Goal: Task Accomplishment & Management: Manage account settings

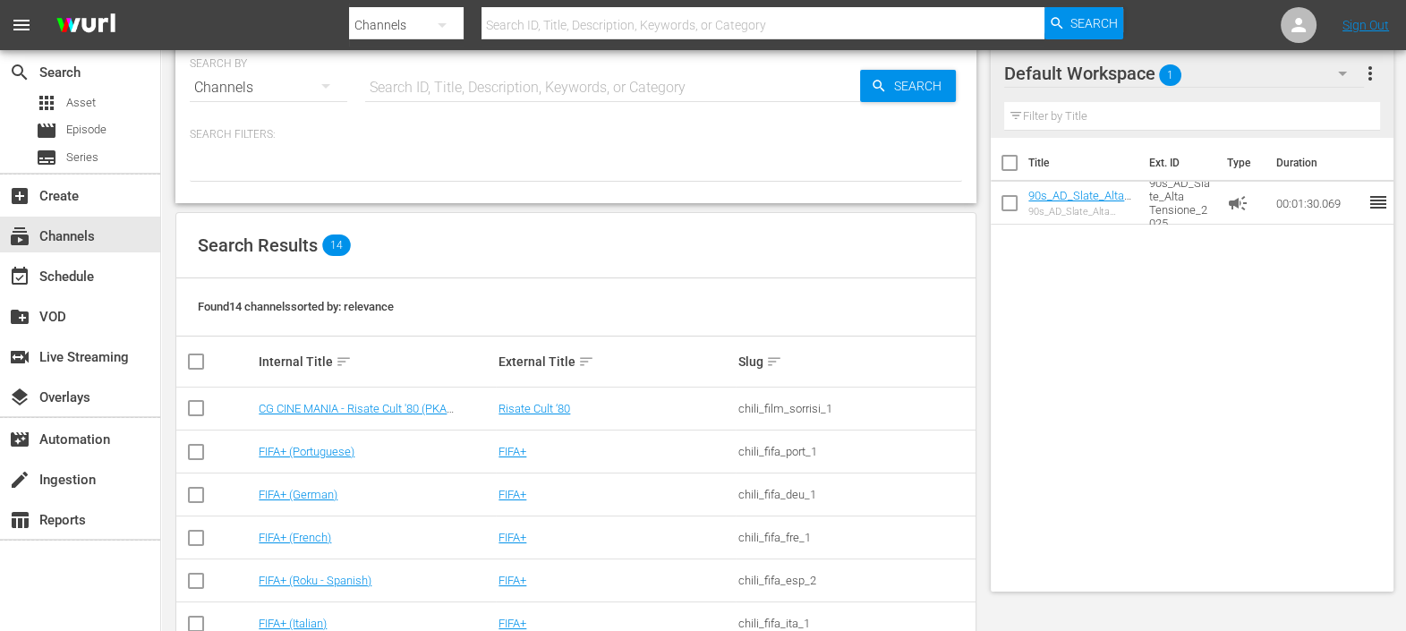
scroll to position [417, 0]
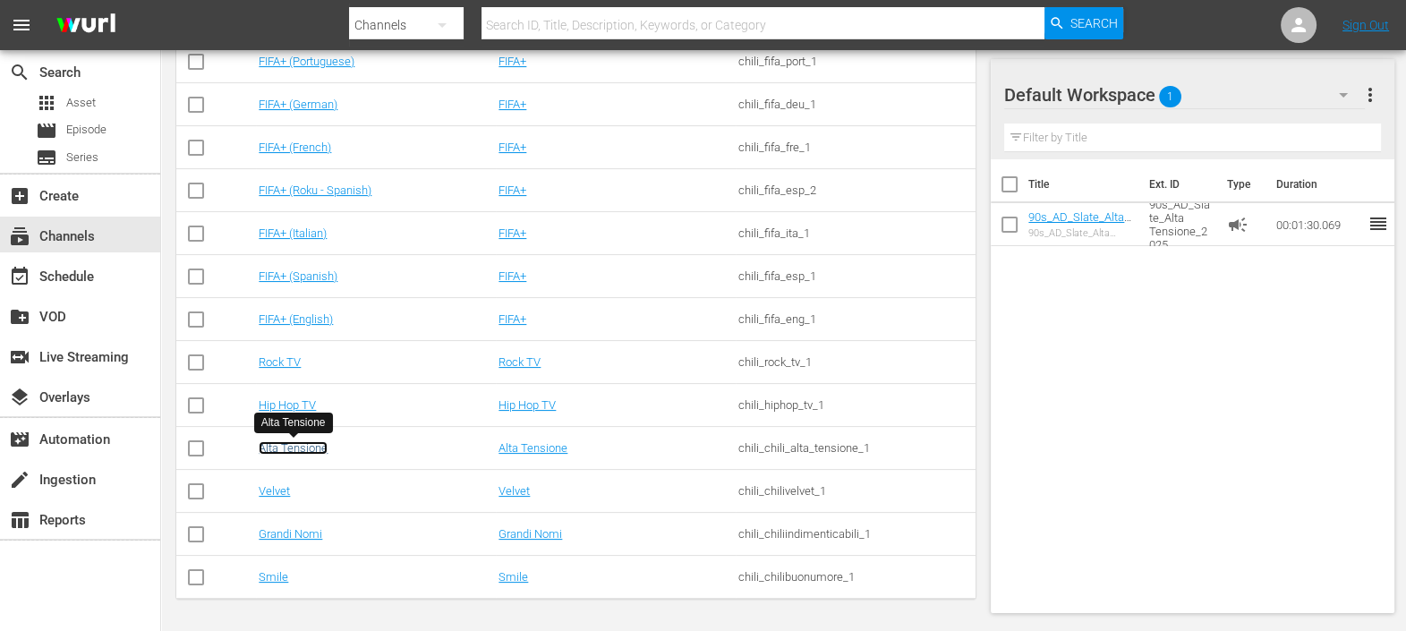
click at [295, 446] on link "Alta Tensione" at bounding box center [293, 447] width 69 height 13
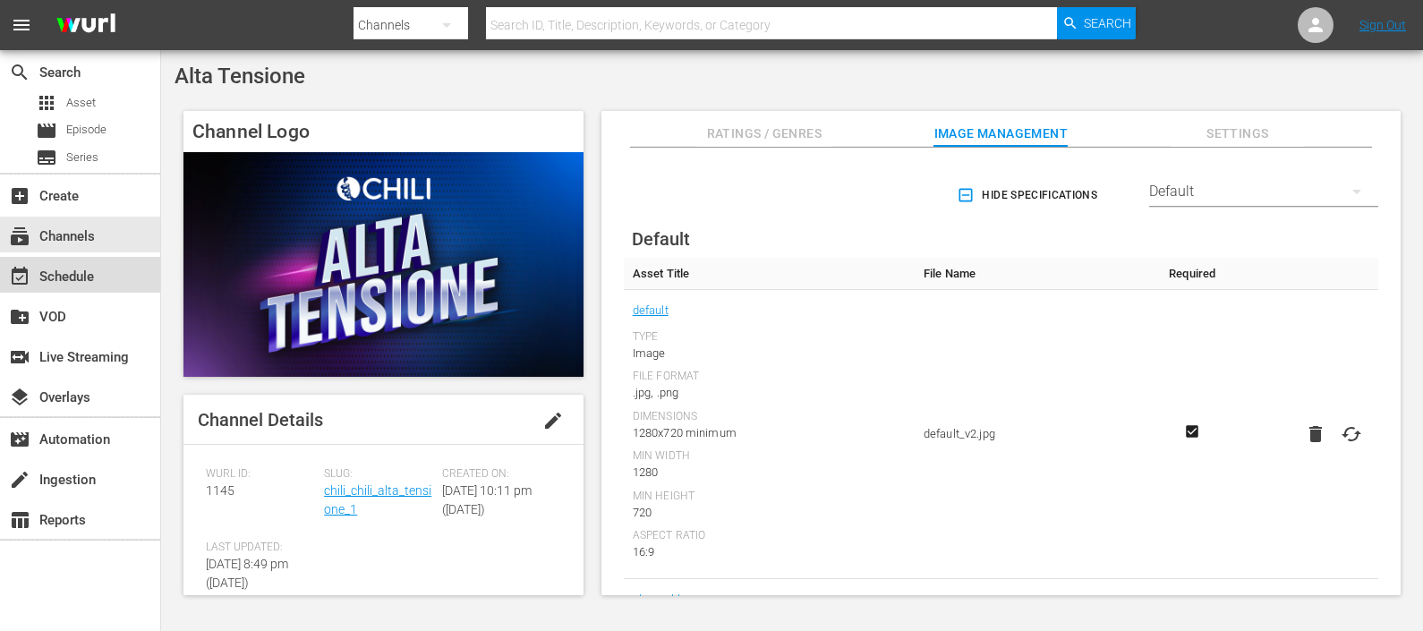
click at [81, 266] on div "event_available Schedule" at bounding box center [50, 274] width 100 height 16
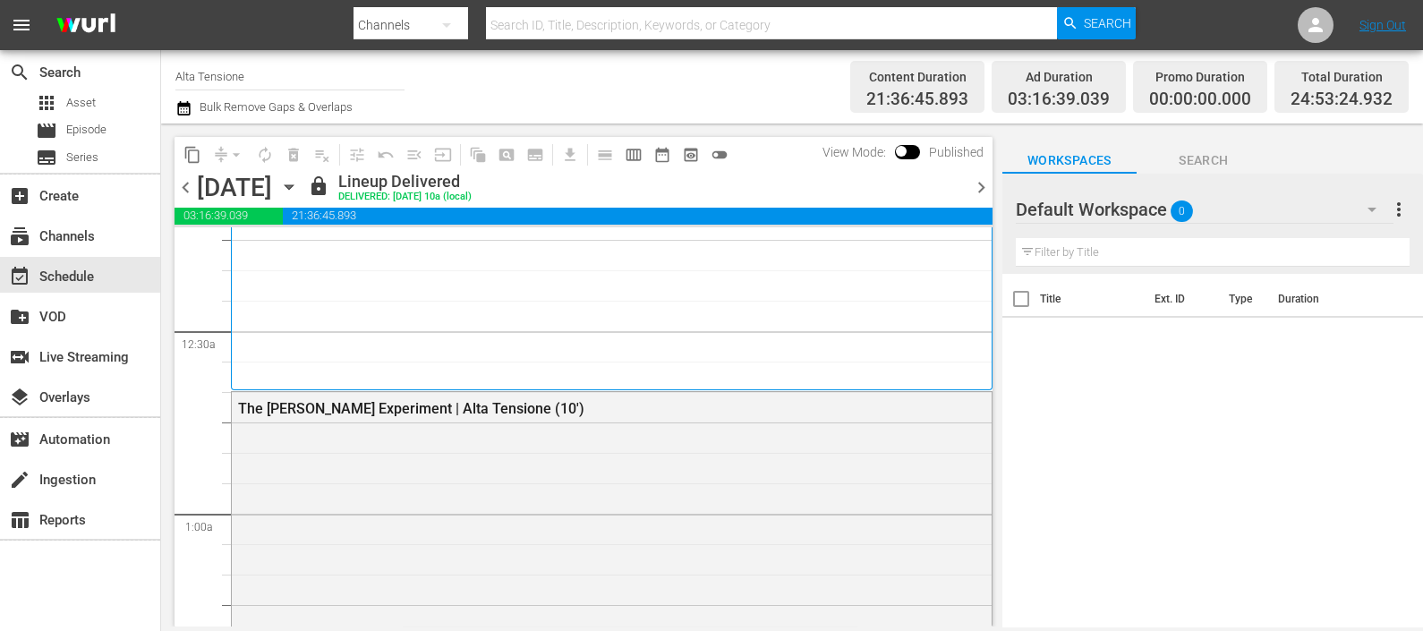
scroll to position [111, 0]
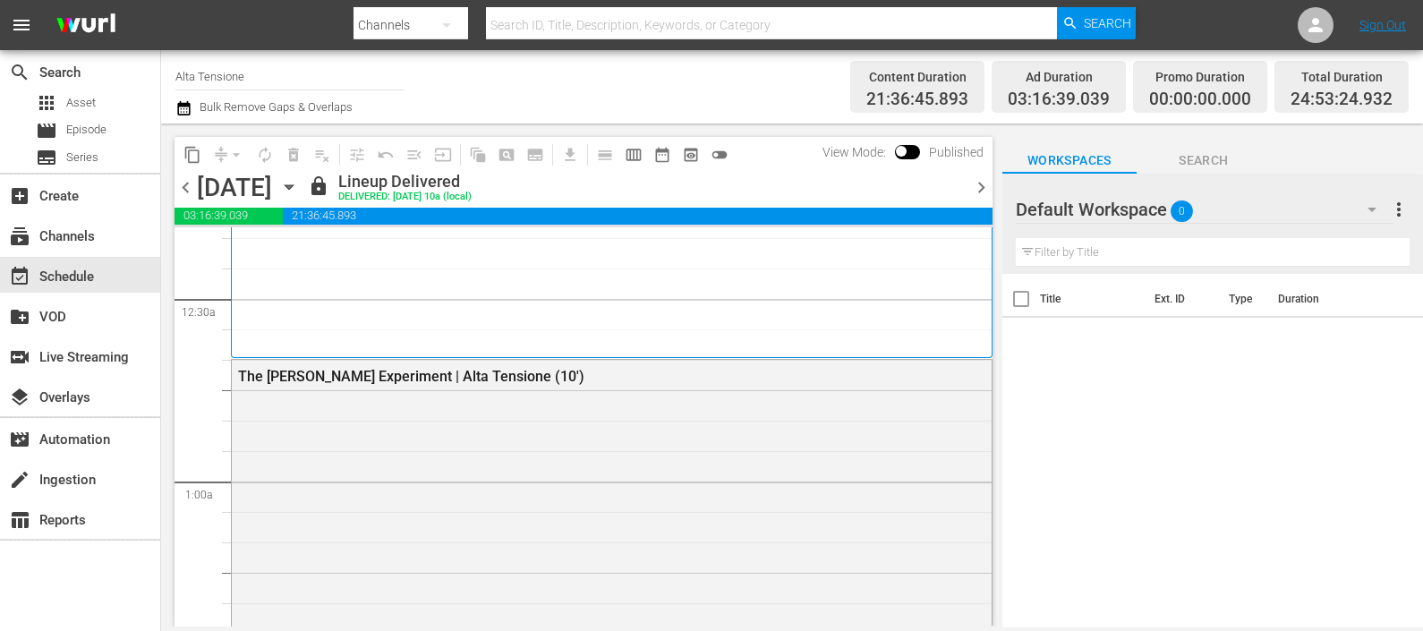
click at [299, 188] on icon "button" at bounding box center [289, 187] width 20 height 20
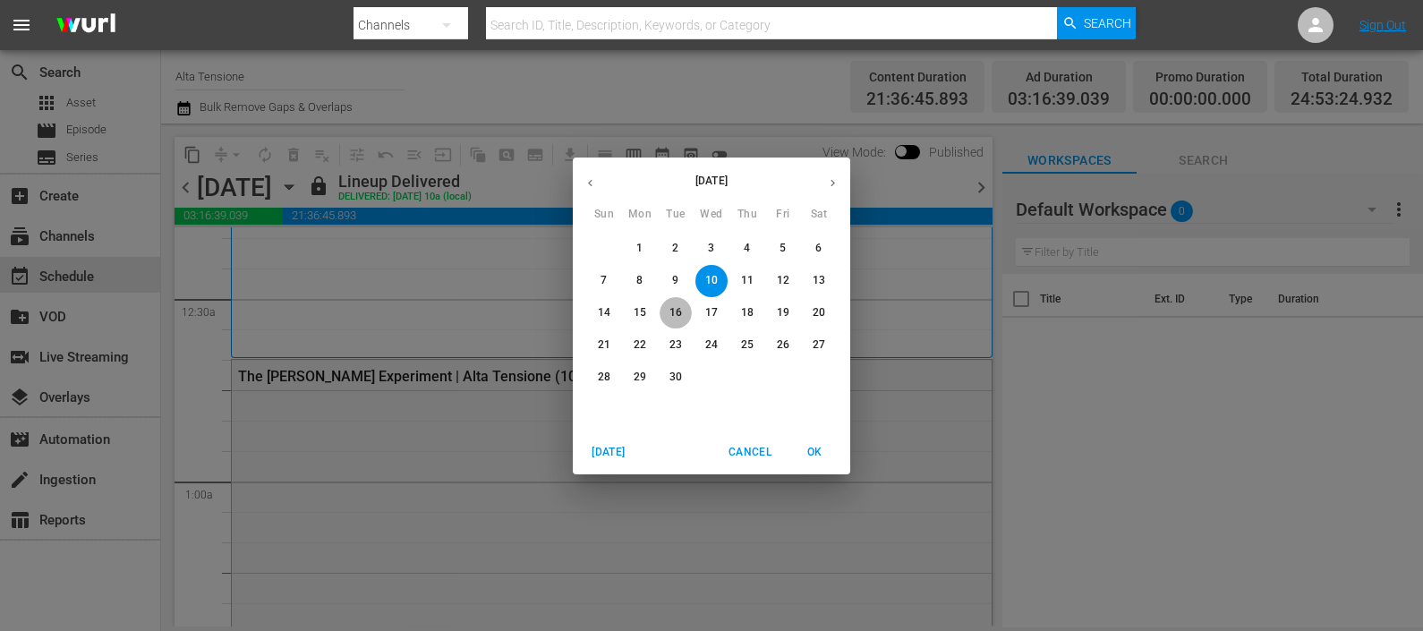
click at [664, 309] on span "16" at bounding box center [676, 312] width 32 height 15
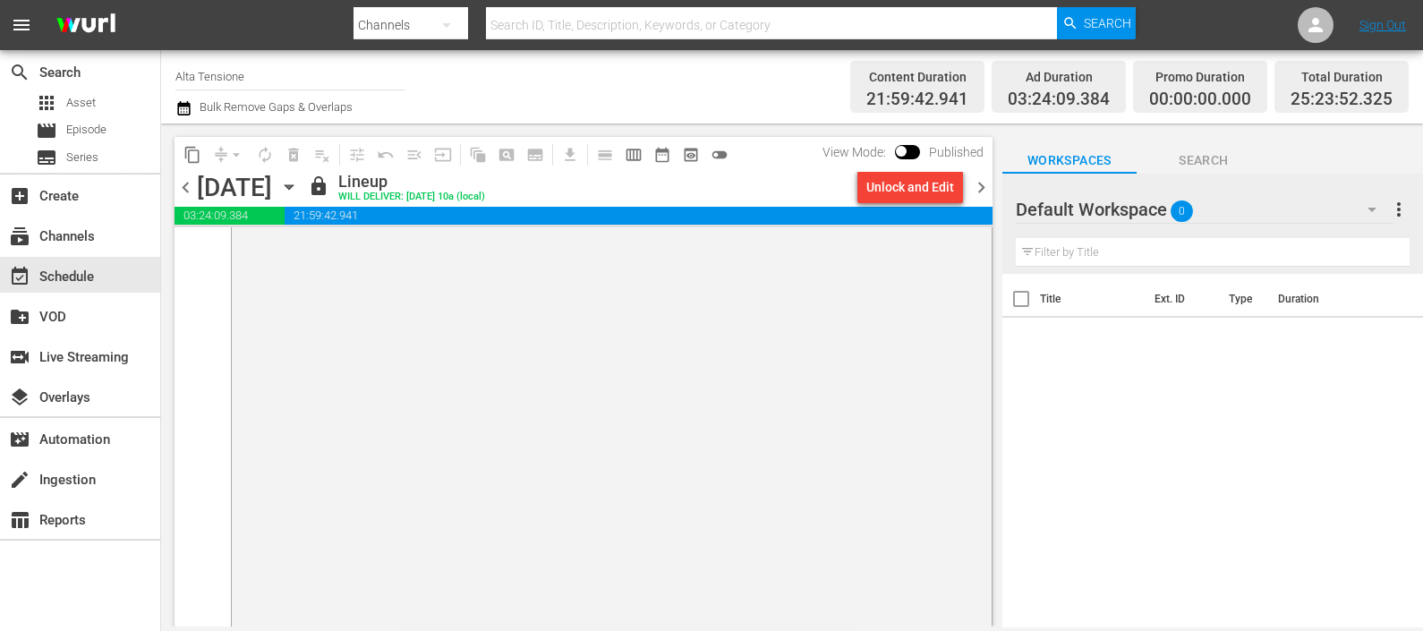
scroll to position [9008, 0]
drag, startPoint x: 979, startPoint y: 183, endPoint x: 966, endPoint y: 192, distance: 15.4
click at [973, 187] on span "chevron_right" at bounding box center [981, 187] width 22 height 22
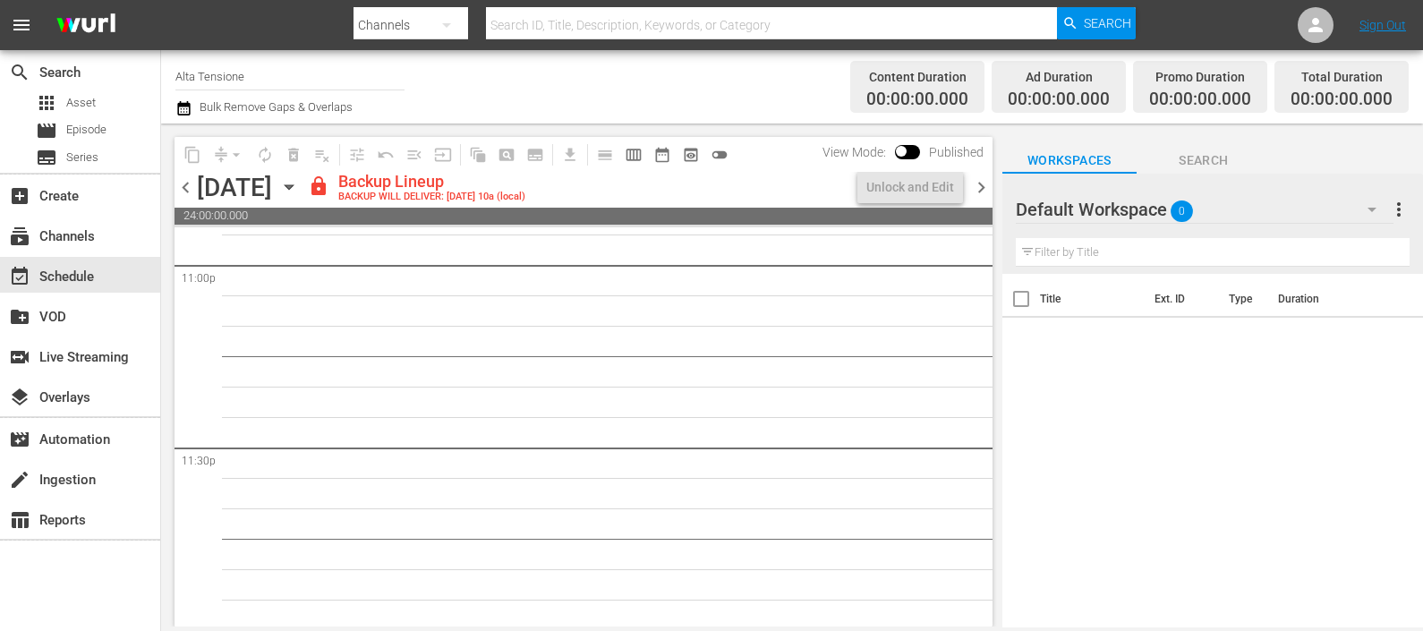
scroll to position [8363, 0]
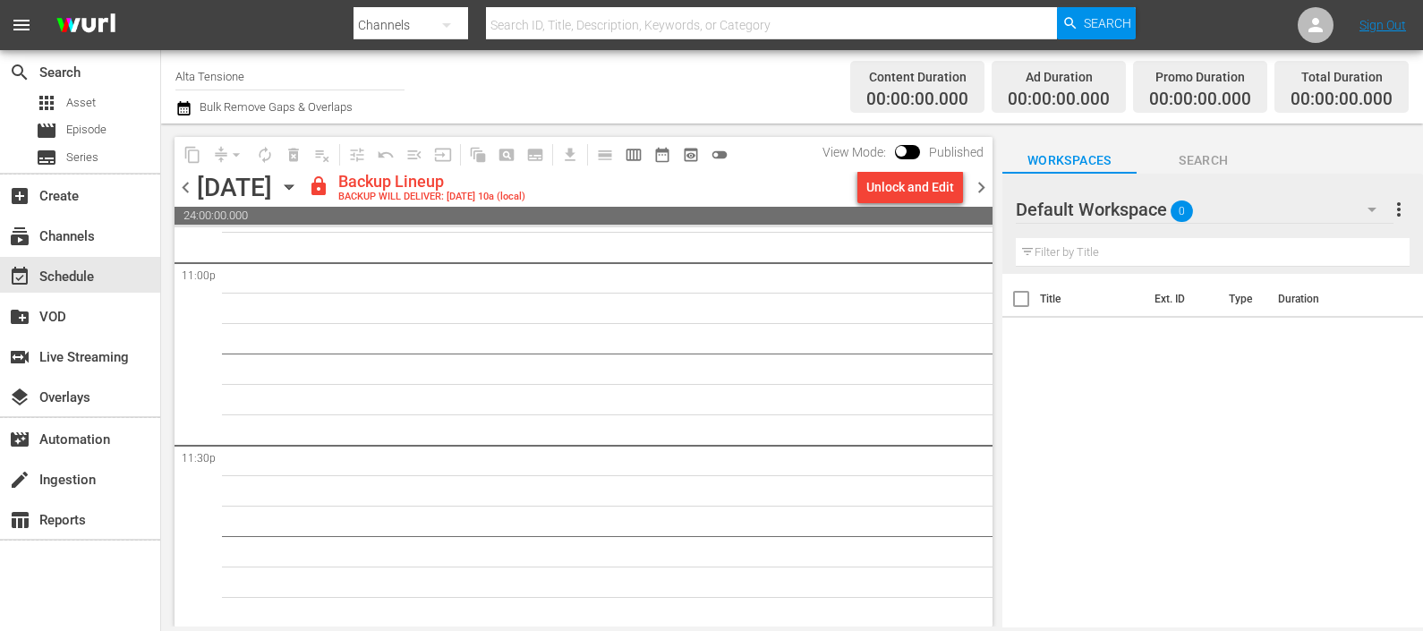
click at [1307, 207] on div "Default Workspace 0" at bounding box center [1205, 209] width 378 height 50
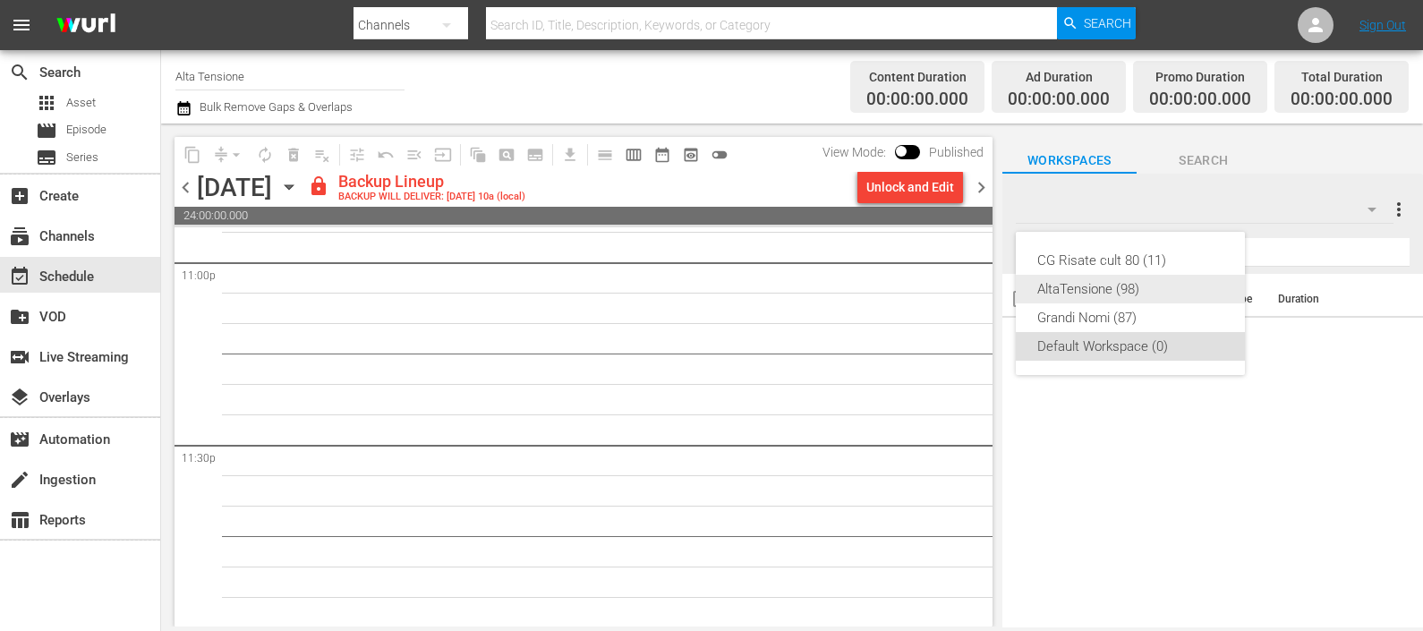
click at [1151, 286] on div "AltaTensione (98)" at bounding box center [1130, 289] width 186 height 29
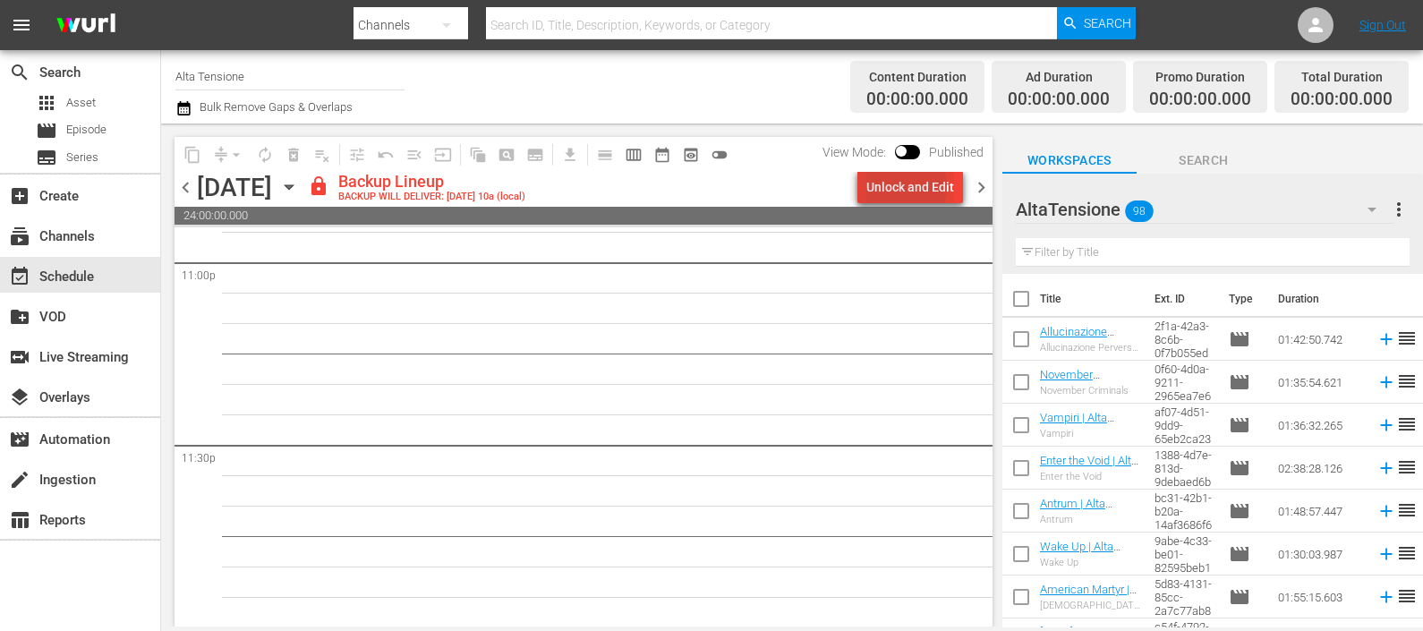
click at [901, 186] on div "Unlock and Edit" at bounding box center [910, 187] width 88 height 32
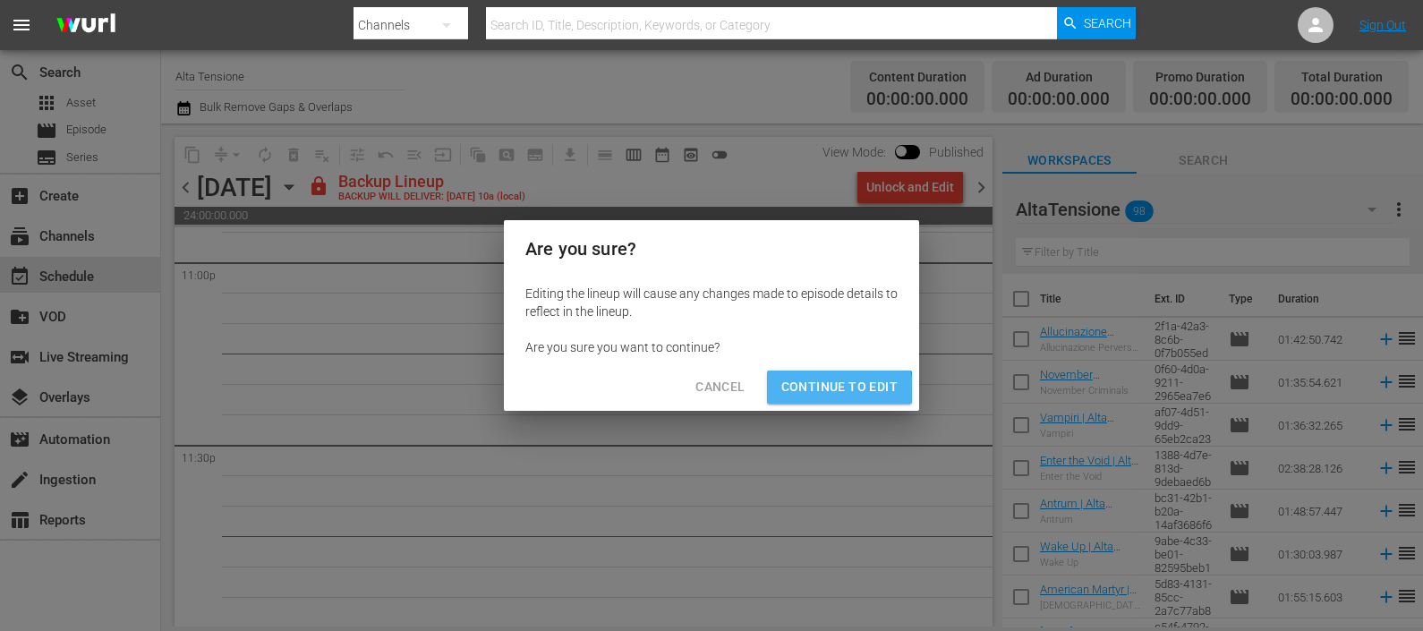
click at [838, 389] on span "Continue to Edit" at bounding box center [839, 387] width 116 height 22
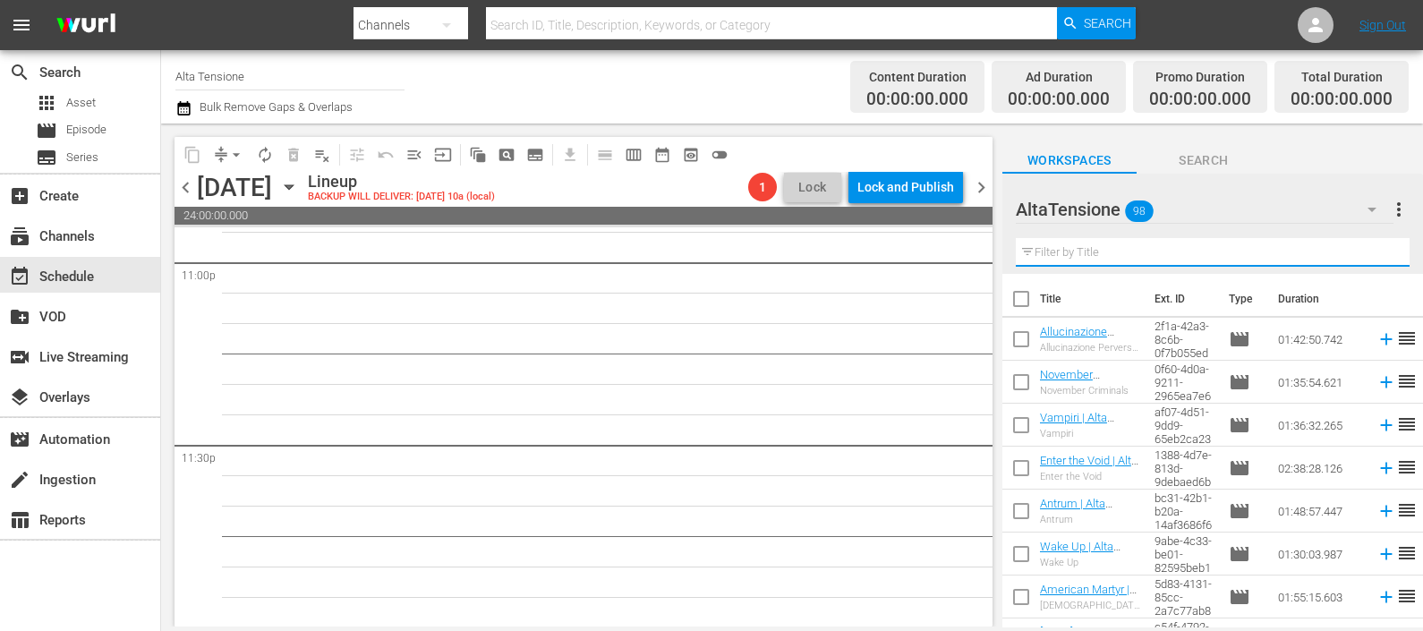
drag, startPoint x: 1113, startPoint y: 256, endPoint x: 1111, endPoint y: 243, distance: 13.5
click at [1114, 256] on input "text" at bounding box center [1213, 252] width 394 height 29
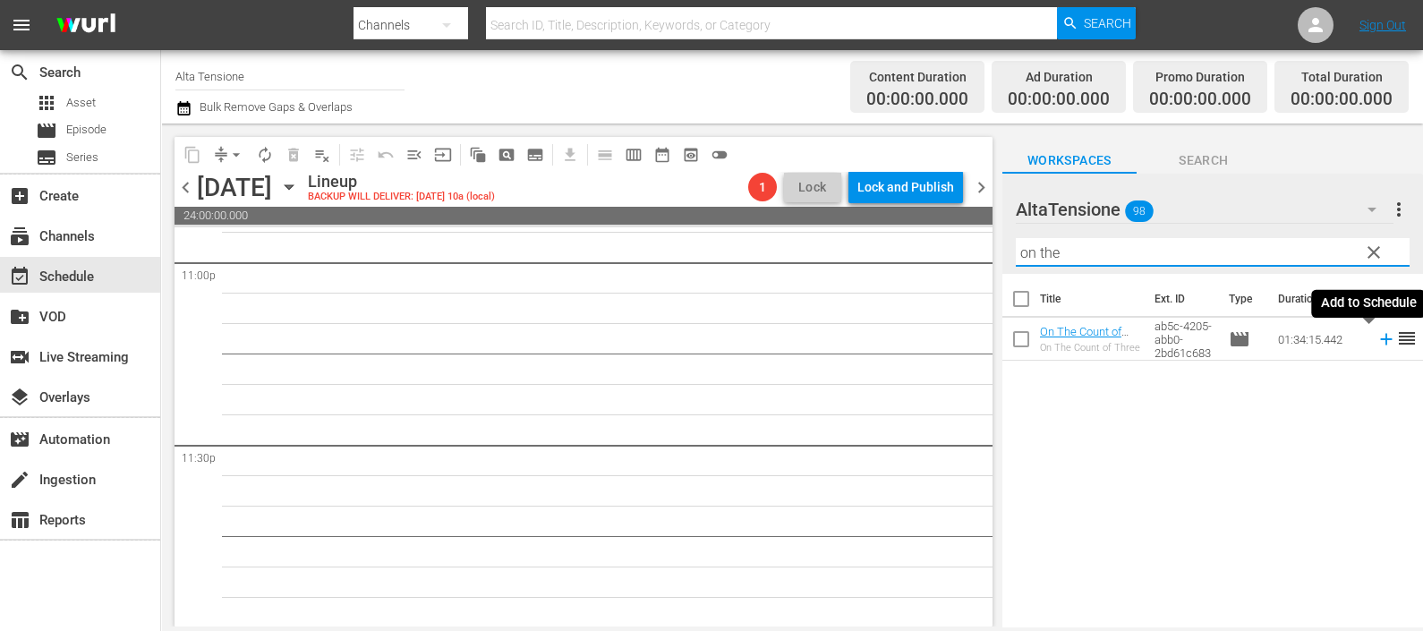
click at [1376, 343] on icon at bounding box center [1386, 339] width 20 height 20
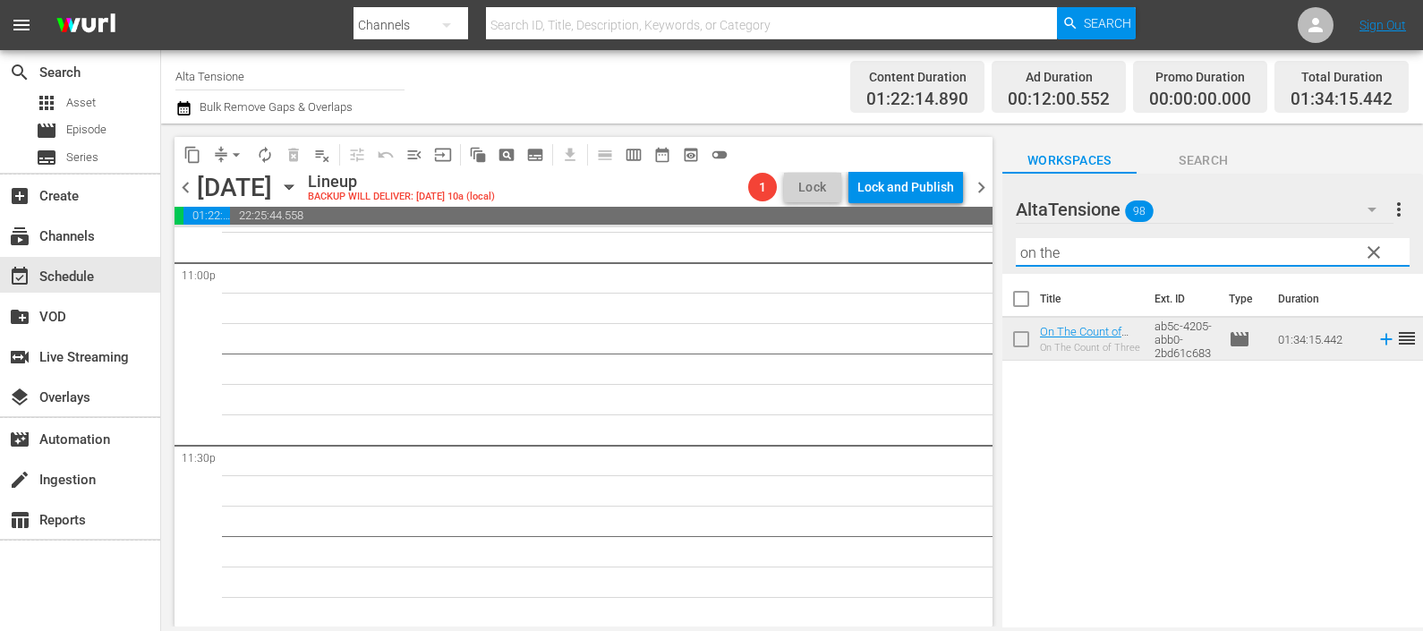
drag, startPoint x: 1190, startPoint y: 237, endPoint x: 944, endPoint y: 208, distance: 247.9
click at [944, 208] on div "content_copy compress arrow_drop_down autorenew_outlined delete_forever_outline…" at bounding box center [792, 374] width 1262 height 503
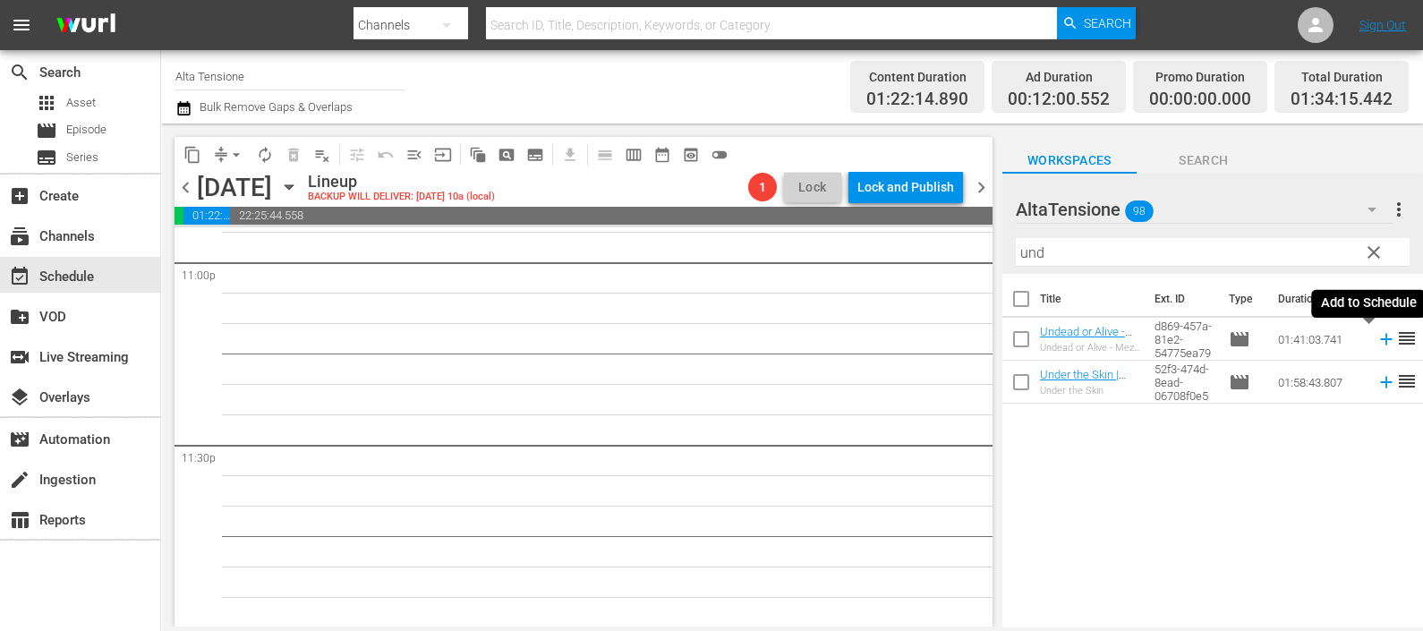
click at [1376, 330] on icon at bounding box center [1386, 339] width 20 height 20
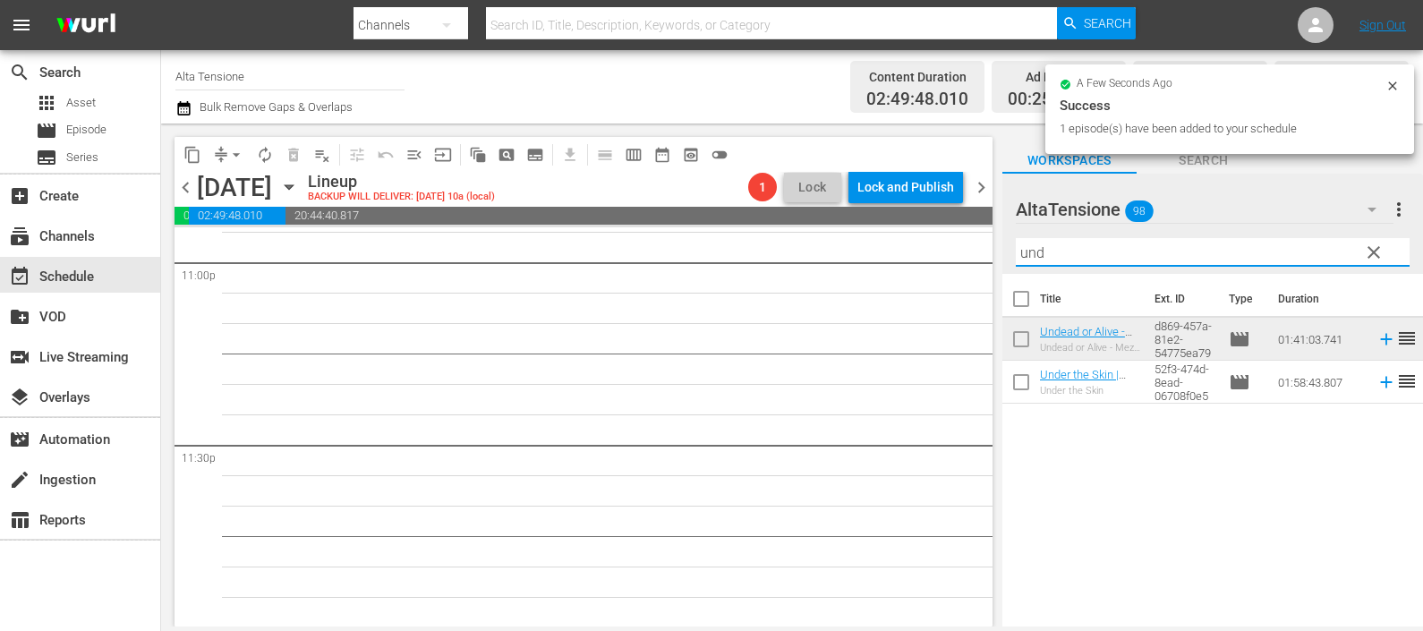
drag, startPoint x: 1082, startPoint y: 238, endPoint x: 970, endPoint y: 241, distance: 111.9
click at [970, 240] on div "content_copy compress arrow_drop_down autorenew_outlined delete_forever_outline…" at bounding box center [792, 374] width 1262 height 503
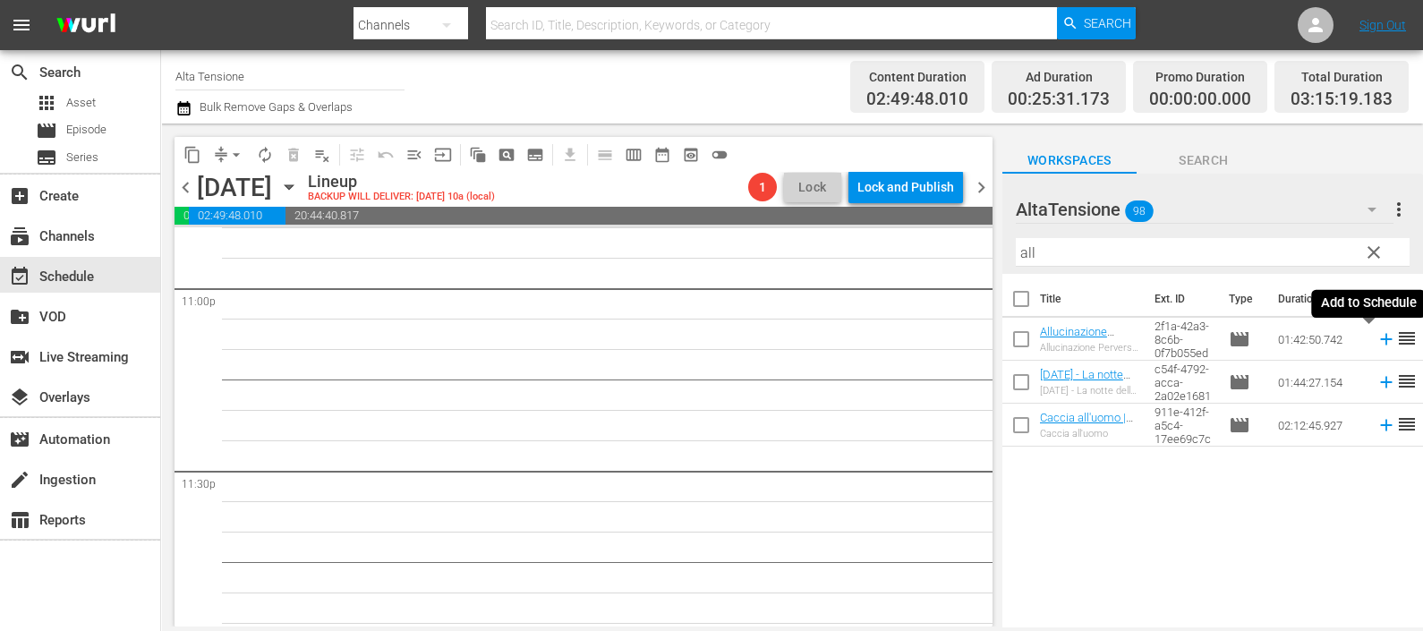
click at [1376, 336] on icon at bounding box center [1386, 339] width 20 height 20
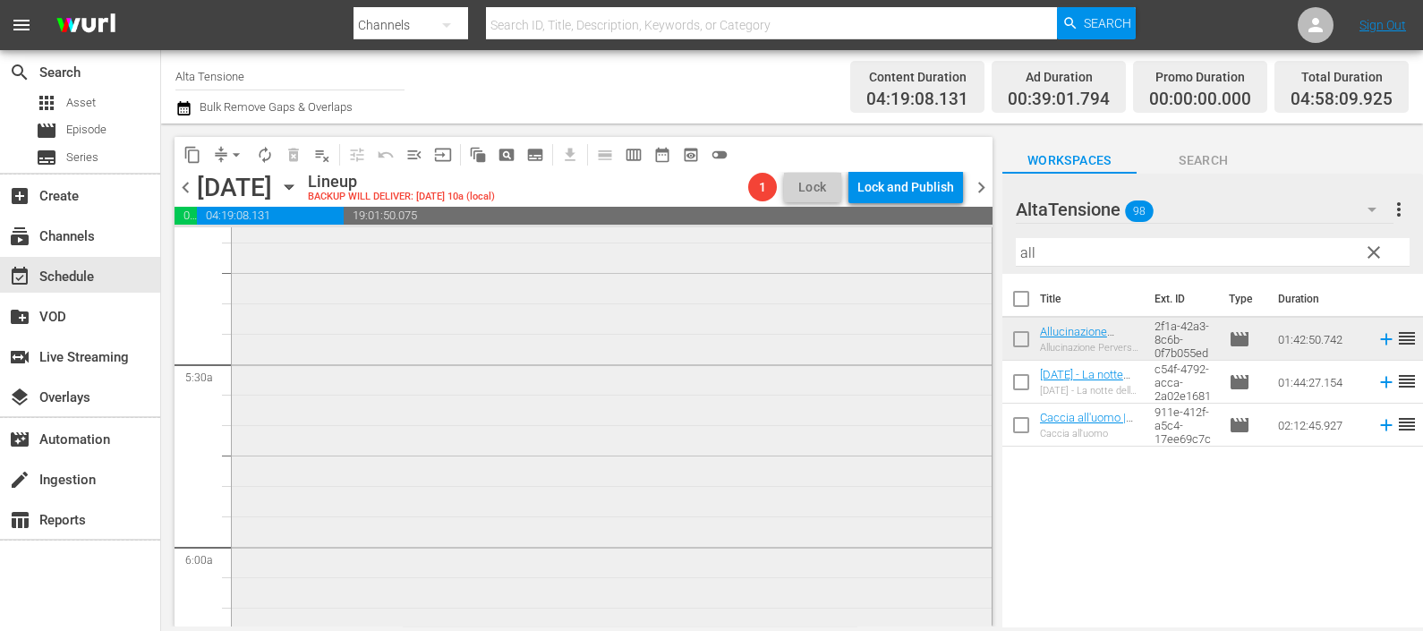
scroll to position [2113, 0]
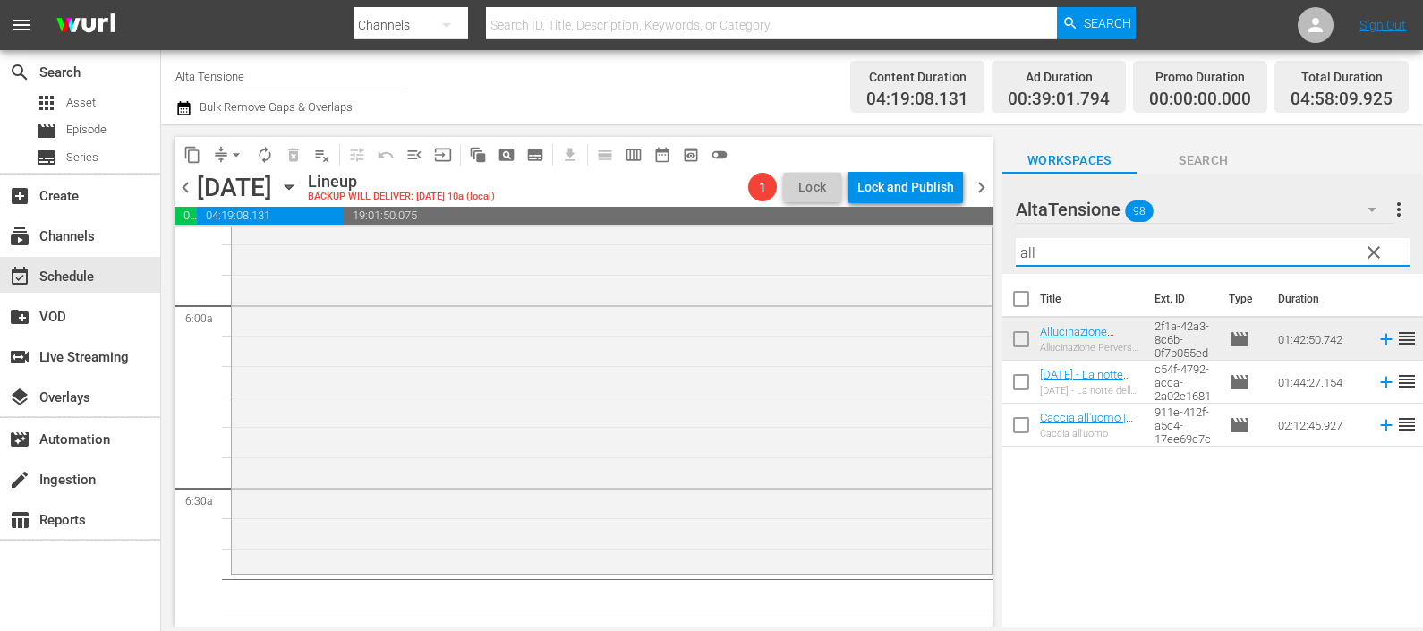
drag, startPoint x: 1200, startPoint y: 258, endPoint x: 993, endPoint y: 251, distance: 206.8
click at [993, 251] on div "content_copy compress arrow_drop_down autorenew_outlined delete_forever_outline…" at bounding box center [792, 374] width 1262 height 503
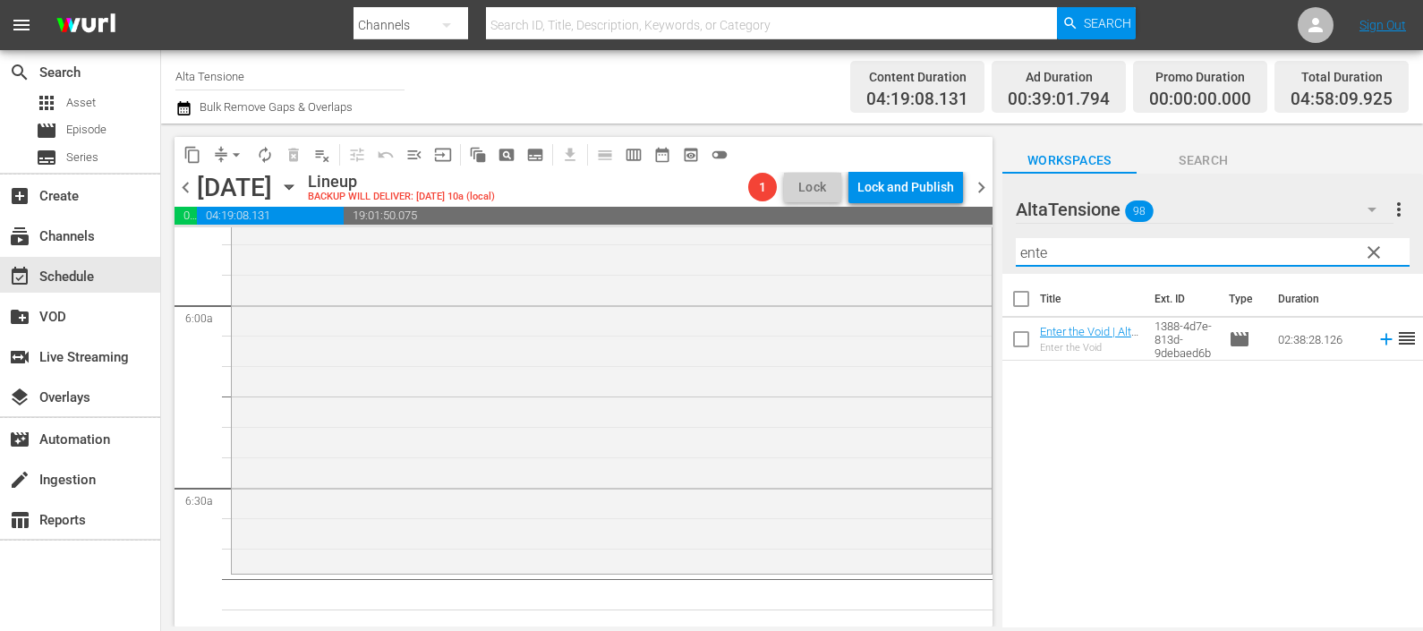
click at [1376, 338] on icon at bounding box center [1386, 339] width 20 height 20
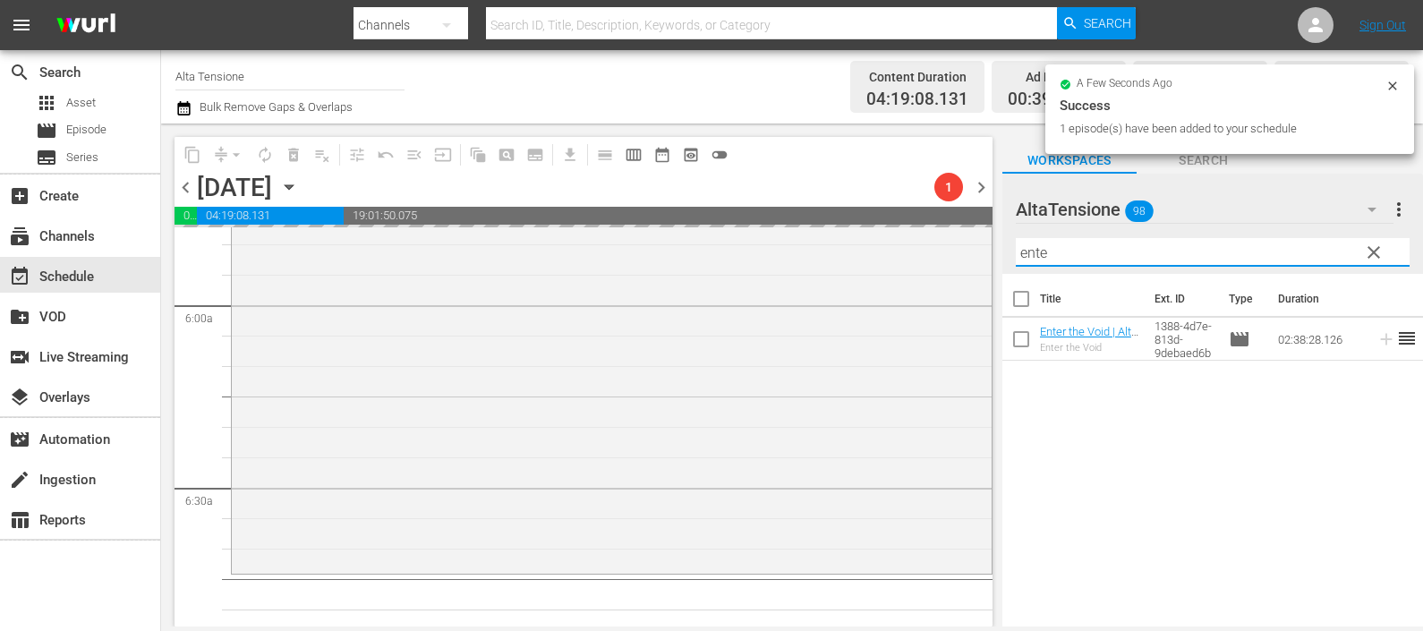
drag, startPoint x: 1003, startPoint y: 247, endPoint x: 993, endPoint y: 248, distance: 9.9
click at [993, 248] on div "content_copy compress arrow_drop_down autorenew_outlined delete_forever_outline…" at bounding box center [792, 374] width 1262 height 503
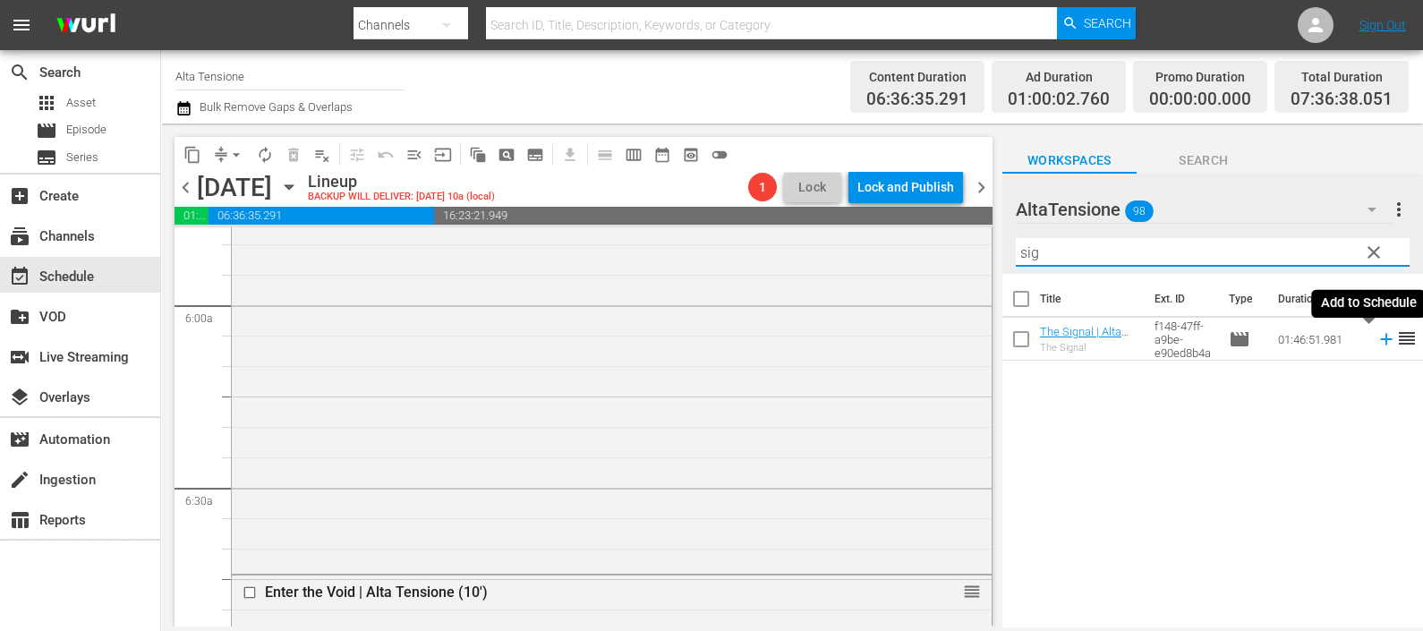
click at [1376, 342] on icon at bounding box center [1386, 339] width 20 height 20
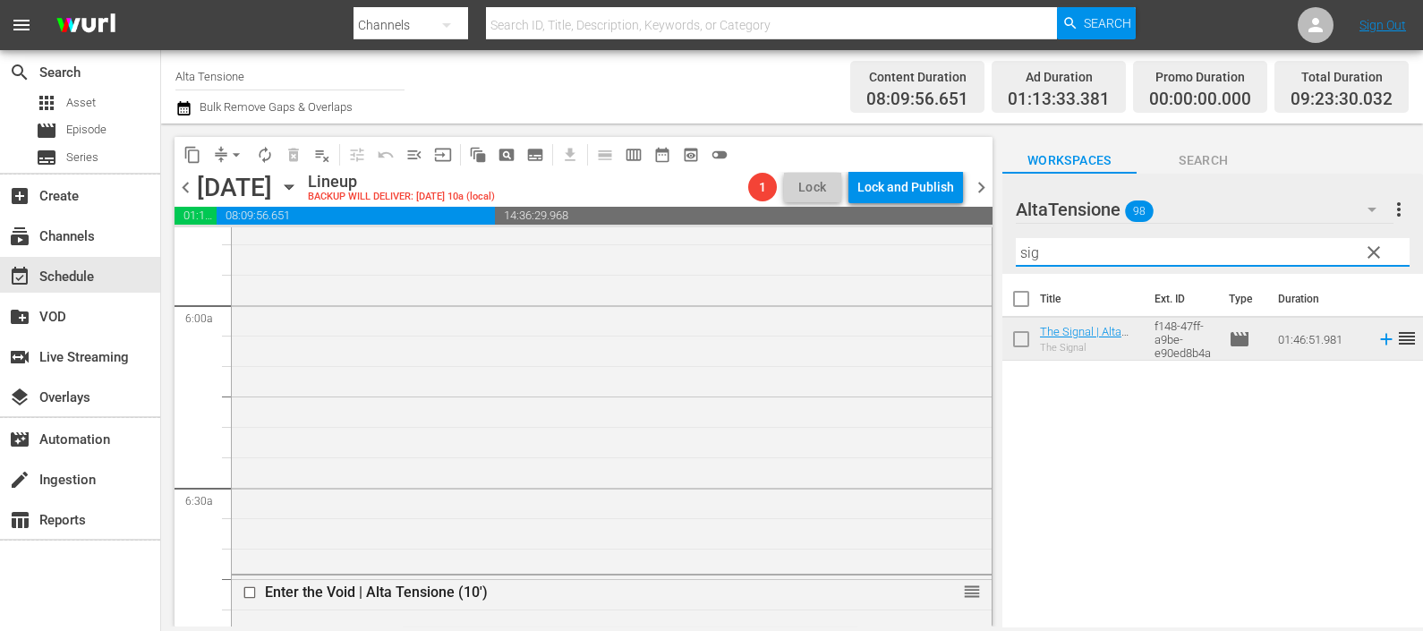
drag, startPoint x: 1118, startPoint y: 250, endPoint x: 978, endPoint y: 236, distance: 140.2
click at [973, 239] on div "content_copy compress arrow_drop_down autorenew_outlined delete_forever_outline…" at bounding box center [792, 374] width 1262 height 503
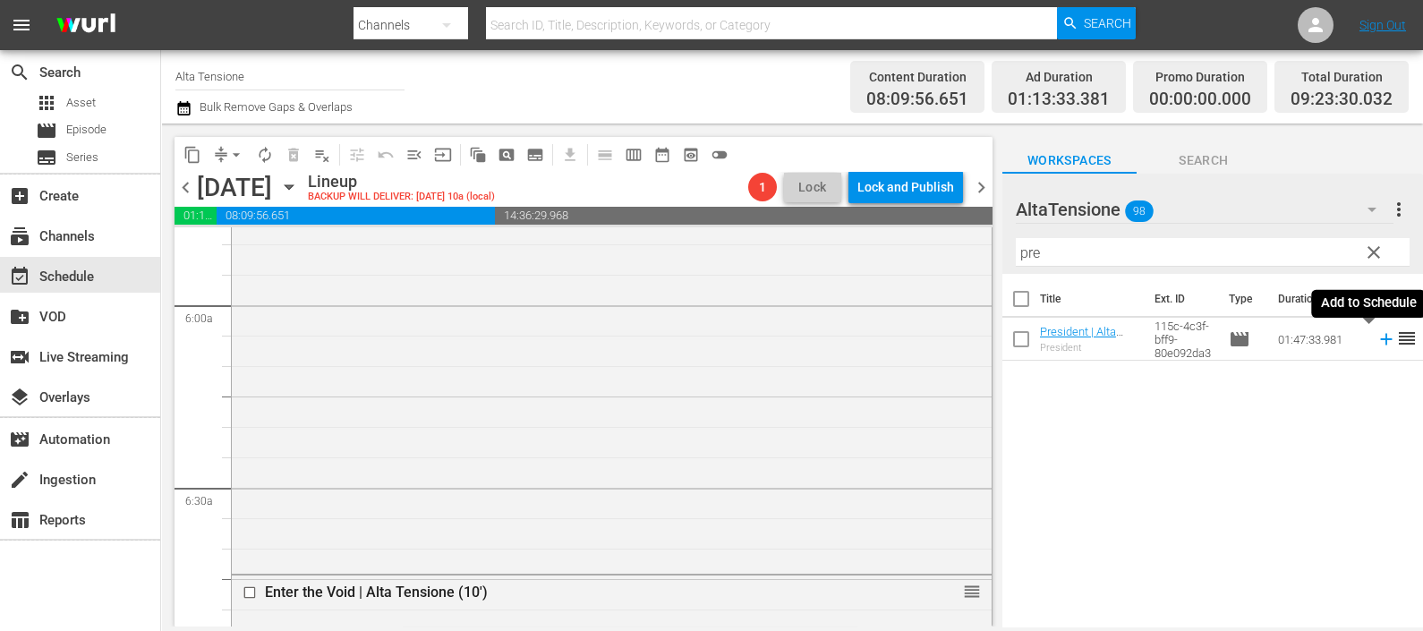
click at [1376, 342] on icon at bounding box center [1386, 339] width 20 height 20
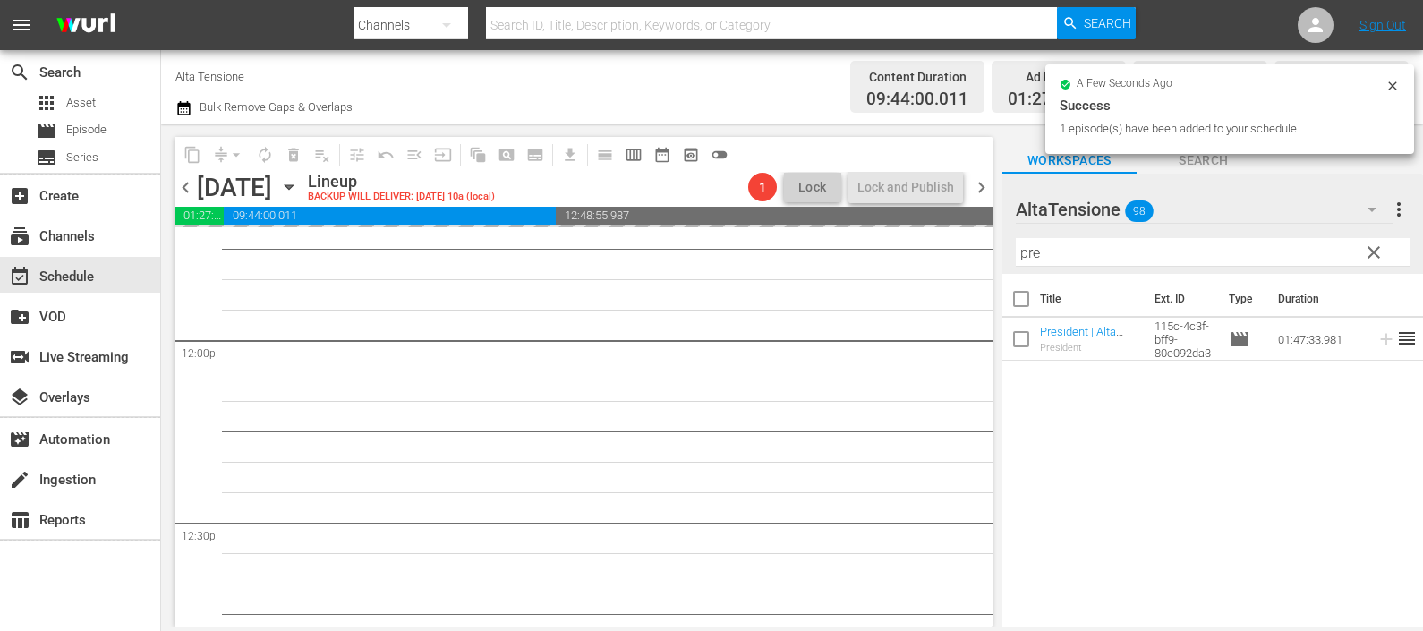
scroll to position [4462, 0]
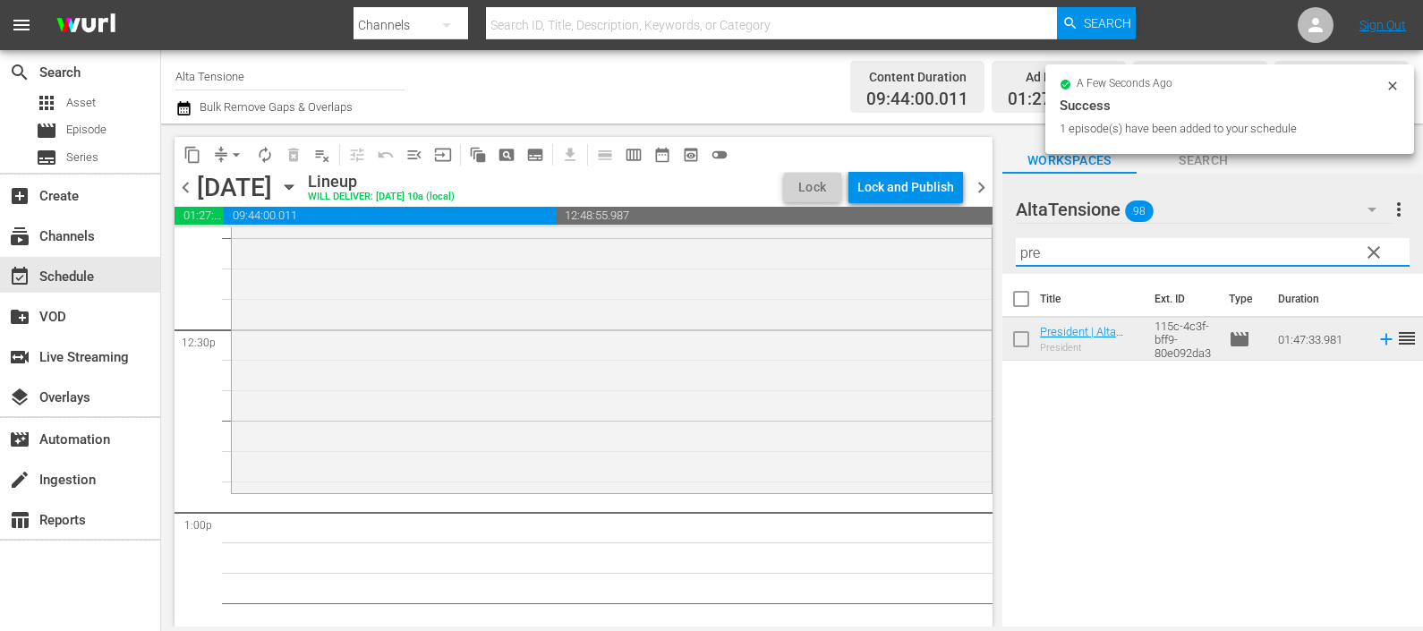
drag, startPoint x: 1058, startPoint y: 251, endPoint x: 986, endPoint y: 242, distance: 72.1
click at [986, 242] on div "content_copy compress arrow_drop_down autorenew_outlined delete_forever_outline…" at bounding box center [792, 374] width 1262 height 503
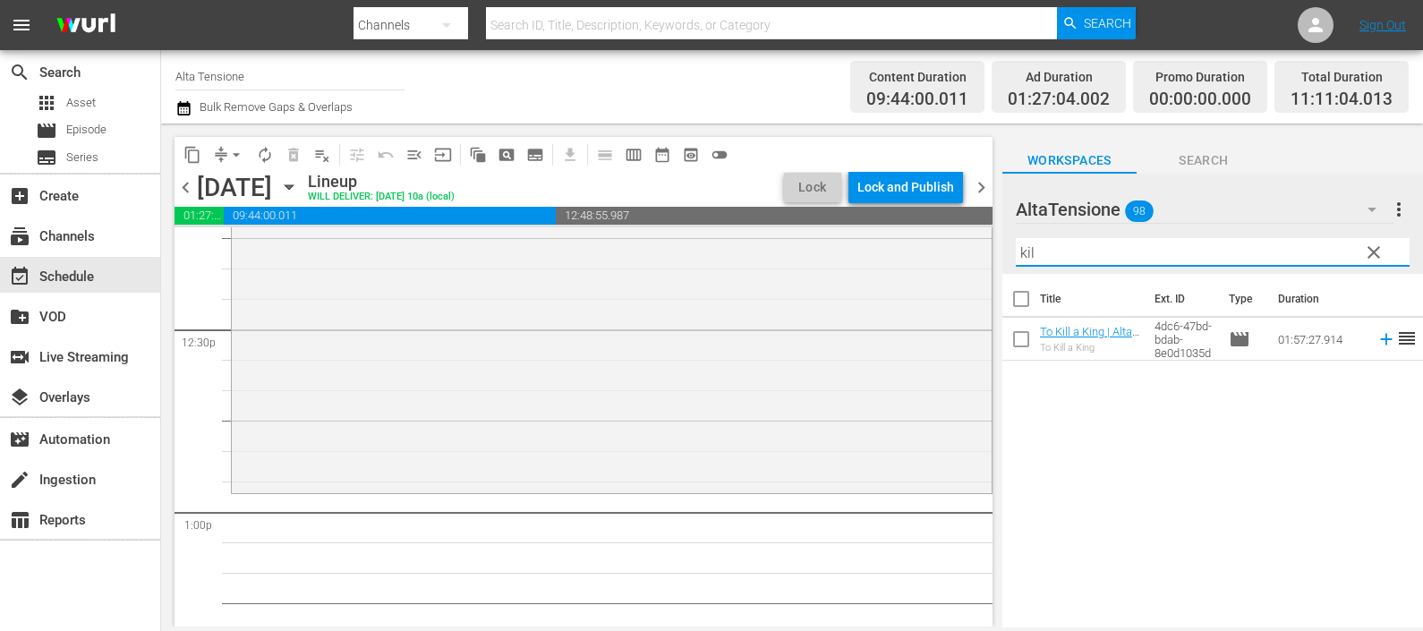
click at [1376, 338] on icon at bounding box center [1386, 339] width 20 height 20
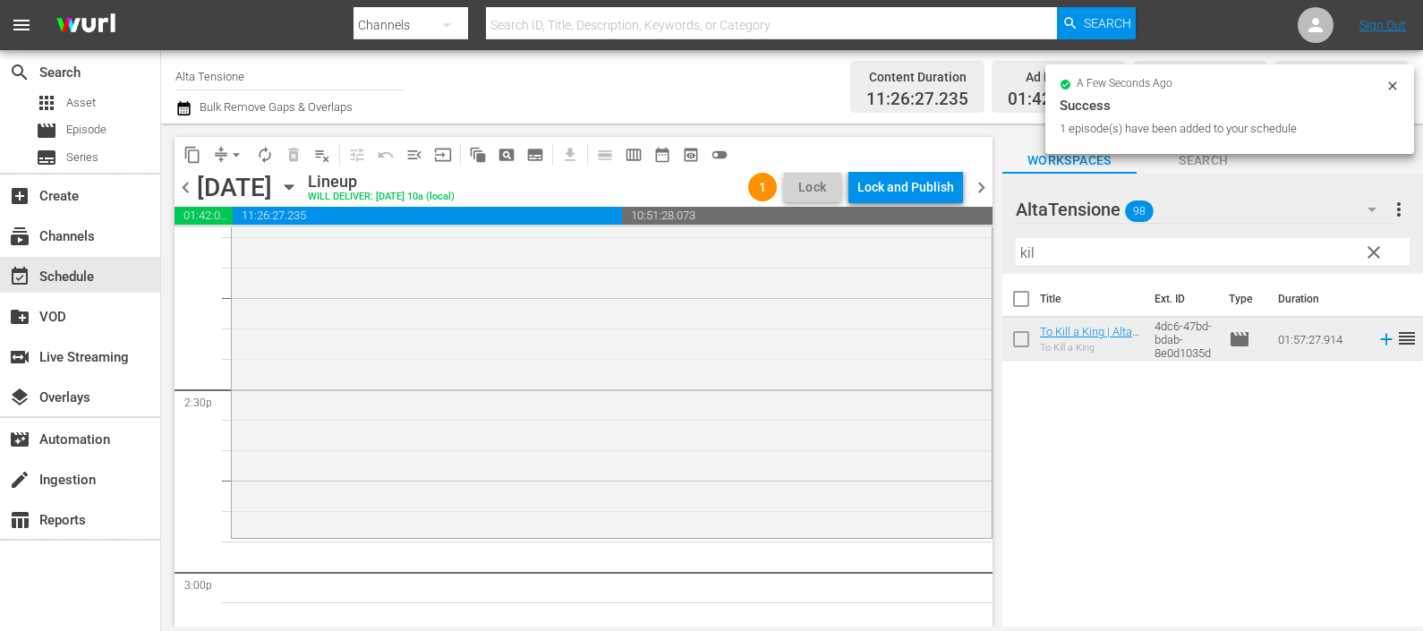
scroll to position [5245, 0]
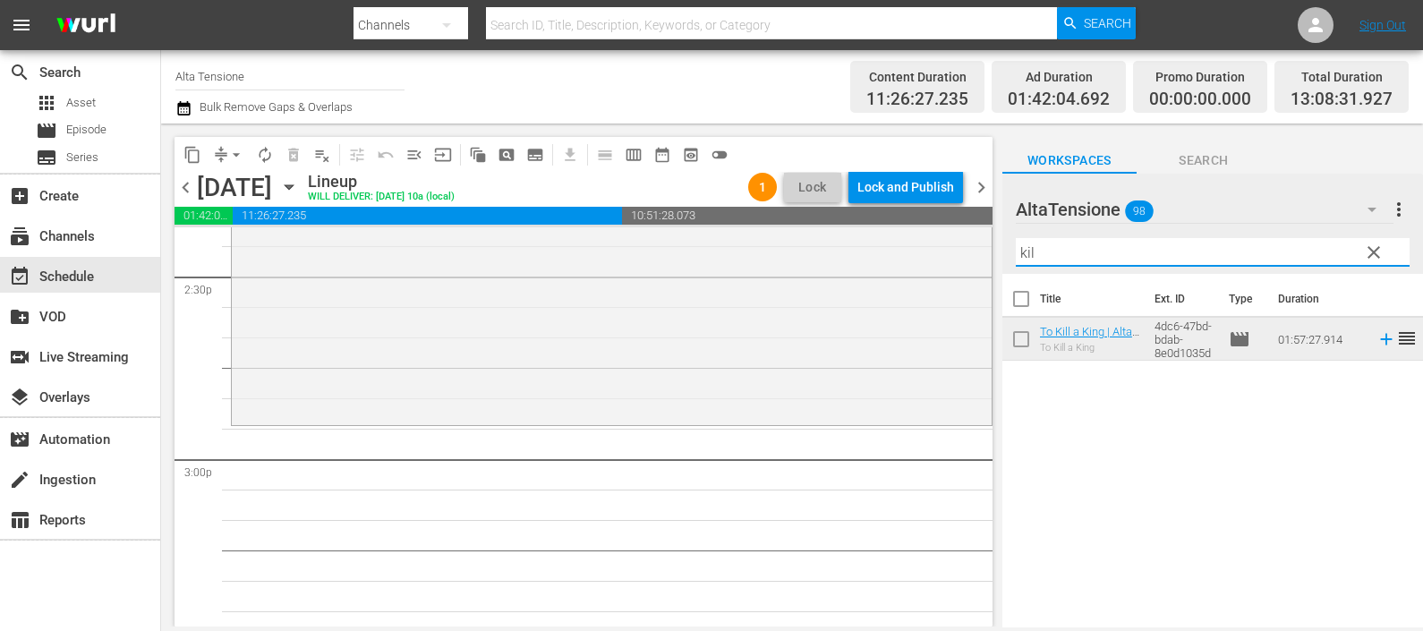
drag, startPoint x: 1089, startPoint y: 243, endPoint x: 990, endPoint y: 248, distance: 99.5
click at [993, 248] on div "content_copy compress arrow_drop_down autorenew_outlined delete_forever_outline…" at bounding box center [792, 374] width 1262 height 503
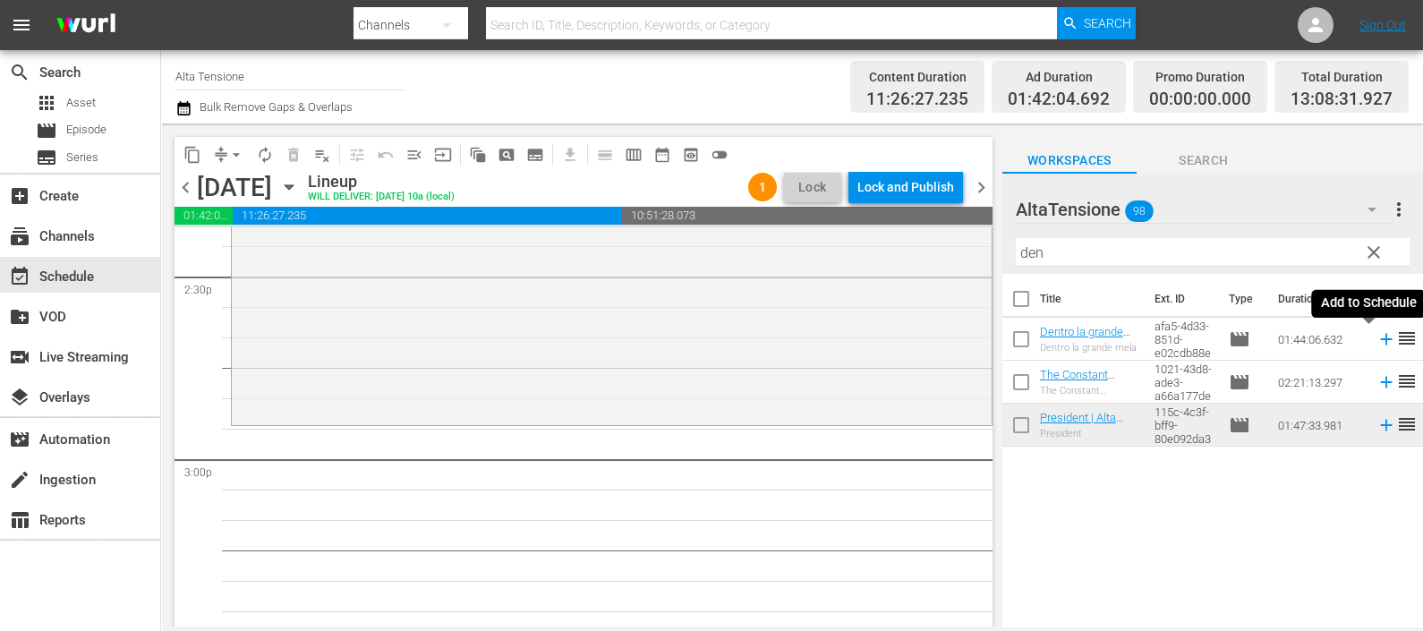
click at [1376, 333] on icon at bounding box center [1386, 339] width 20 height 20
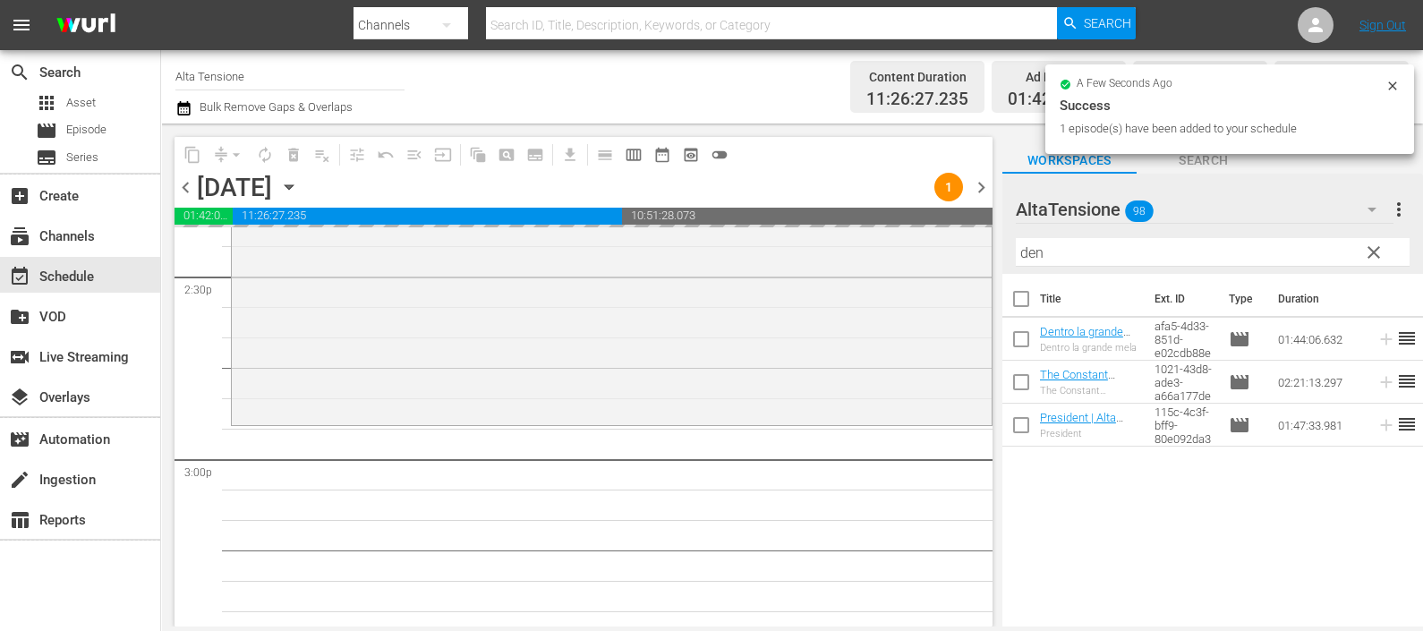
scroll to position [5580, 0]
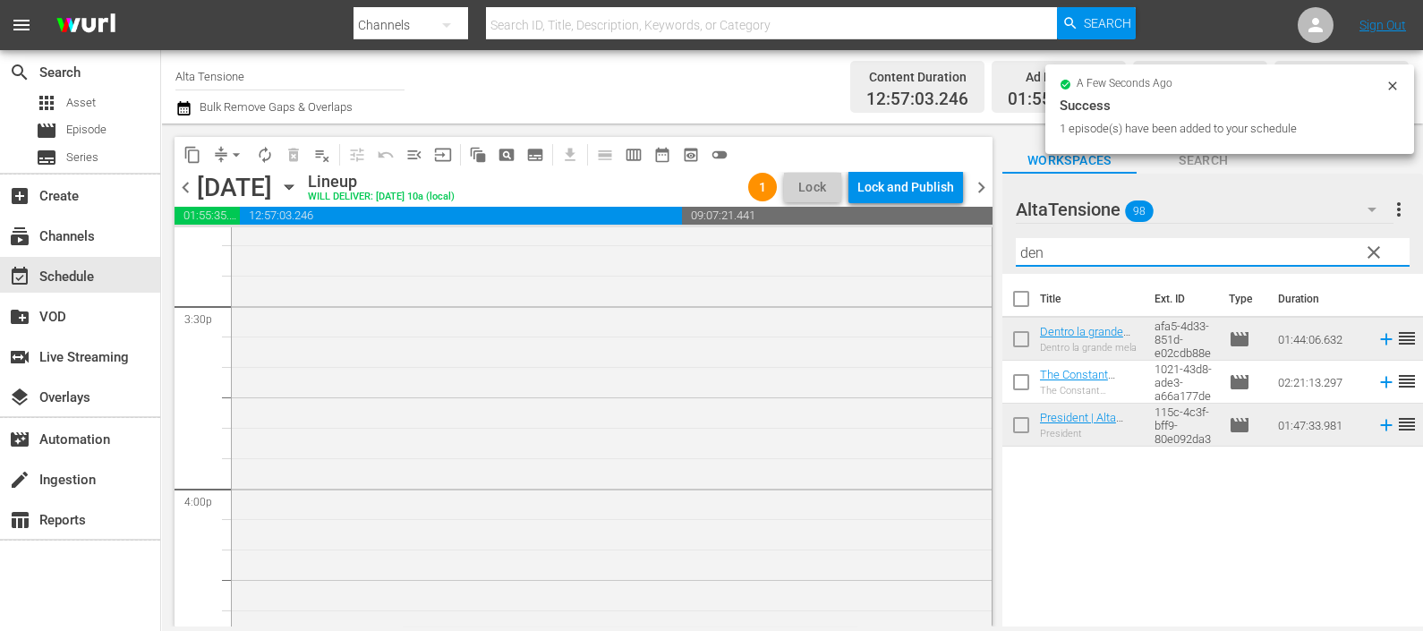
drag, startPoint x: 1028, startPoint y: 244, endPoint x: 984, endPoint y: 237, distance: 44.4
click at [984, 237] on div "content_copy compress arrow_drop_down autorenew_outlined delete_forever_outline…" at bounding box center [792, 374] width 1262 height 503
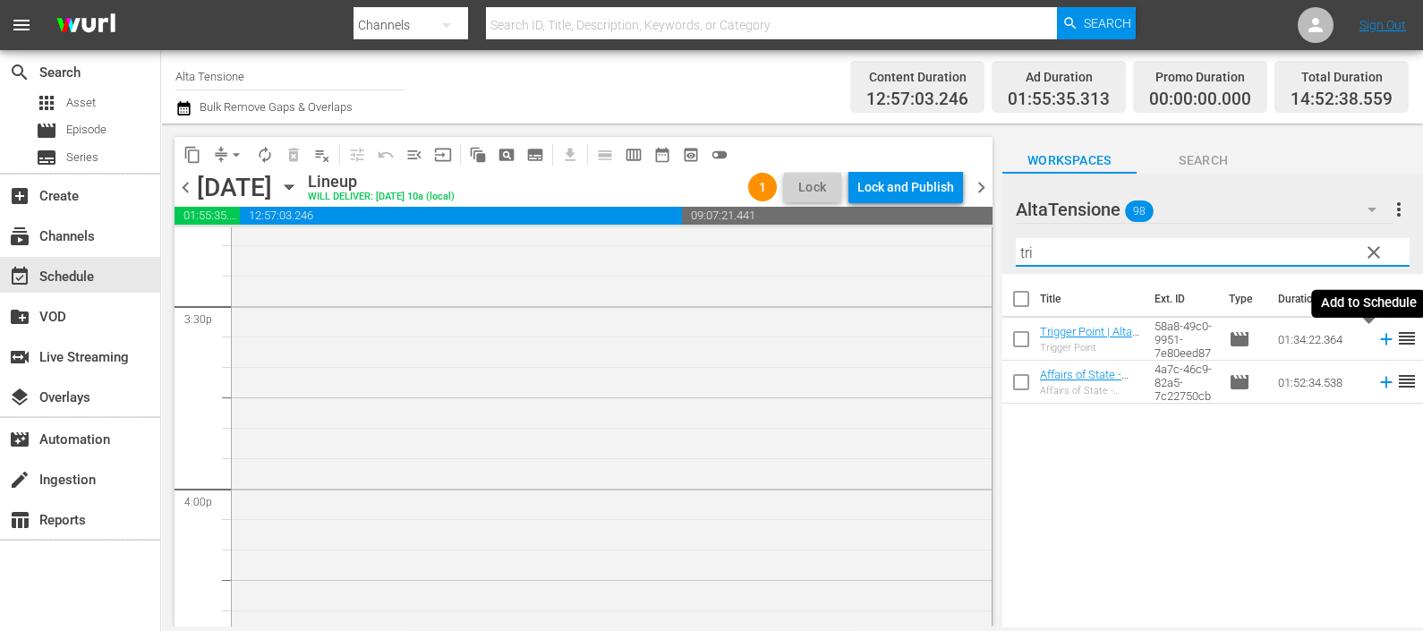
click at [1376, 336] on icon at bounding box center [1386, 339] width 20 height 20
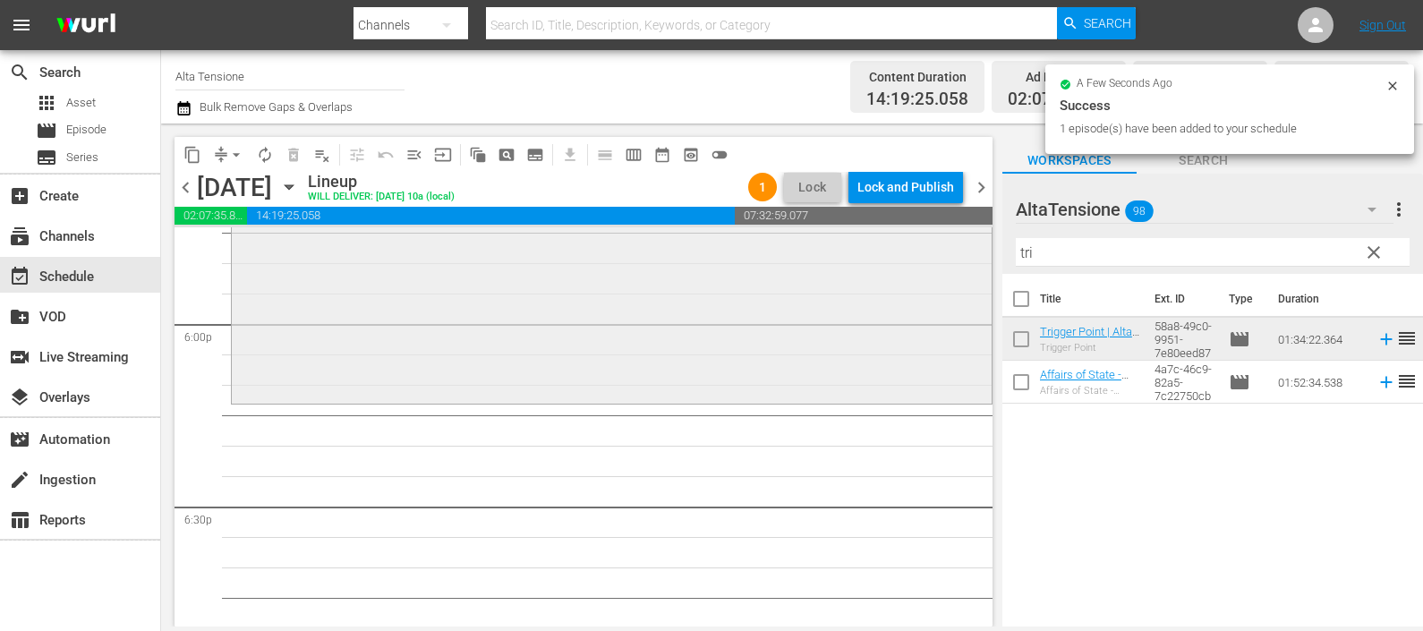
scroll to position [6587, 0]
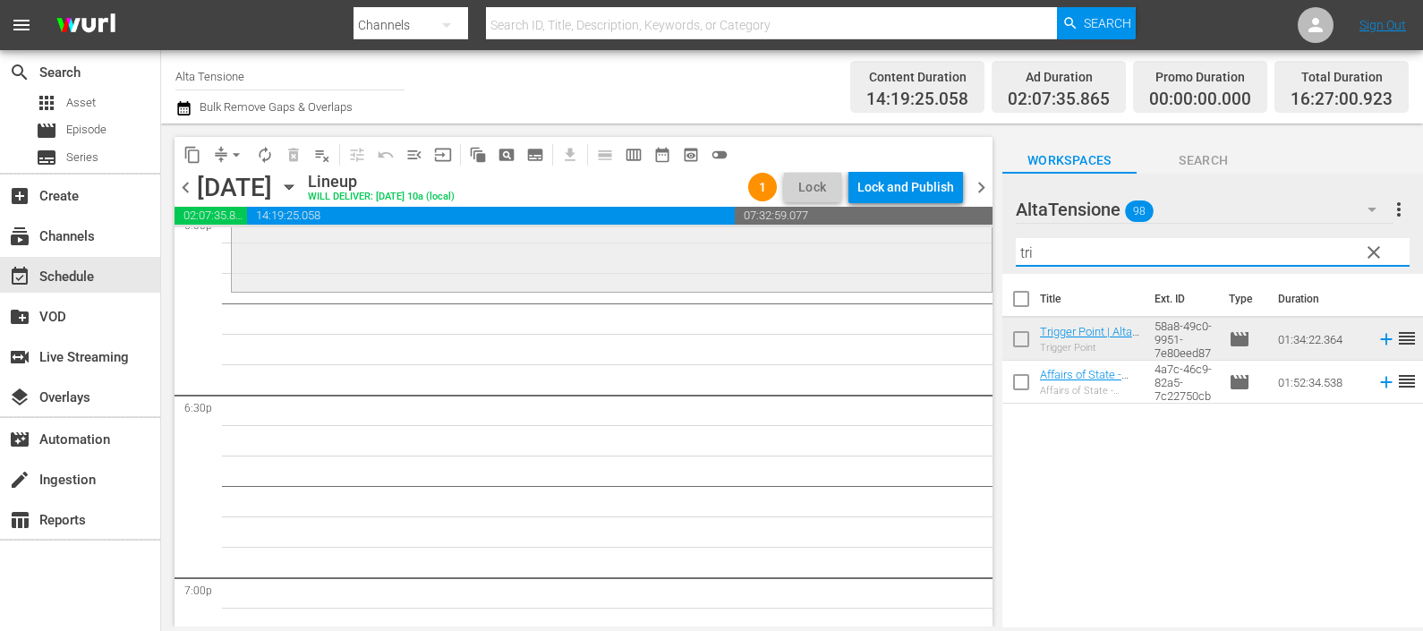
drag, startPoint x: 1056, startPoint y: 260, endPoint x: 973, endPoint y: 243, distance: 84.8
click at [973, 243] on div "content_copy compress arrow_drop_down autorenew_outlined delete_forever_outline…" at bounding box center [792, 374] width 1262 height 503
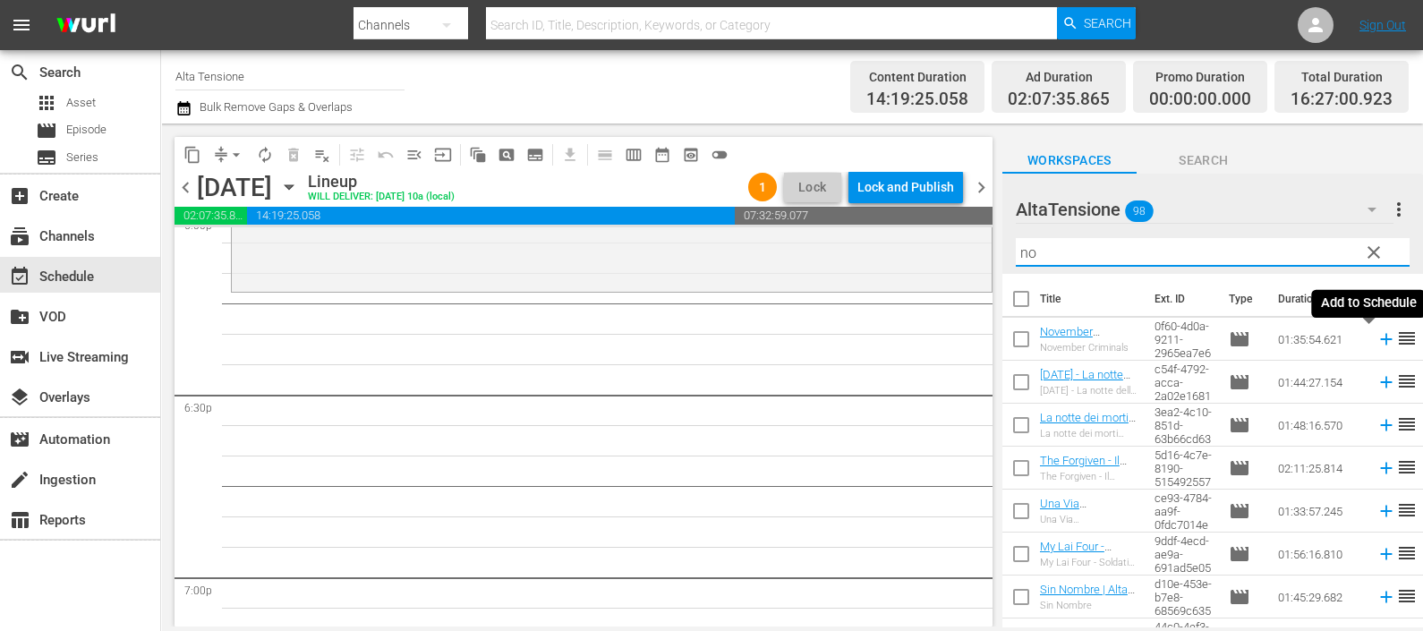
click at [1376, 338] on icon at bounding box center [1386, 339] width 20 height 20
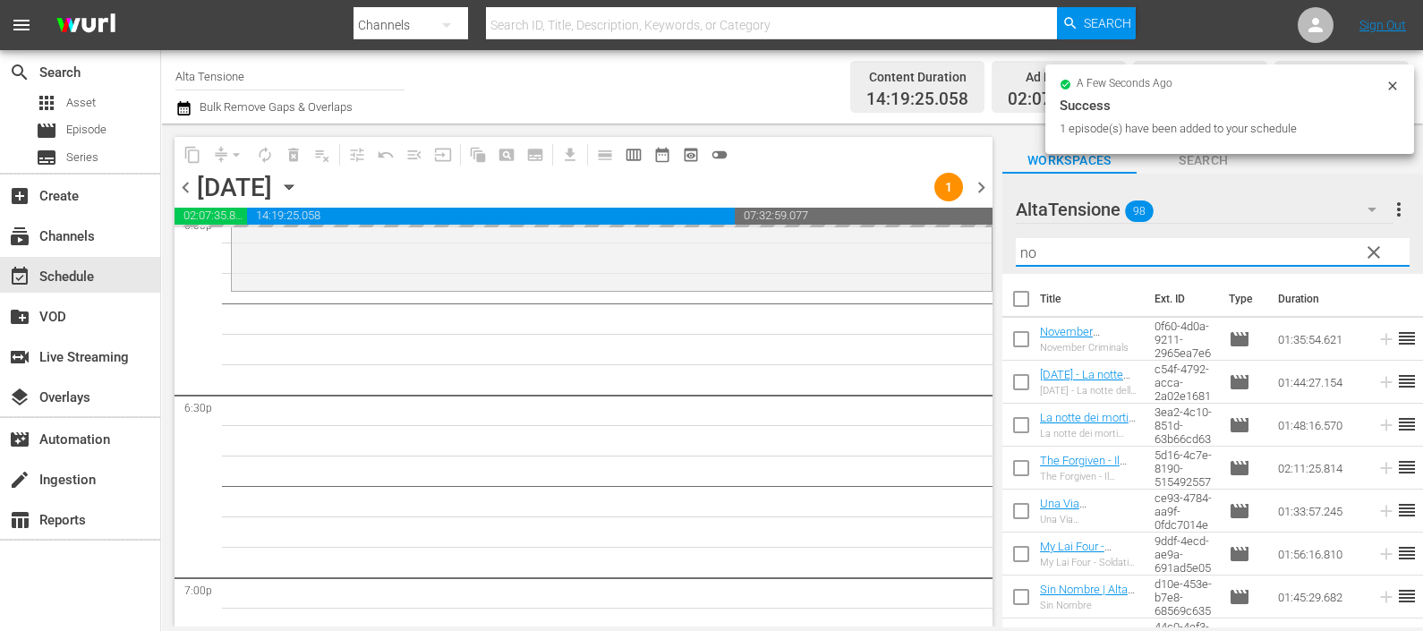
drag, startPoint x: 1056, startPoint y: 246, endPoint x: 989, endPoint y: 242, distance: 67.3
click at [989, 242] on div "content_copy compress arrow_drop_down autorenew_outlined delete_forever_outline…" at bounding box center [792, 374] width 1262 height 503
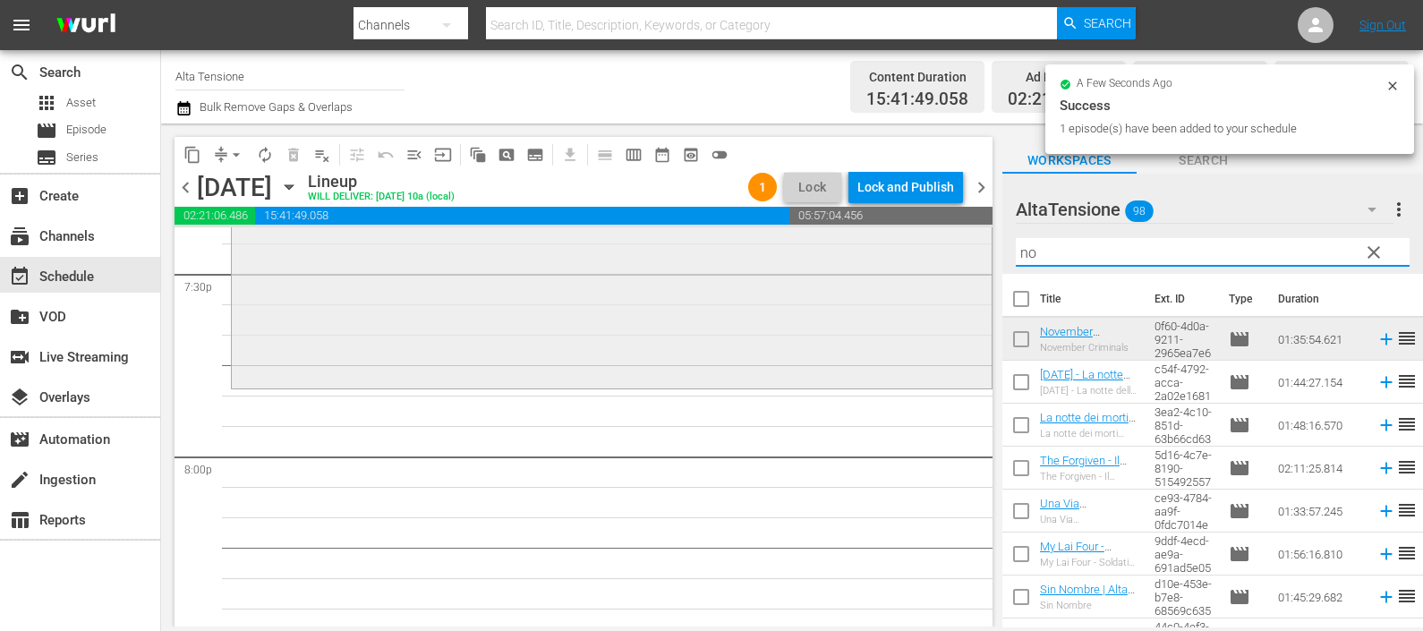
scroll to position [7146, 0]
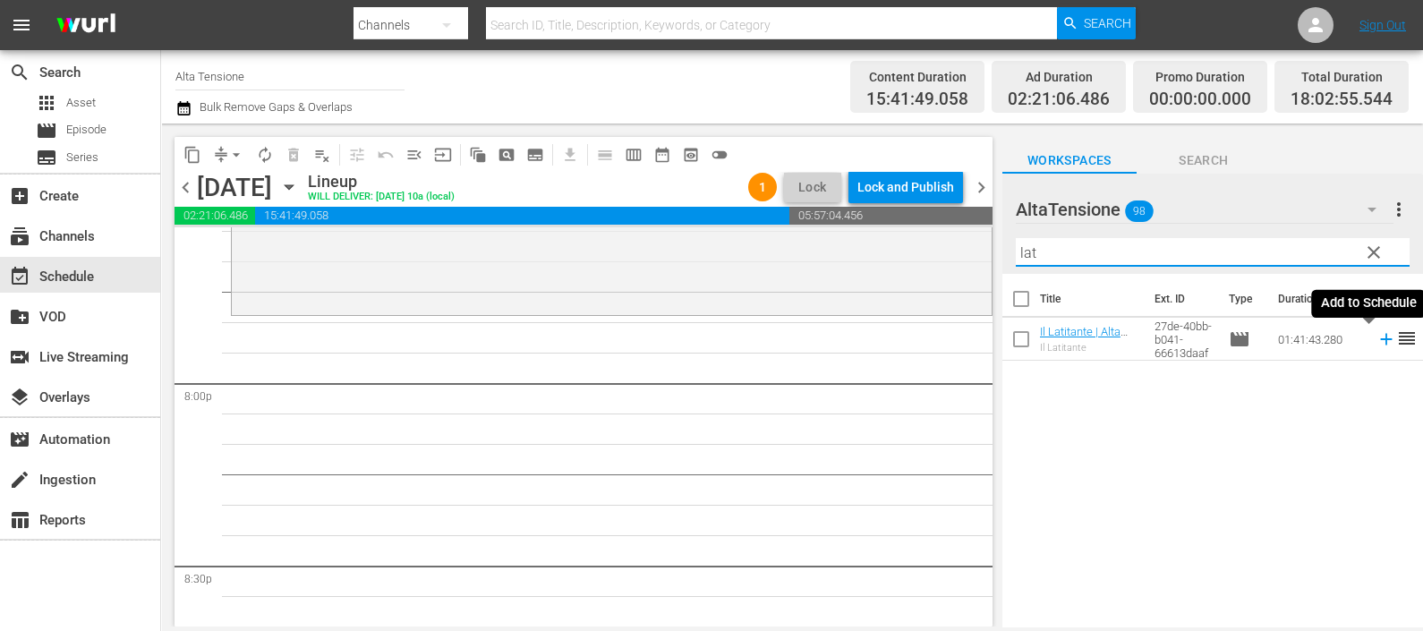
click at [1376, 341] on icon at bounding box center [1386, 339] width 20 height 20
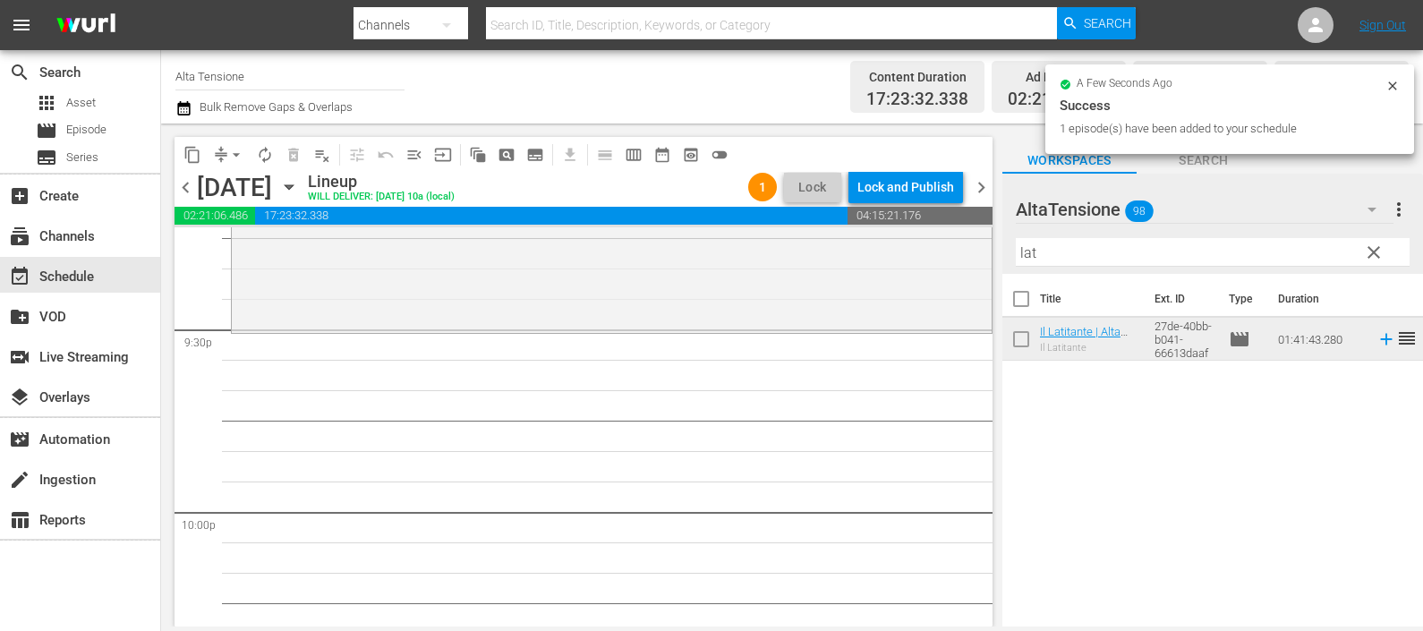
scroll to position [7706, 0]
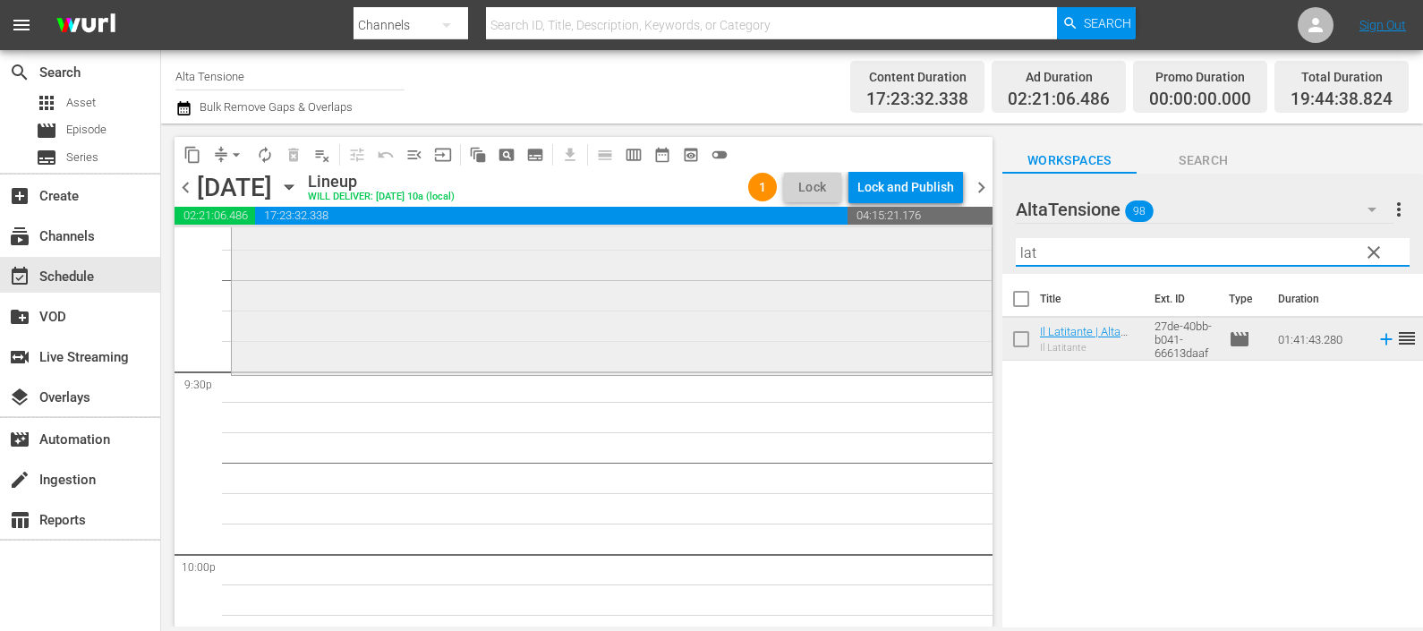
drag, startPoint x: 1050, startPoint y: 242, endPoint x: 973, endPoint y: 227, distance: 78.3
click at [973, 227] on div "content_copy compress arrow_drop_down autorenew_outlined delete_forever_outline…" at bounding box center [792, 374] width 1262 height 503
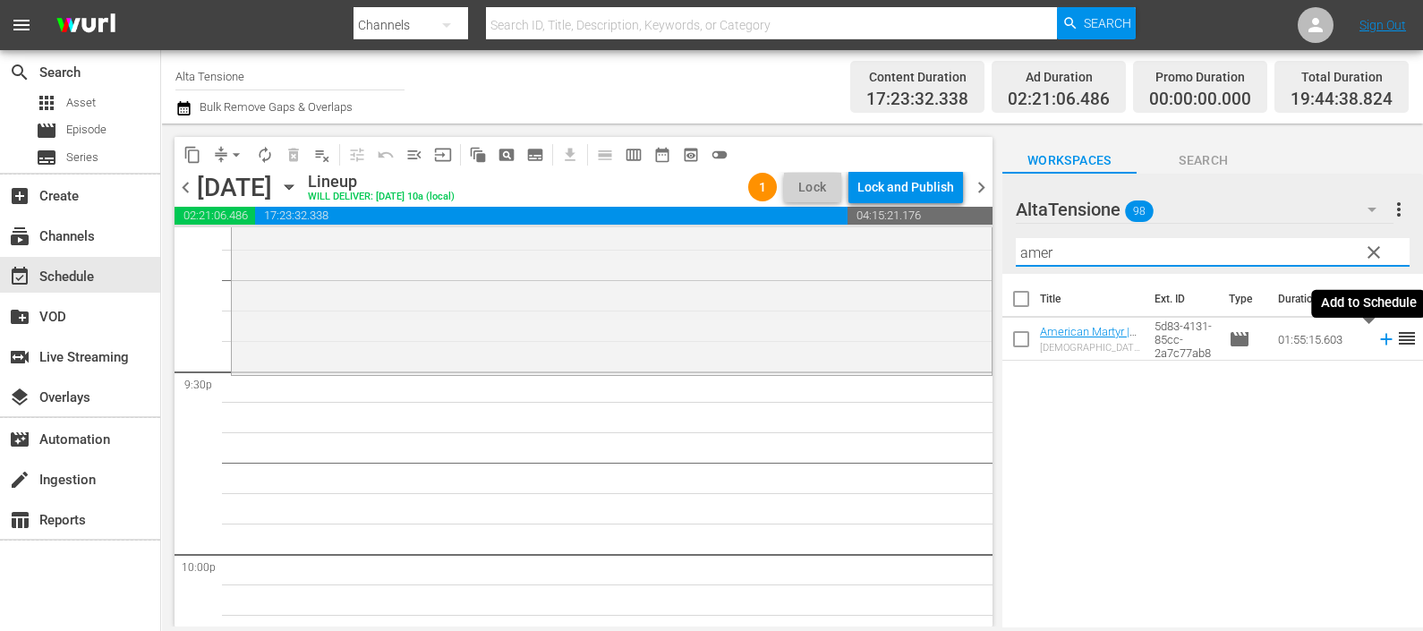
click at [1380, 342] on icon at bounding box center [1386, 340] width 12 height 12
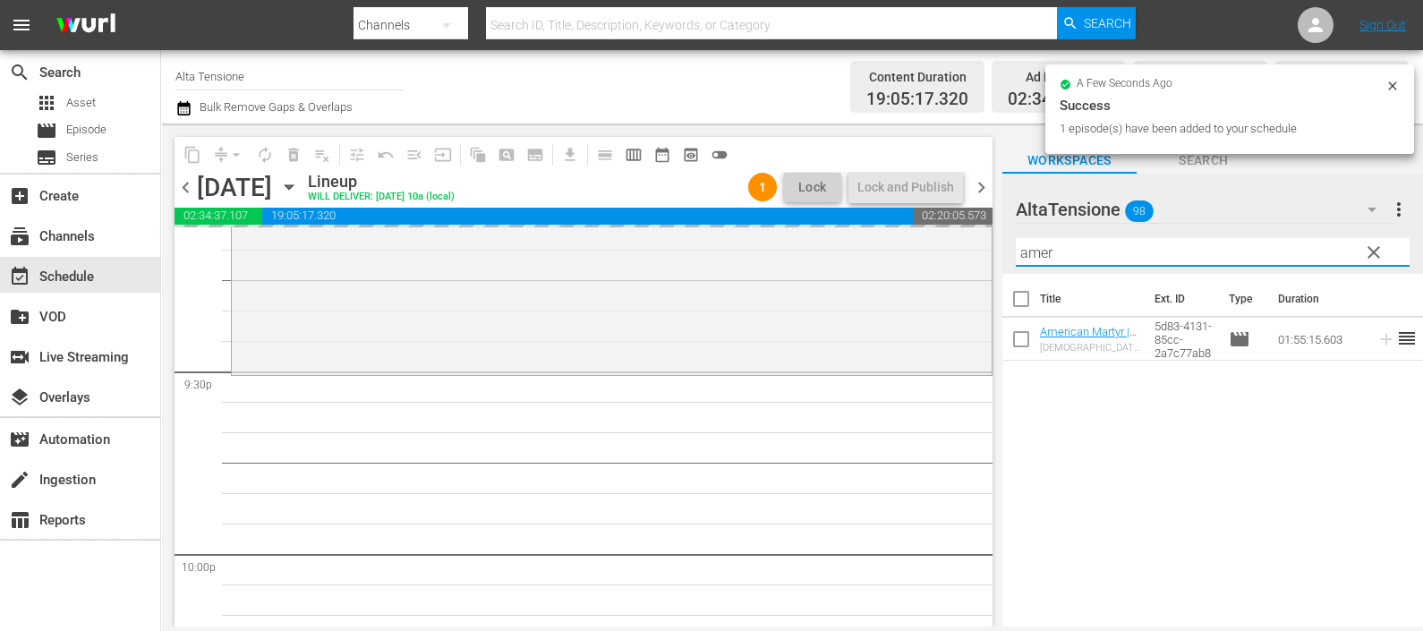
drag, startPoint x: 1109, startPoint y: 251, endPoint x: 978, endPoint y: 234, distance: 131.8
click at [978, 234] on div "content_copy compress arrow_drop_down autorenew_outlined delete_forever_outline…" at bounding box center [792, 374] width 1262 height 503
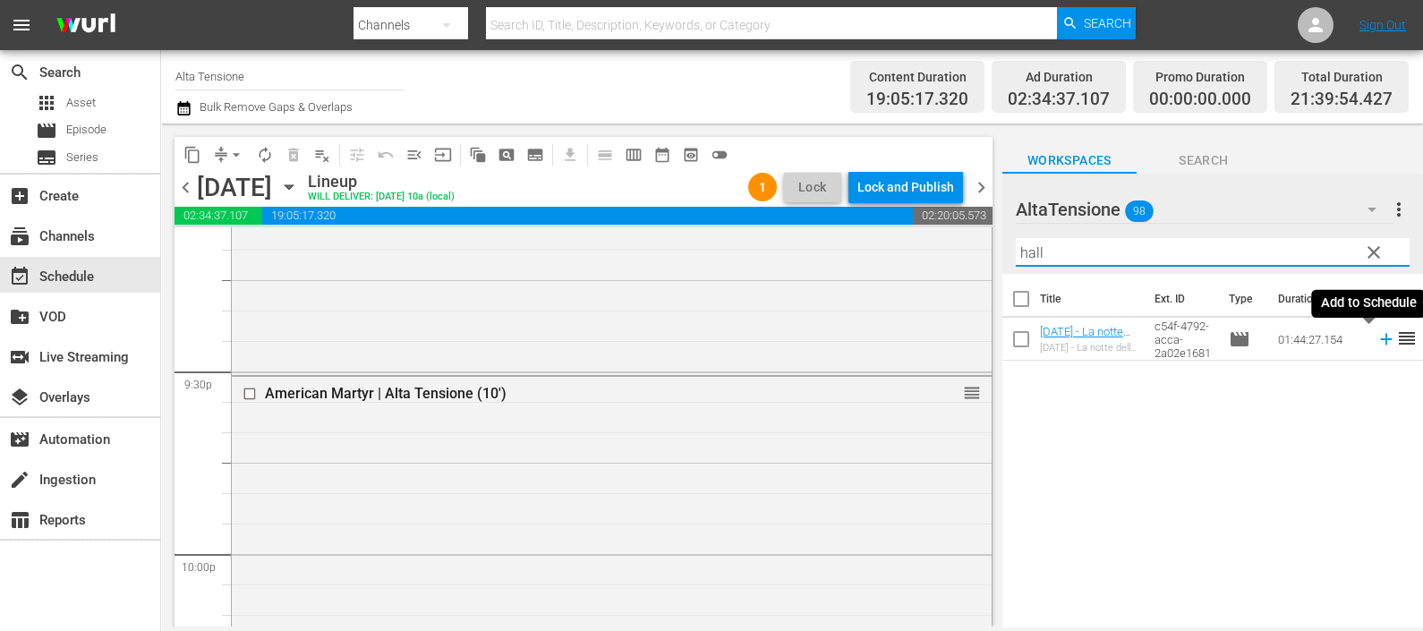
type input "hall"
click at [1376, 341] on icon at bounding box center [1386, 339] width 20 height 20
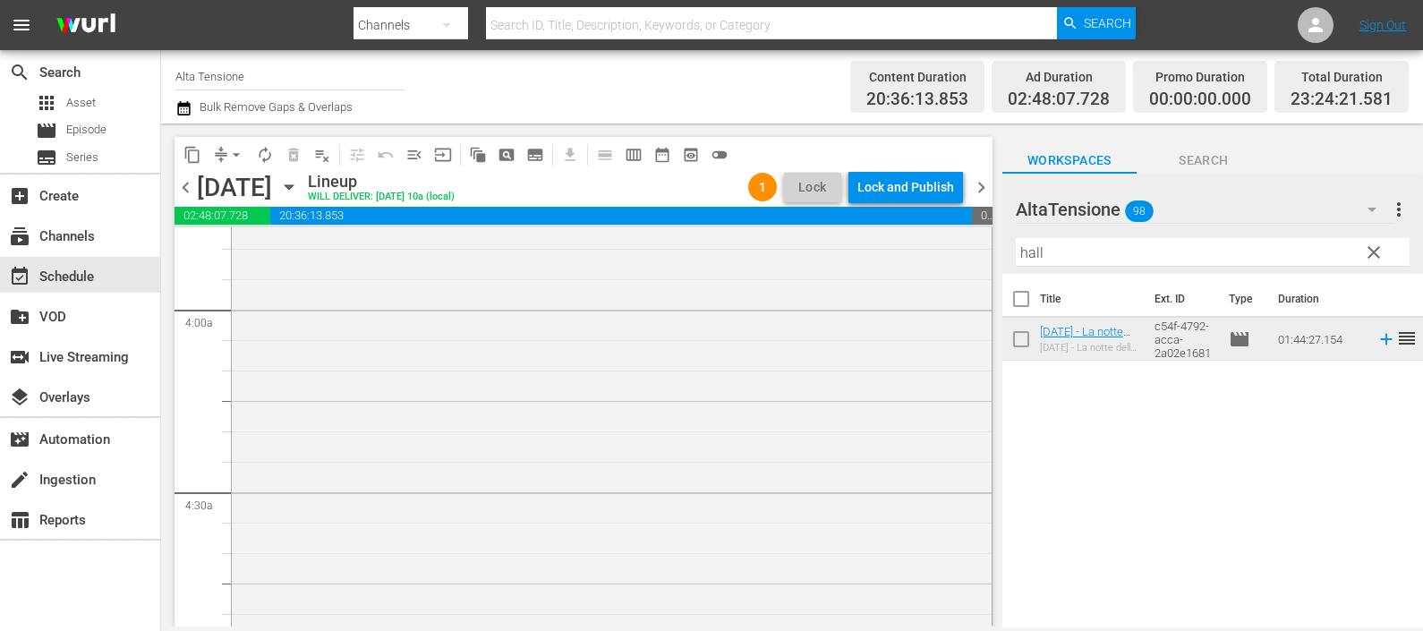
scroll to position [0, 0]
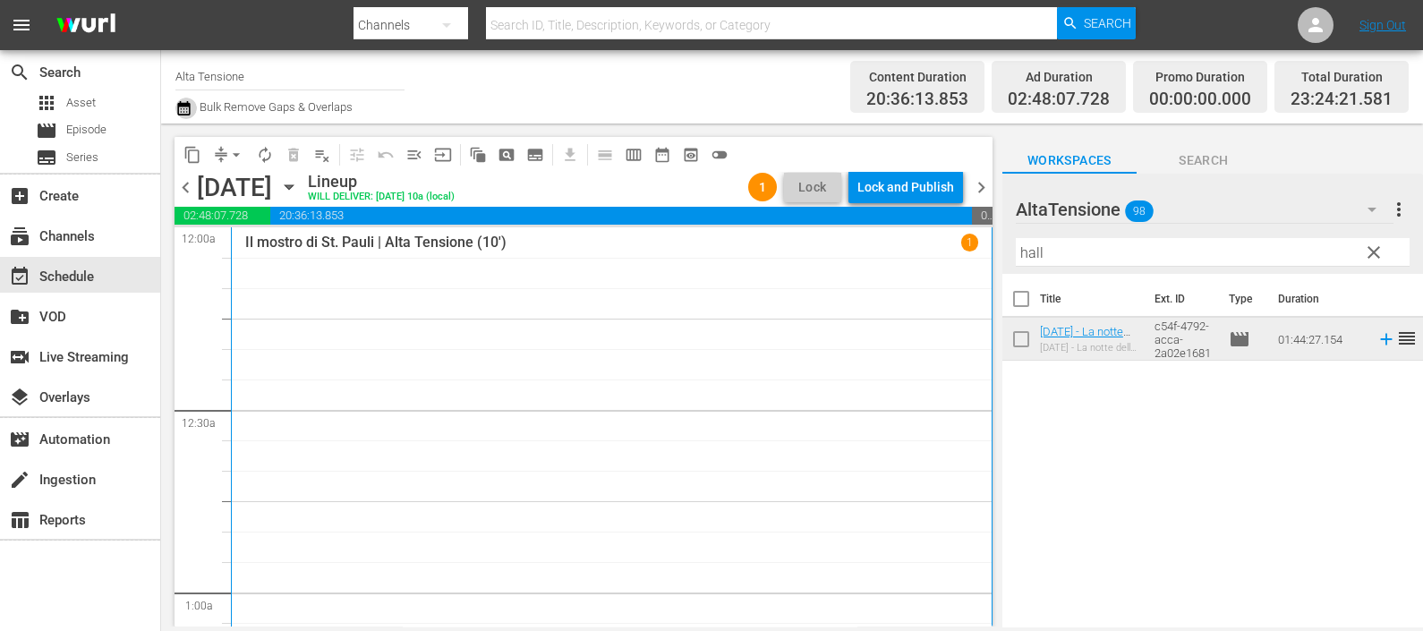
click at [191, 103] on icon "button" at bounding box center [183, 108] width 17 height 21
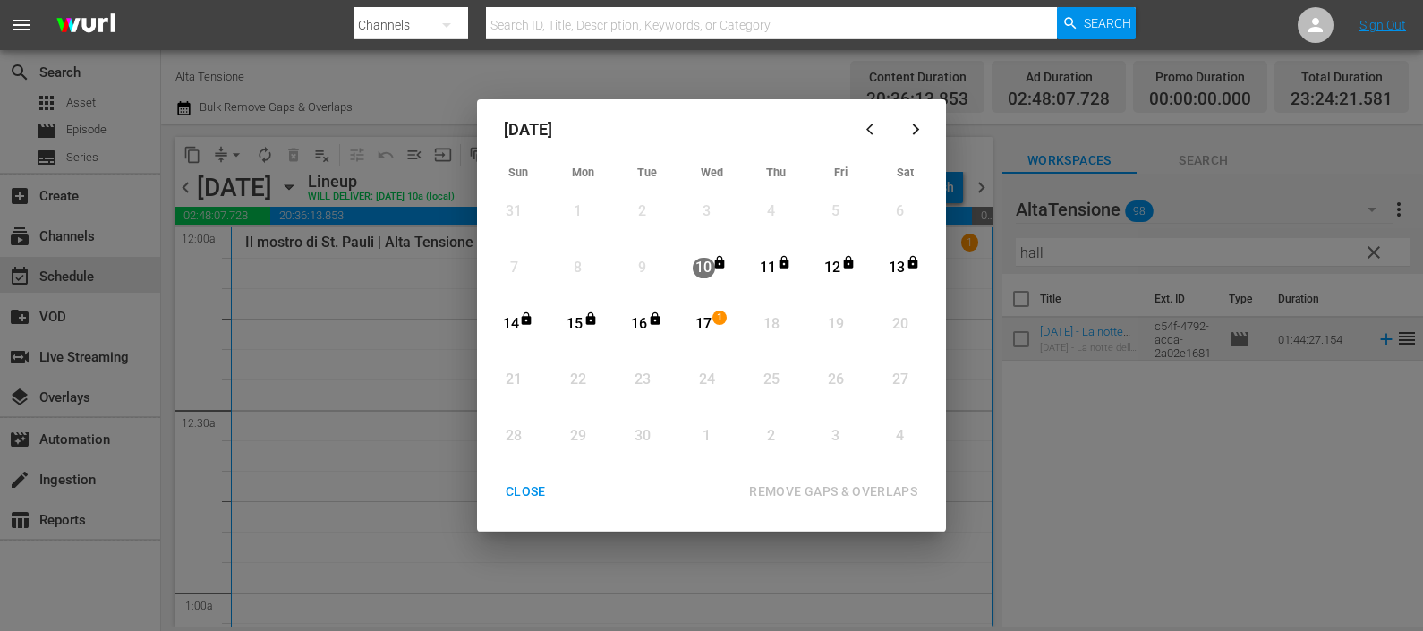
click at [702, 314] on div "17" at bounding box center [704, 324] width 22 height 21
click at [792, 479] on button "REMOVE GAPS & OVERLAPS" at bounding box center [833, 491] width 211 height 33
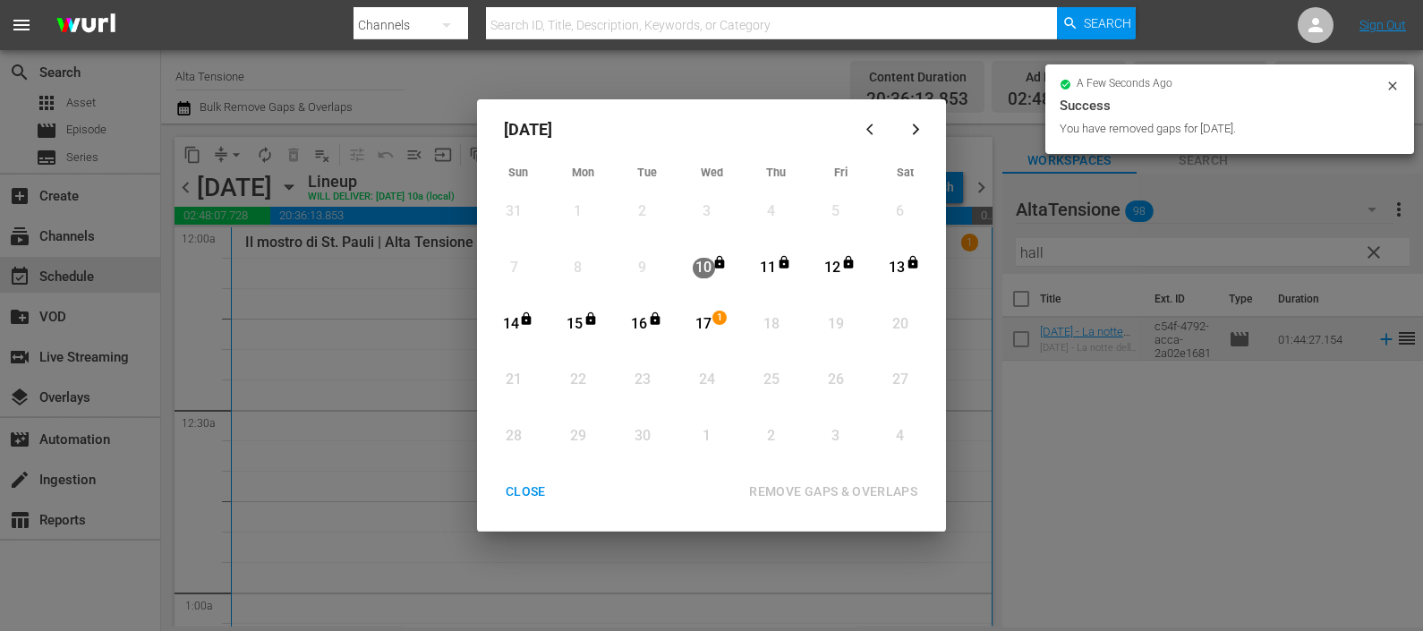
click at [526, 483] on div "CLOSE" at bounding box center [525, 492] width 69 height 22
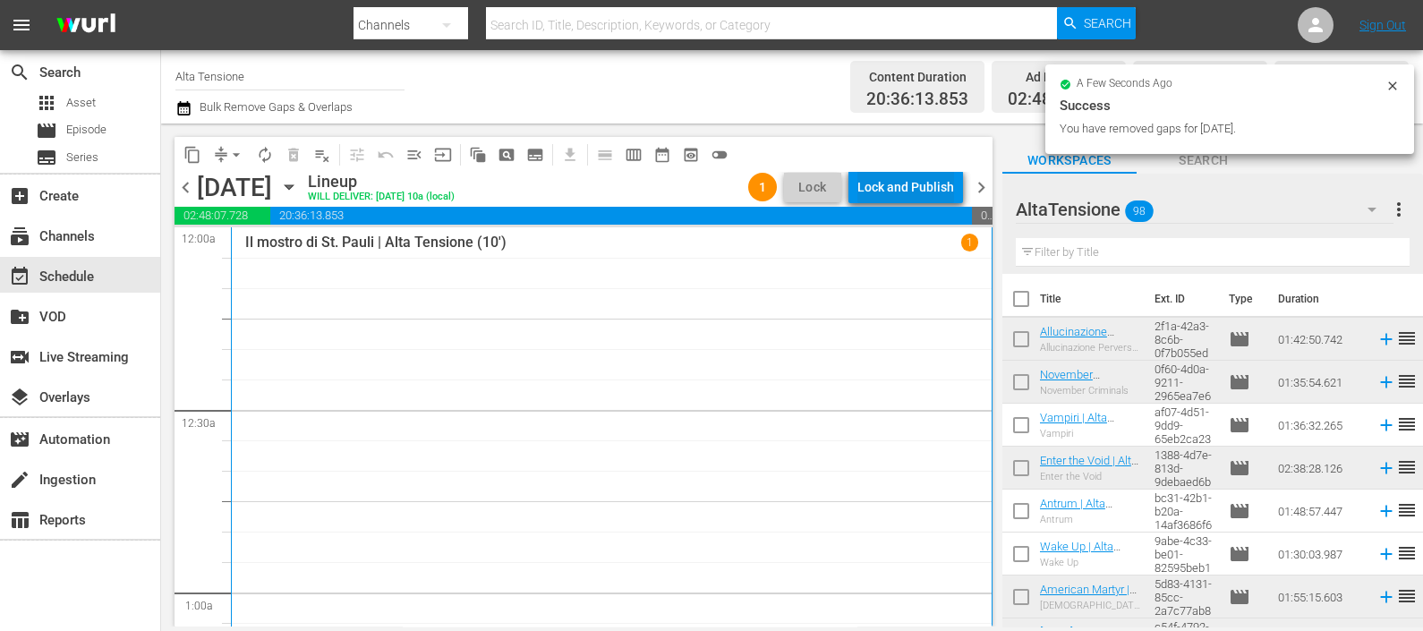
click at [878, 187] on div "Lock and Publish" at bounding box center [905, 187] width 97 height 32
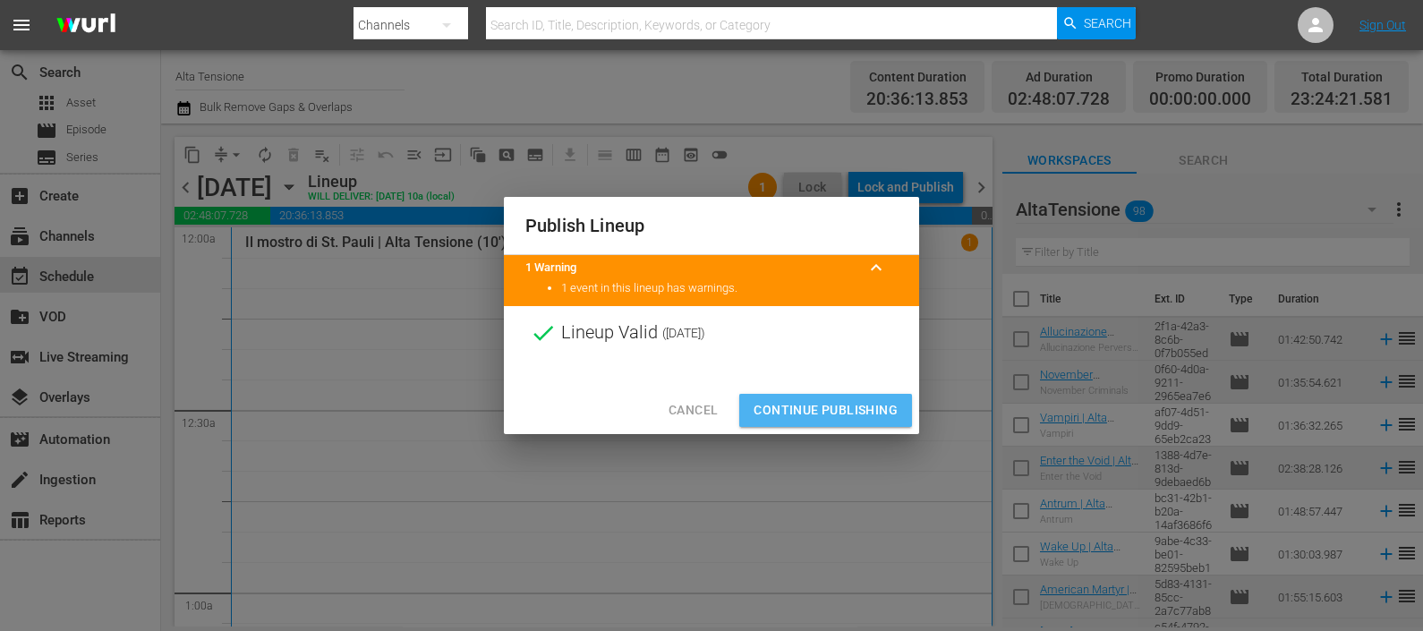
click at [855, 414] on span "Continue Publishing" at bounding box center [825, 410] width 144 height 22
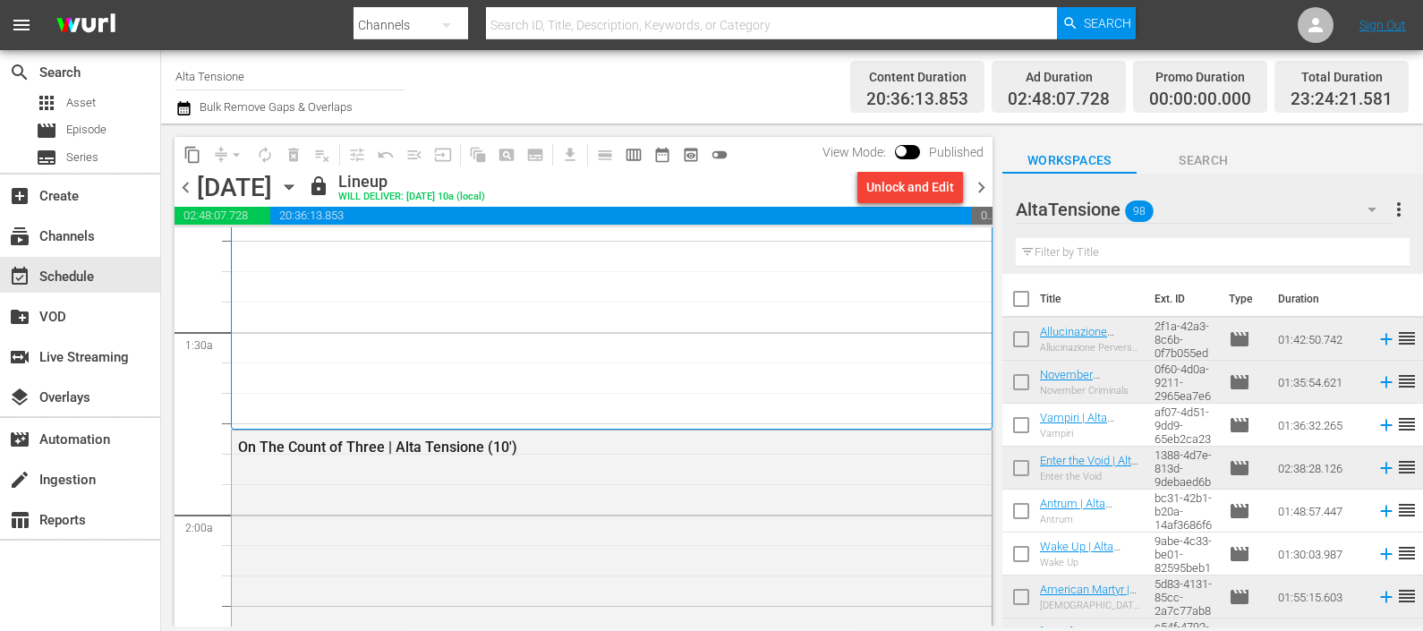
scroll to position [447, 0]
click at [975, 189] on span "chevron_right" at bounding box center [981, 187] width 22 height 22
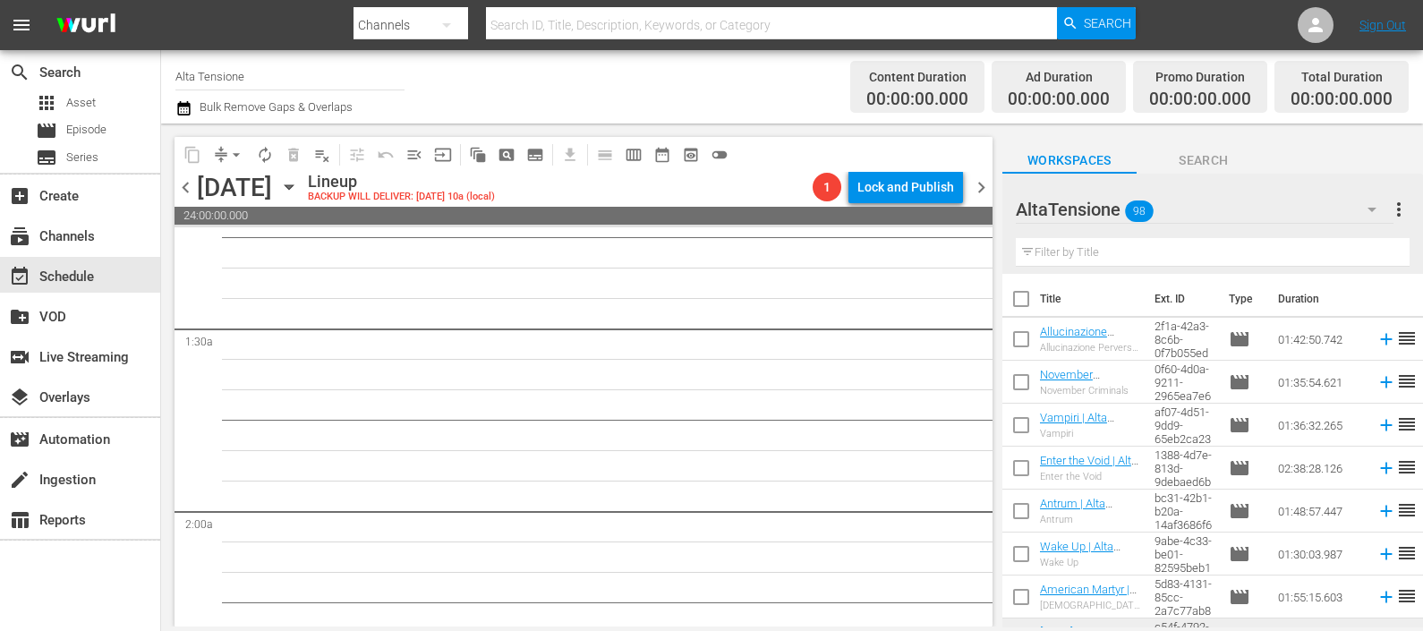
drag, startPoint x: 1080, startPoint y: 243, endPoint x: 1068, endPoint y: 237, distance: 13.2
click at [1072, 241] on input "text" at bounding box center [1213, 252] width 394 height 29
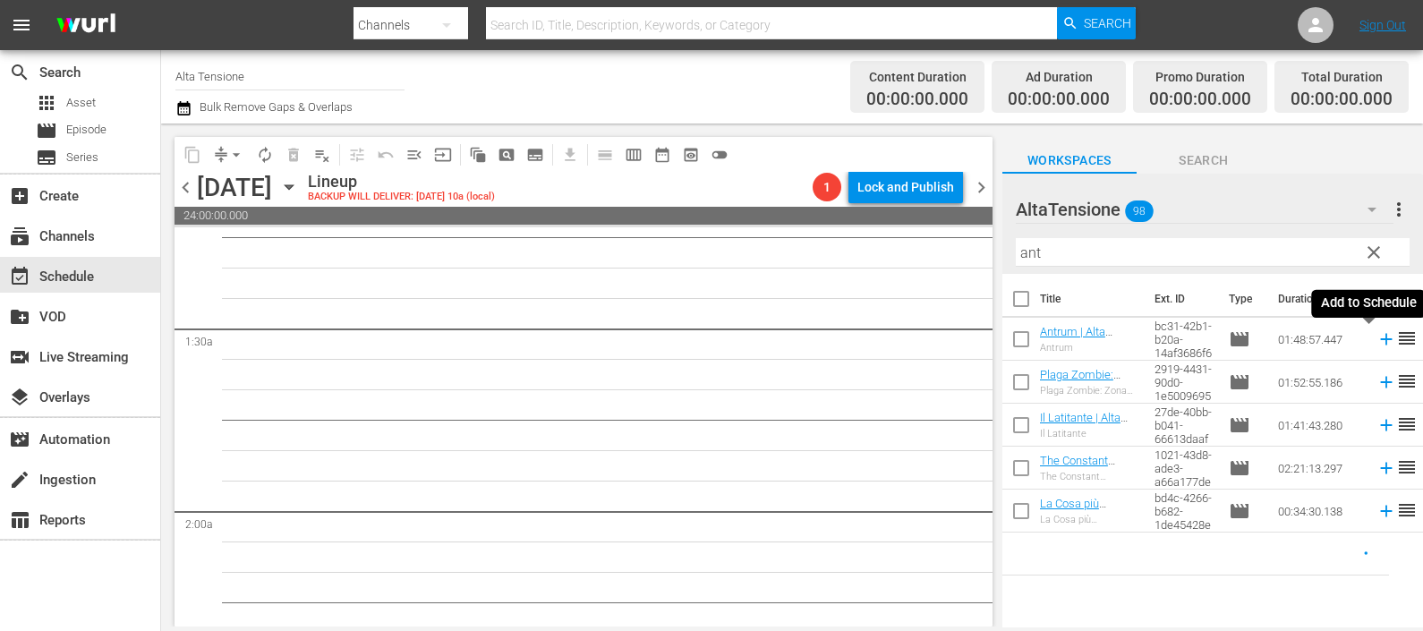
click at [1376, 336] on icon at bounding box center [1386, 339] width 20 height 20
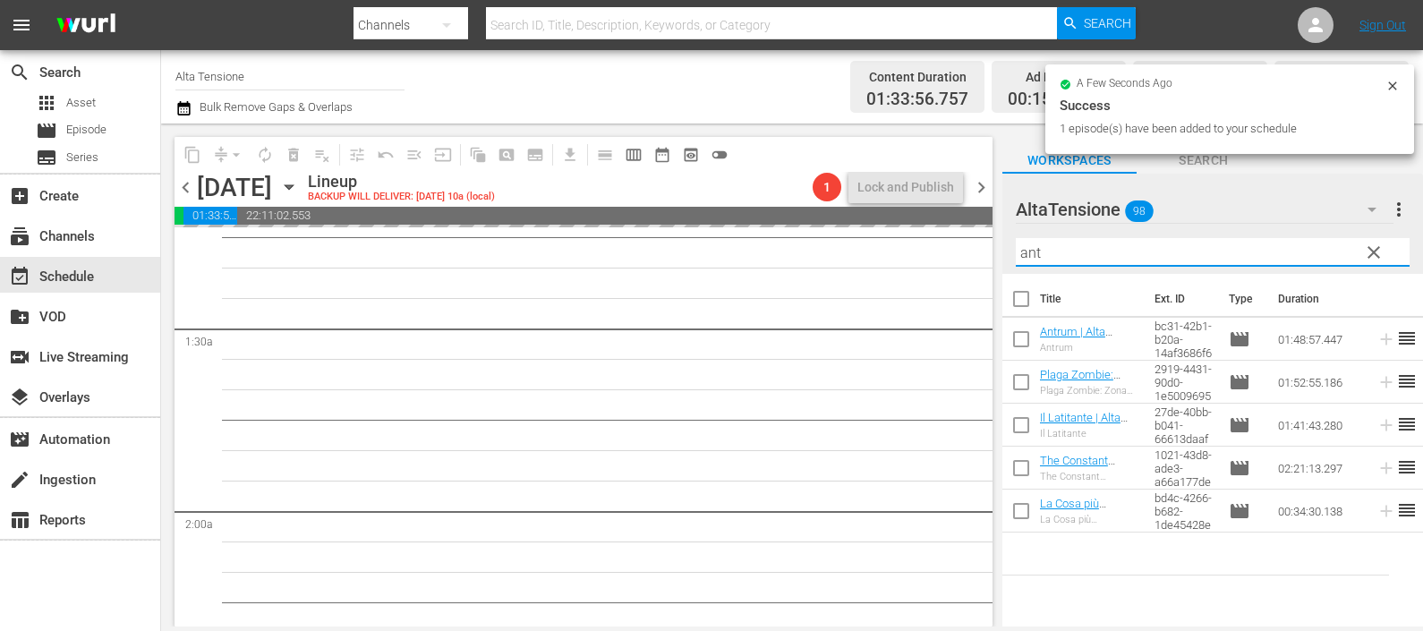
drag, startPoint x: 1136, startPoint y: 246, endPoint x: 991, endPoint y: 260, distance: 145.6
click at [992, 258] on div "content_copy compress arrow_drop_down autorenew_outlined delete_forever_outline…" at bounding box center [792, 374] width 1262 height 503
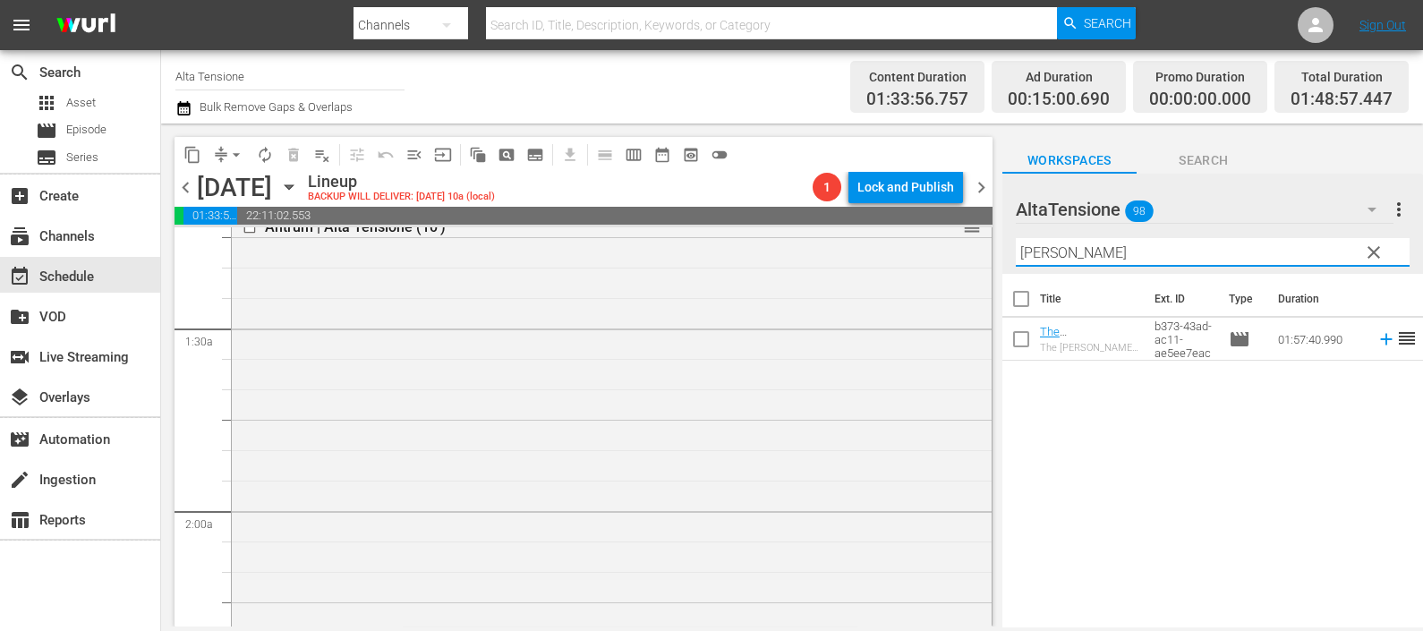
click at [1376, 332] on icon at bounding box center [1386, 339] width 20 height 20
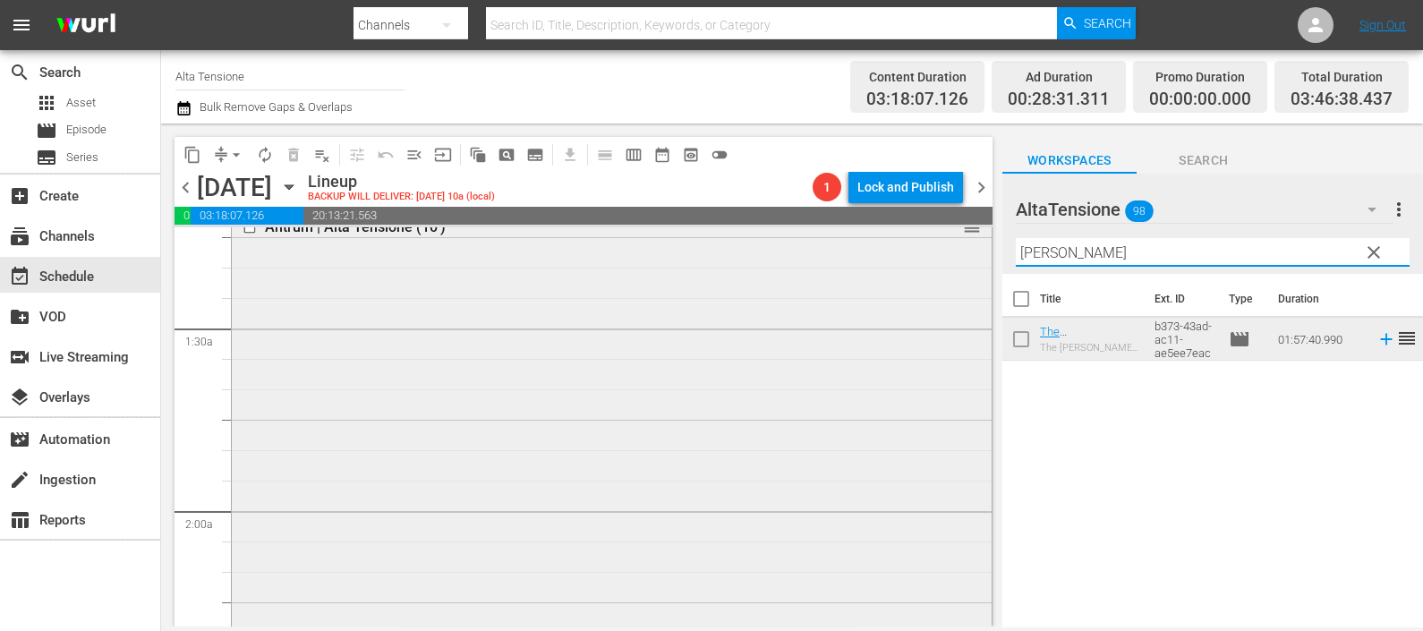
drag, startPoint x: 1056, startPoint y: 254, endPoint x: 922, endPoint y: 238, distance: 135.2
click at [922, 246] on div "content_copy compress arrow_drop_down autorenew_outlined delete_forever_outline…" at bounding box center [792, 374] width 1262 height 503
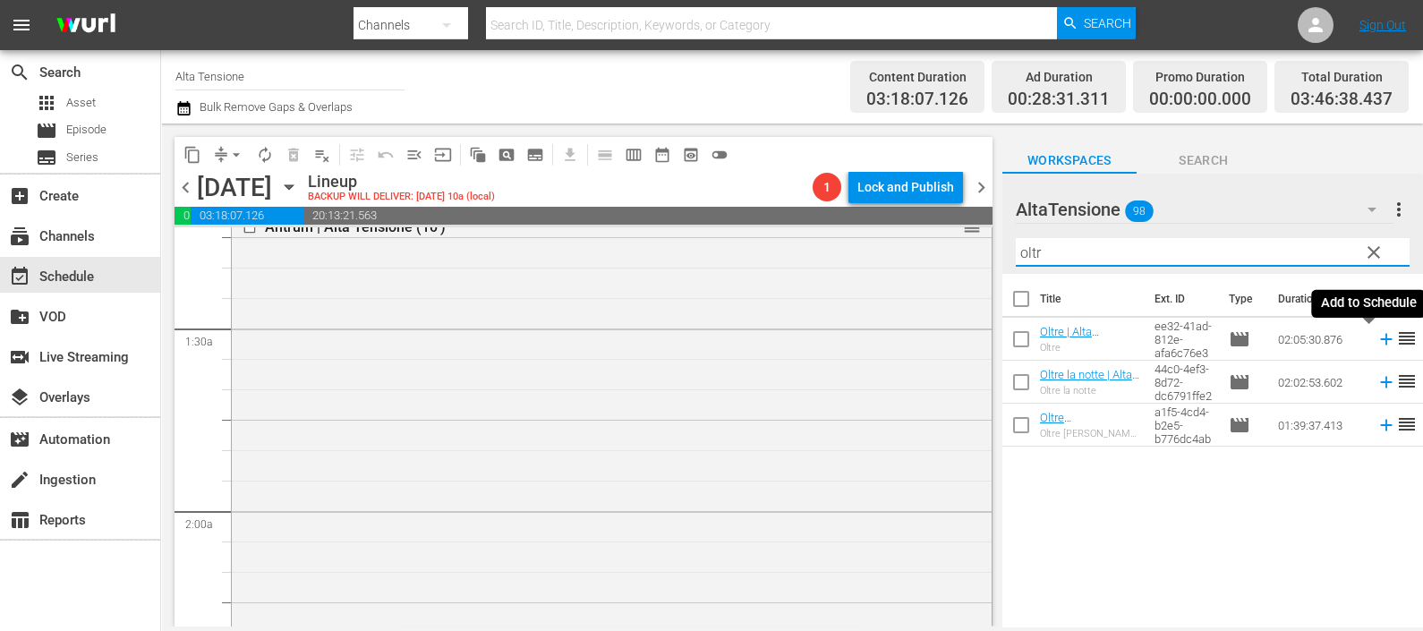
click at [1376, 336] on icon at bounding box center [1386, 339] width 20 height 20
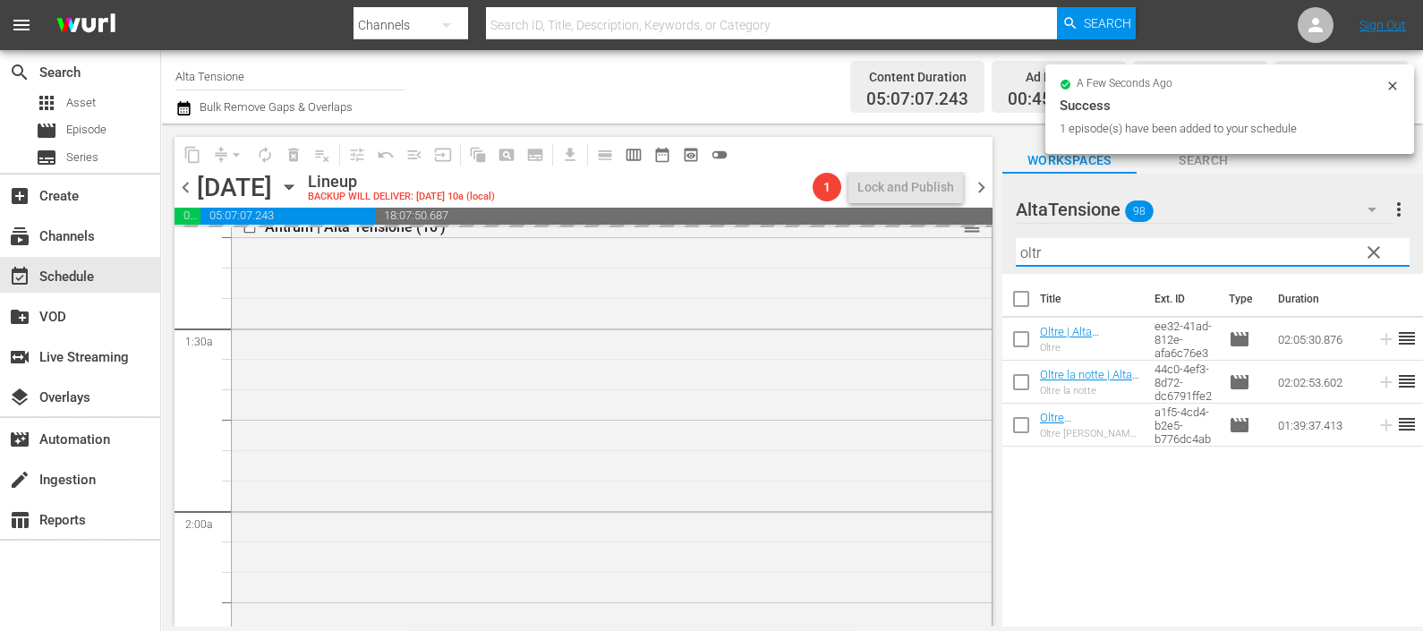
drag, startPoint x: 1107, startPoint y: 243, endPoint x: 965, endPoint y: 219, distance: 144.3
click at [966, 225] on div "content_copy compress arrow_drop_down autorenew_outlined delete_forever_outline…" at bounding box center [792, 374] width 1262 height 503
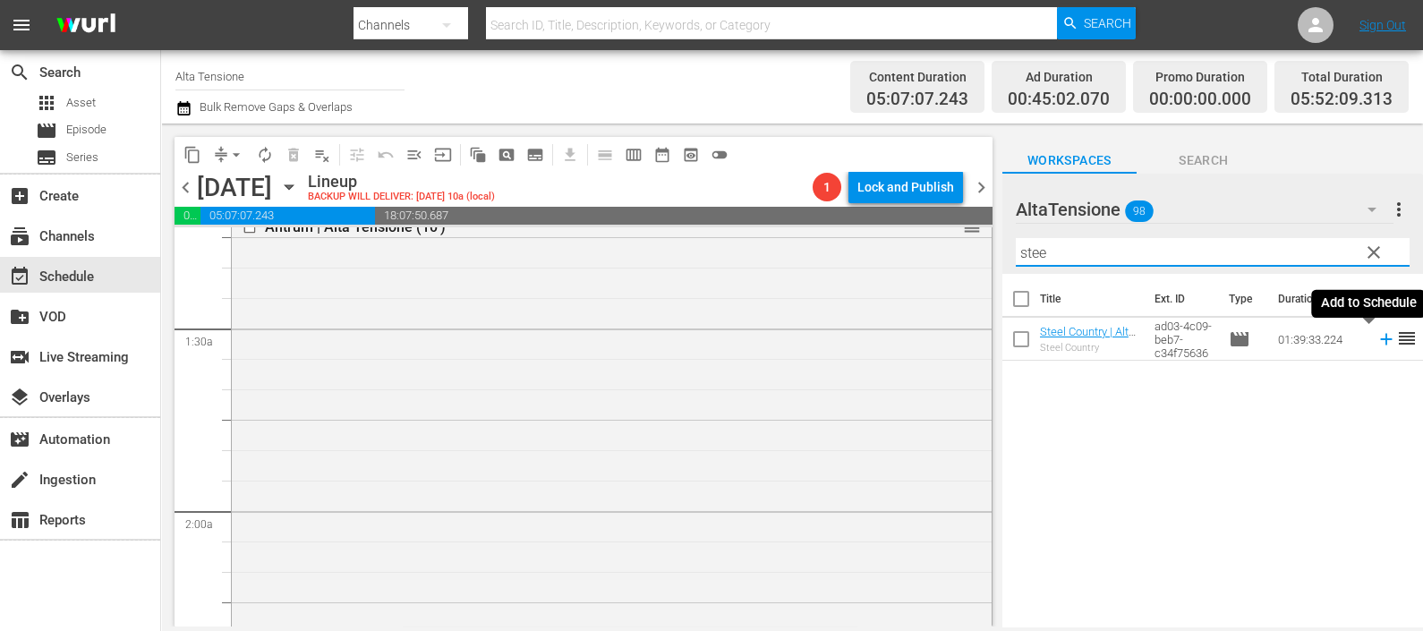
click at [1380, 339] on icon at bounding box center [1386, 340] width 12 height 12
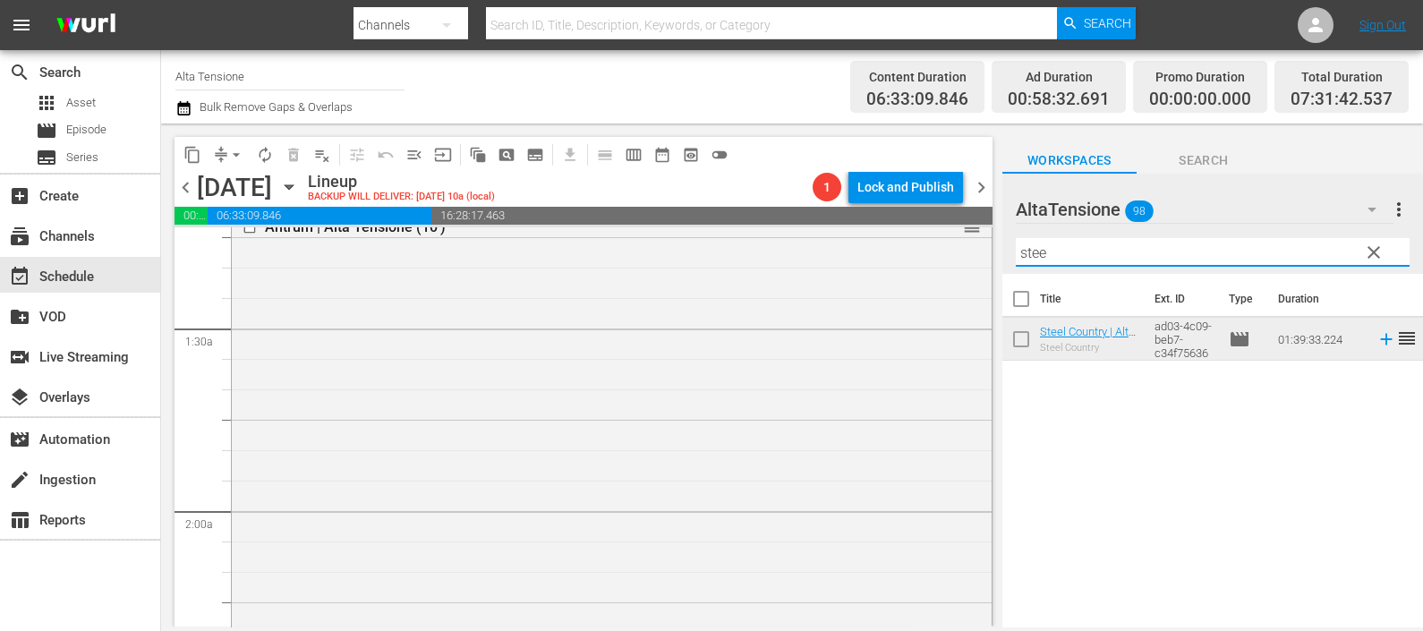
drag, startPoint x: 1055, startPoint y: 255, endPoint x: 998, endPoint y: 244, distance: 58.3
click at [995, 251] on div "content_copy compress arrow_drop_down autorenew_outlined delete_forever_outline…" at bounding box center [792, 374] width 1262 height 503
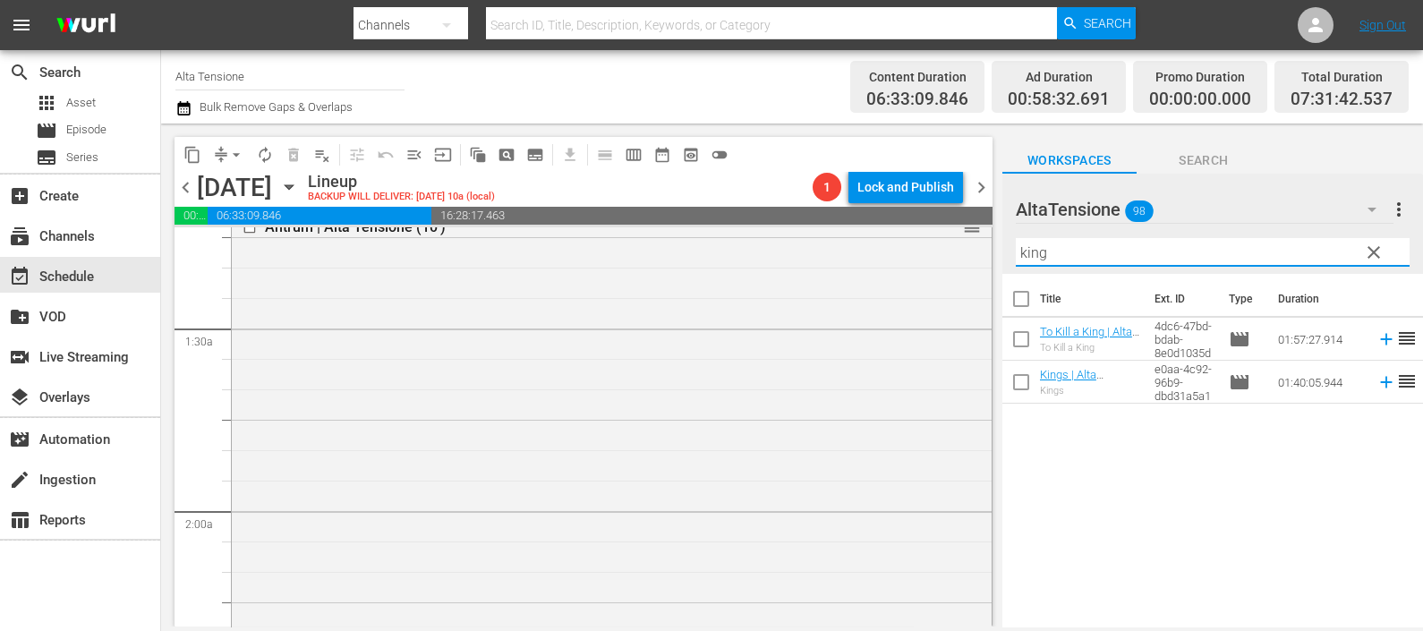
click at [1376, 375] on icon at bounding box center [1386, 382] width 20 height 20
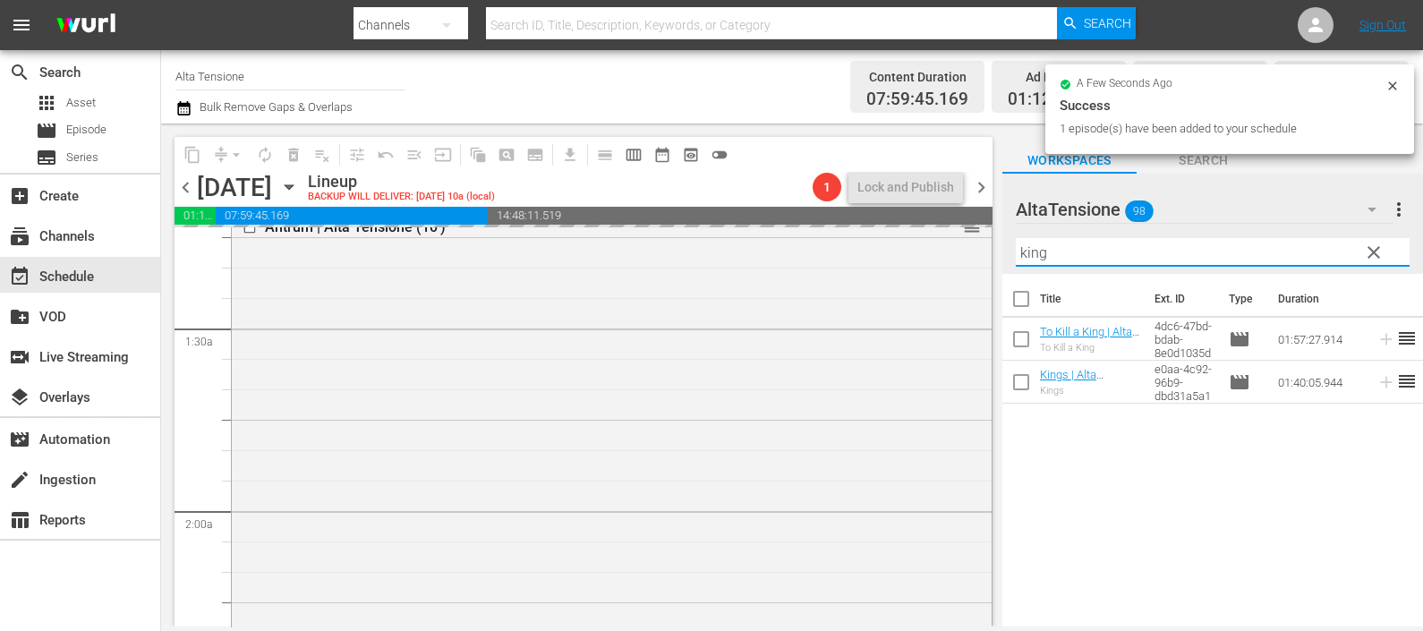
drag, startPoint x: 1043, startPoint y: 244, endPoint x: 1004, endPoint y: 237, distance: 40.0
click at [1002, 236] on div "AltaTensione 98 AltaTensione more_vert clear Filter by Title king" at bounding box center [1212, 224] width 421 height 100
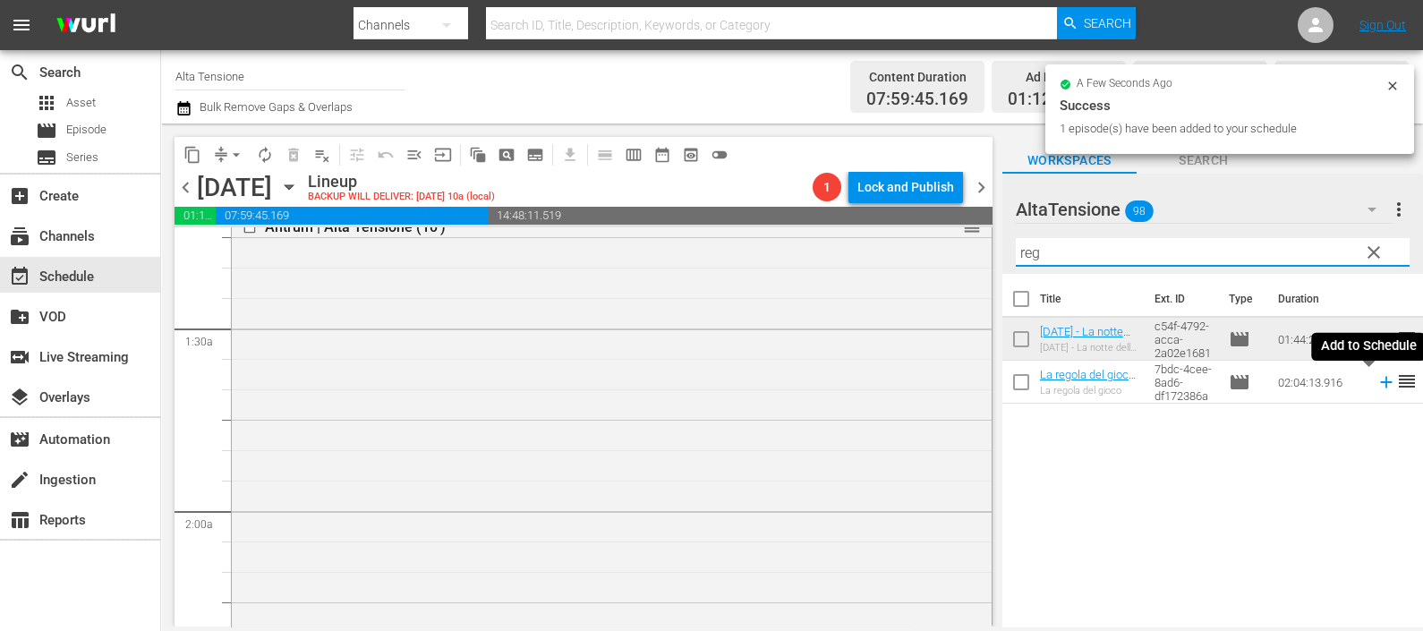
click at [1376, 386] on icon at bounding box center [1386, 382] width 20 height 20
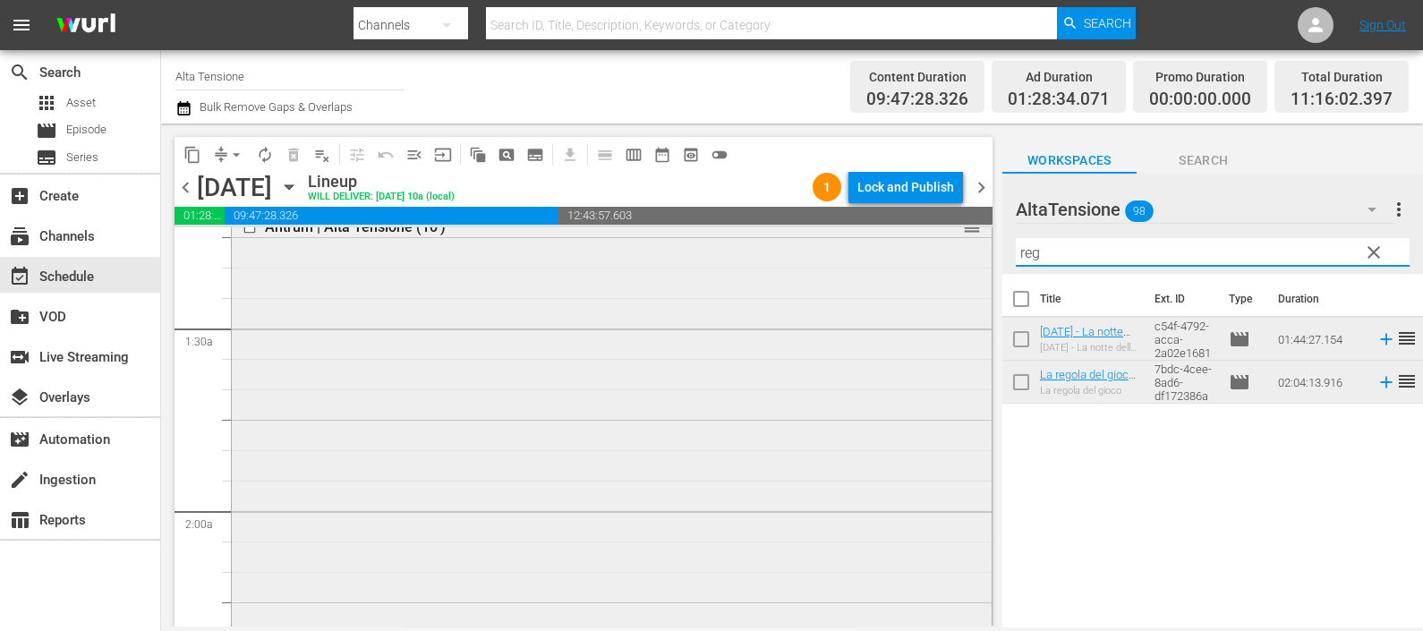
drag, startPoint x: 1122, startPoint y: 254, endPoint x: 965, endPoint y: 251, distance: 157.5
click at [965, 251] on div "content_copy compress arrow_drop_down autorenew_outlined delete_forever_outline…" at bounding box center [792, 374] width 1262 height 503
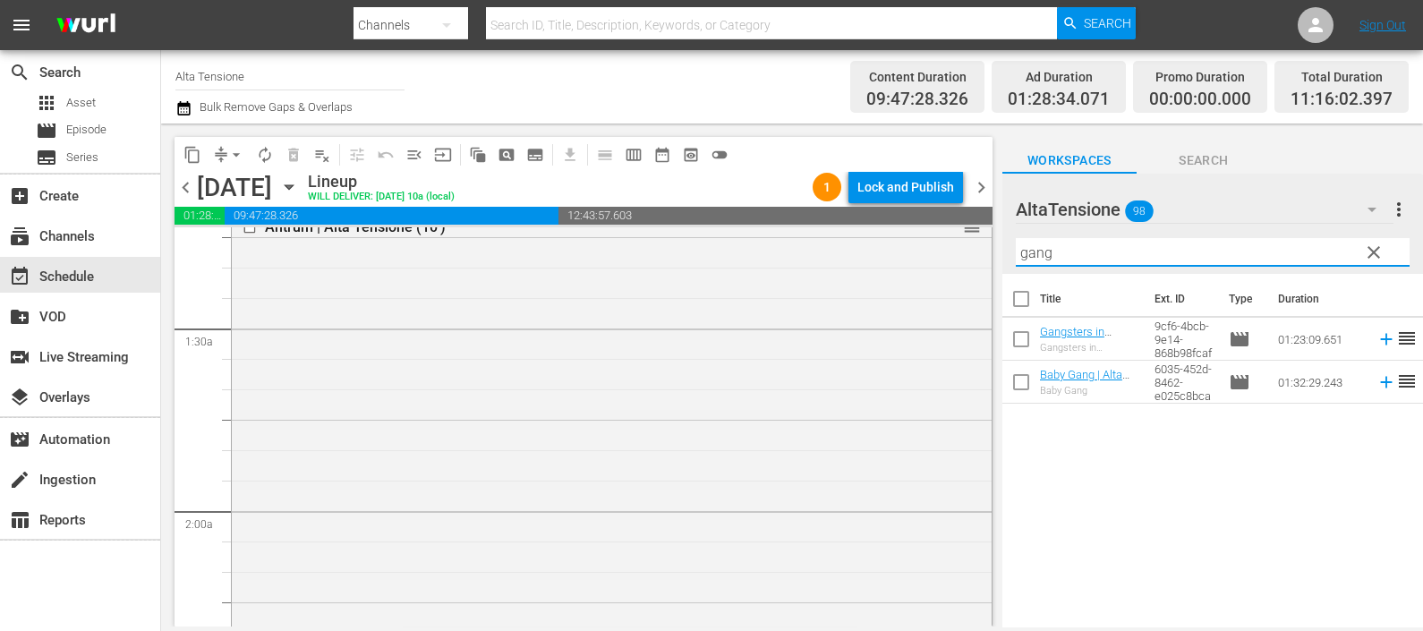
click at [1376, 336] on icon at bounding box center [1386, 339] width 20 height 20
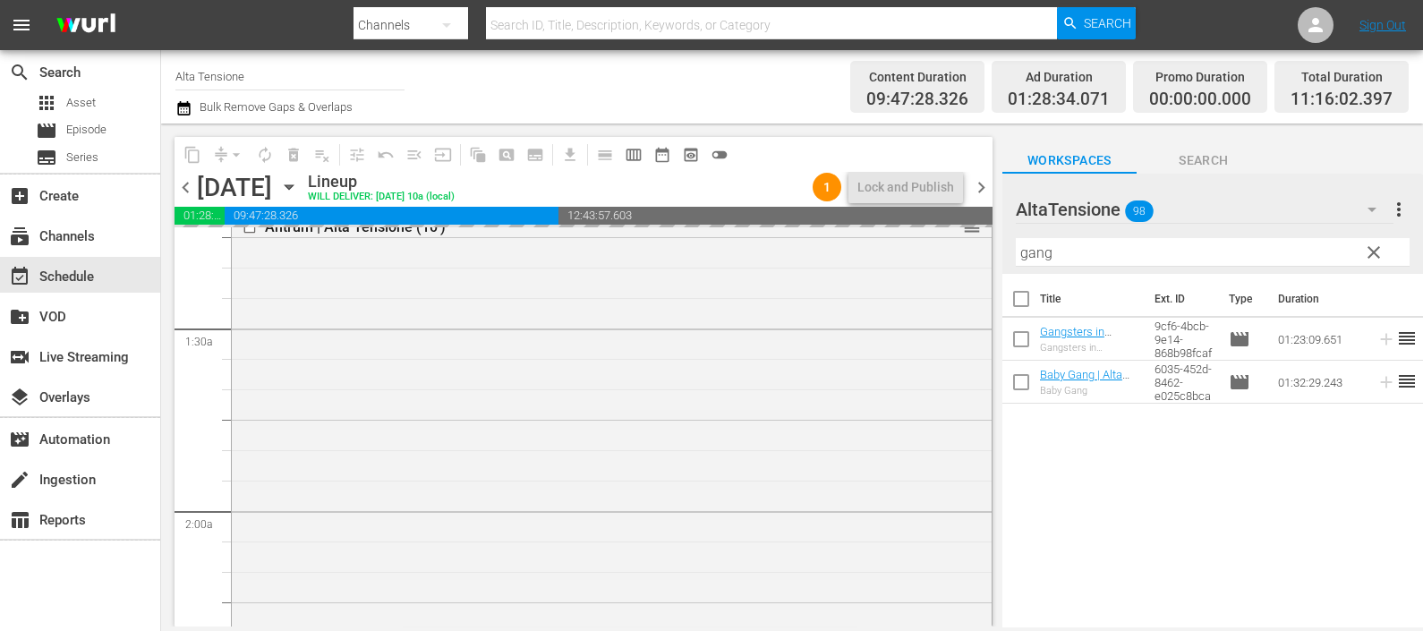
drag, startPoint x: 1059, startPoint y: 258, endPoint x: 987, endPoint y: 260, distance: 71.6
click at [987, 260] on div "content_copy compress arrow_drop_down autorenew_outlined delete_forever_outline…" at bounding box center [792, 374] width 1262 height 503
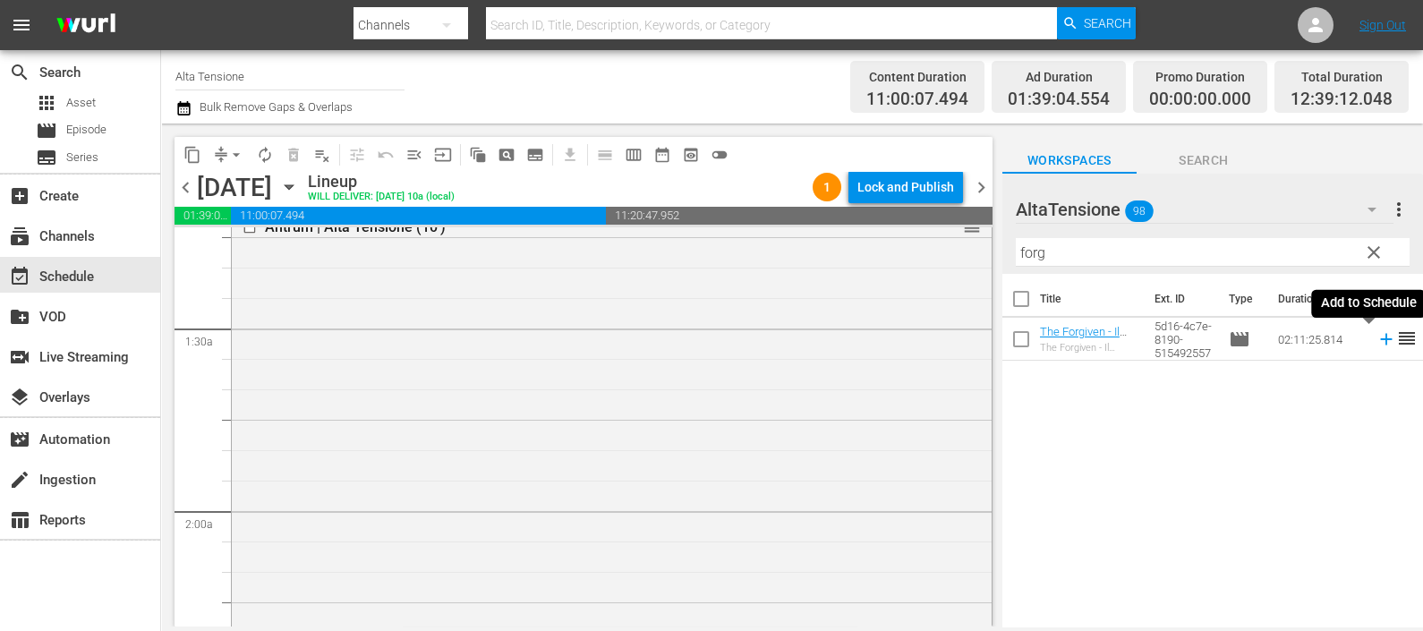
click at [1376, 337] on icon at bounding box center [1386, 339] width 20 height 20
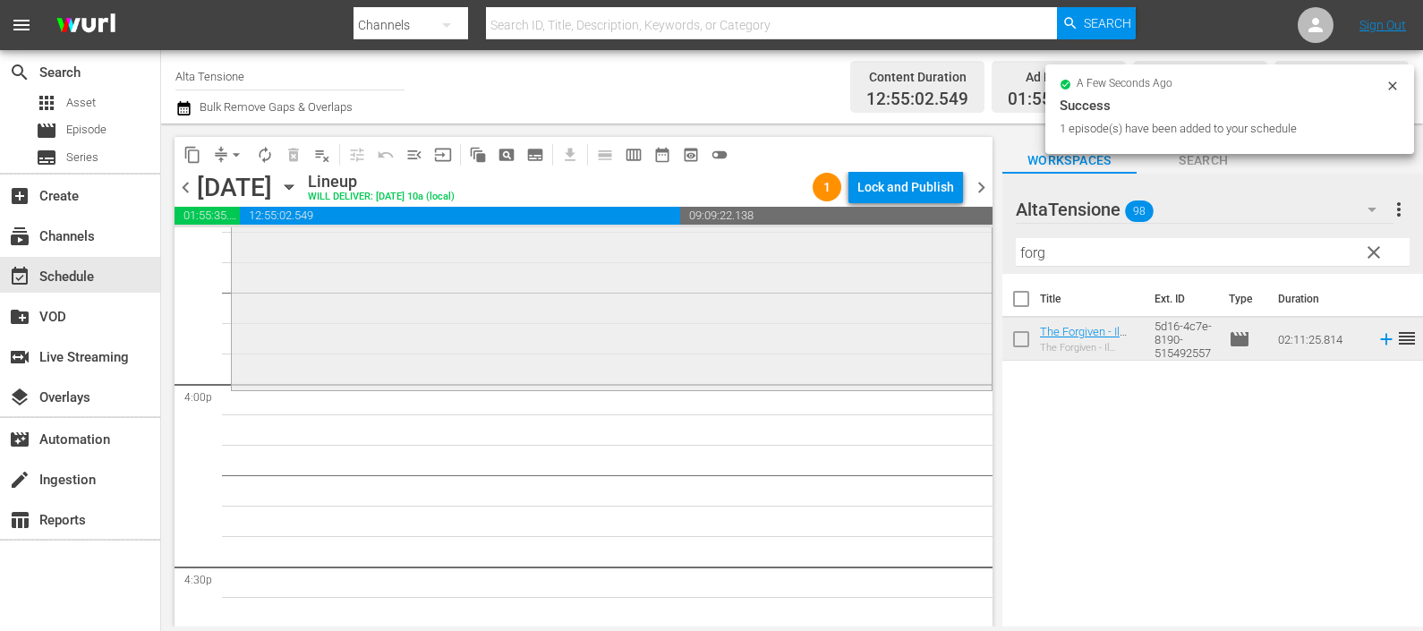
scroll to position [6039, 0]
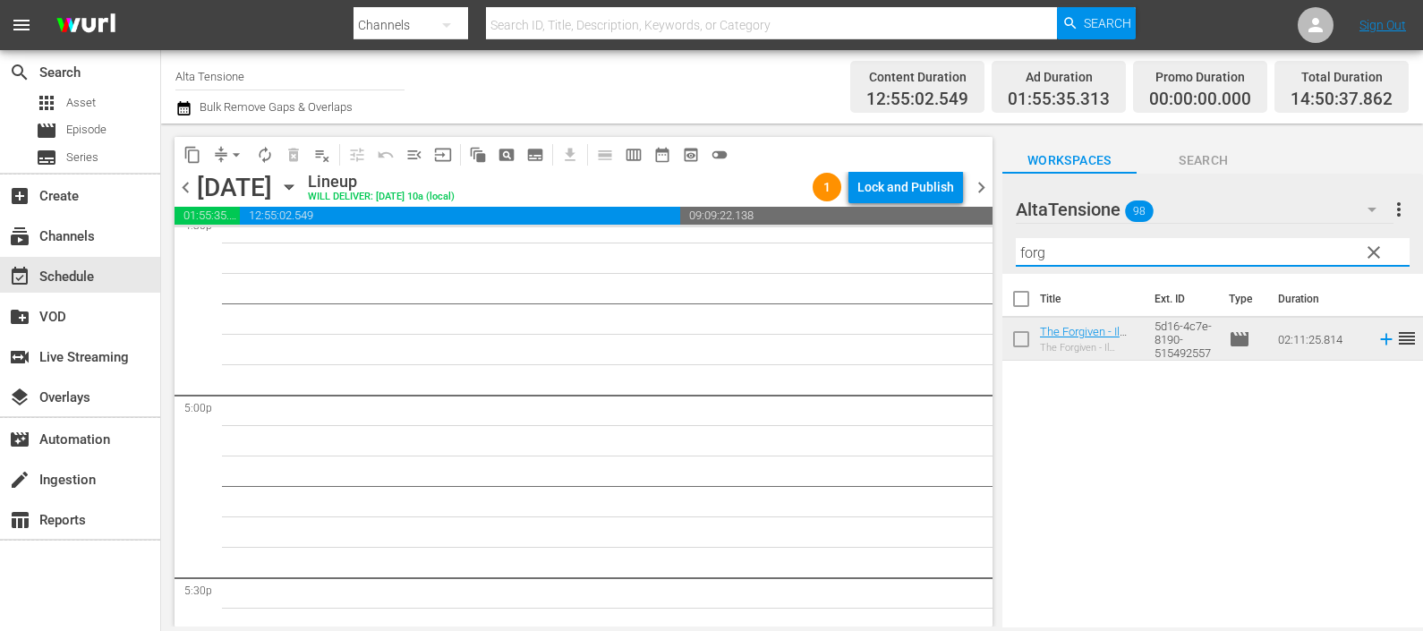
drag, startPoint x: 1074, startPoint y: 251, endPoint x: 893, endPoint y: 202, distance: 187.1
click at [899, 236] on div "content_copy compress arrow_drop_down autorenew_outlined delete_forever_outline…" at bounding box center [792, 374] width 1262 height 503
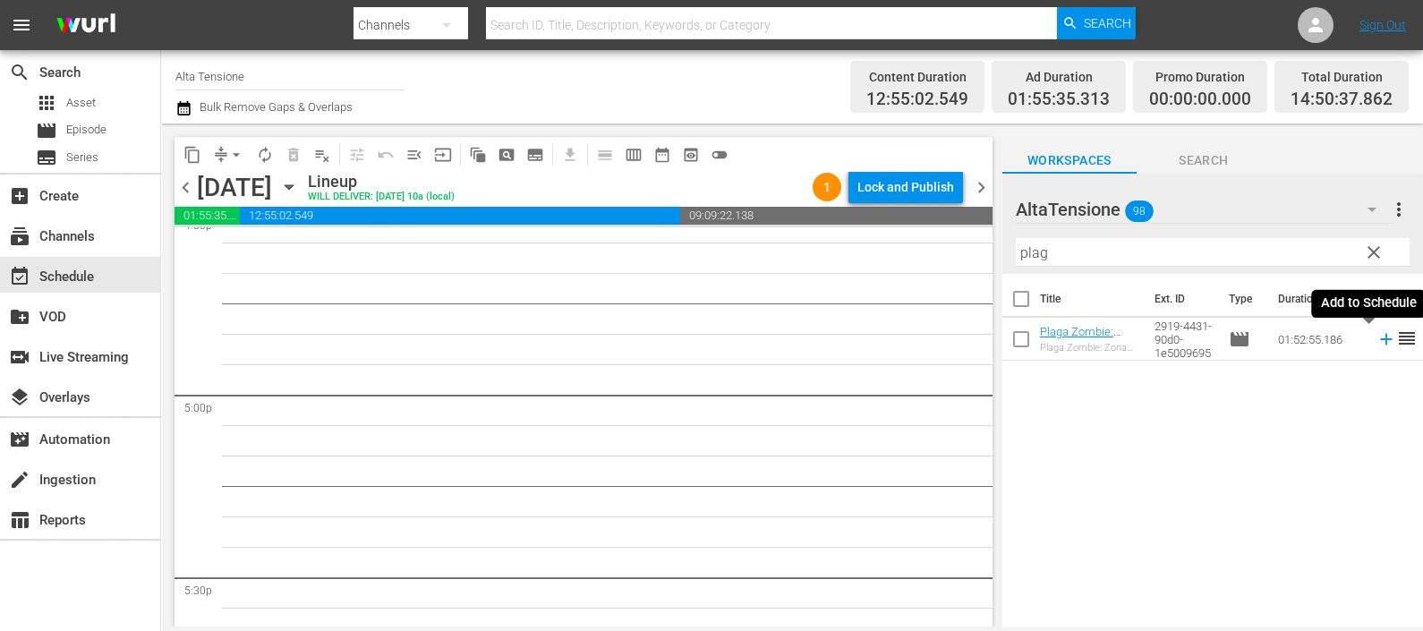
click at [1376, 345] on icon at bounding box center [1386, 339] width 20 height 20
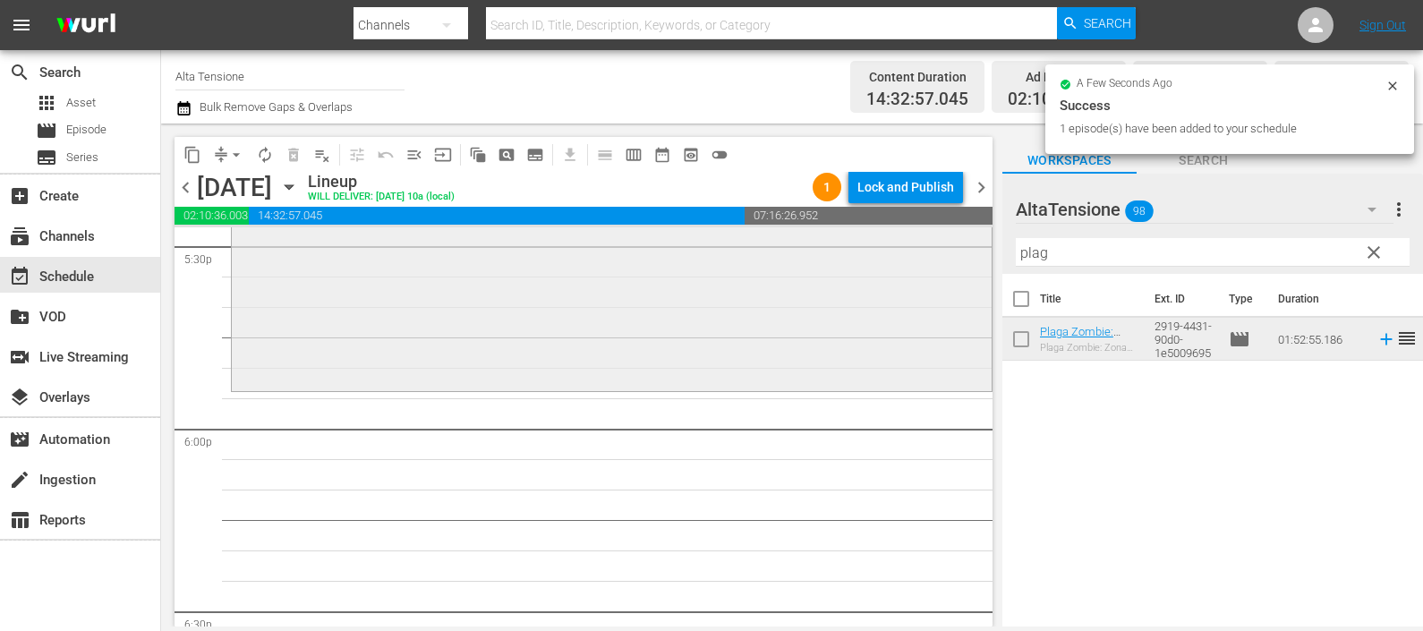
scroll to position [6375, 0]
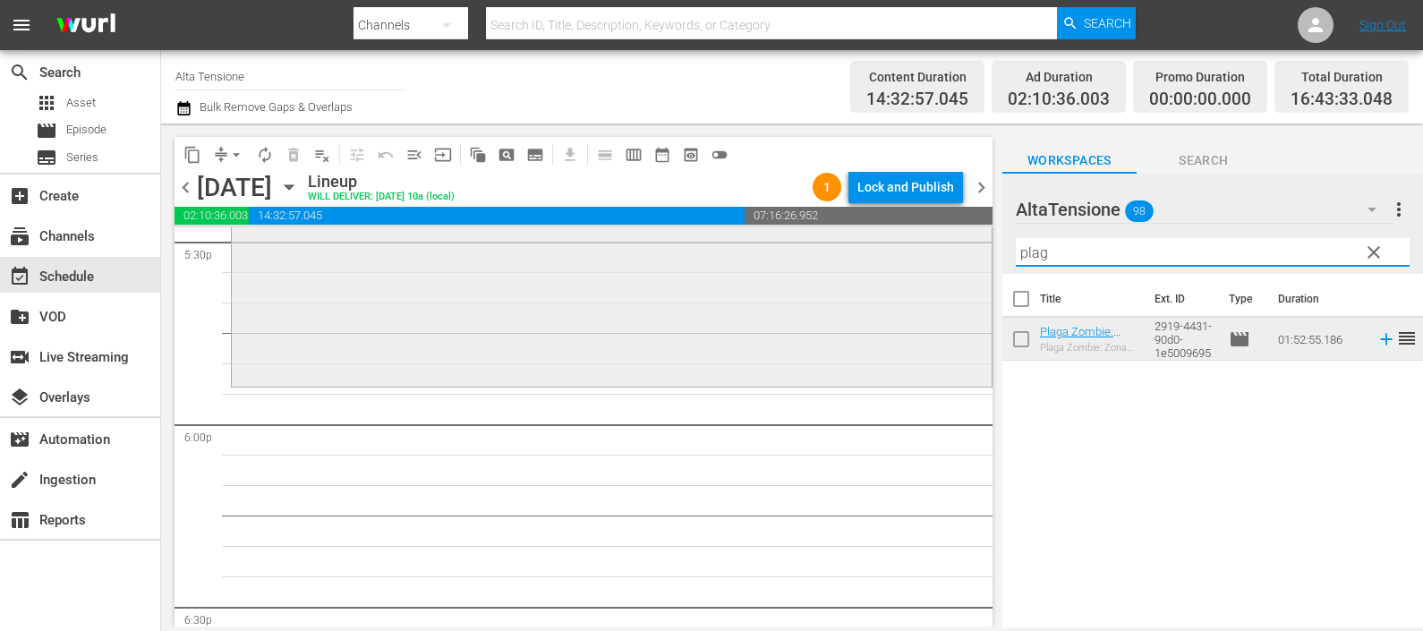
drag, startPoint x: 1066, startPoint y: 251, endPoint x: 931, endPoint y: 245, distance: 135.2
click at [941, 250] on div "content_copy compress arrow_drop_down autorenew_outlined delete_forever_outline…" at bounding box center [792, 374] width 1262 height 503
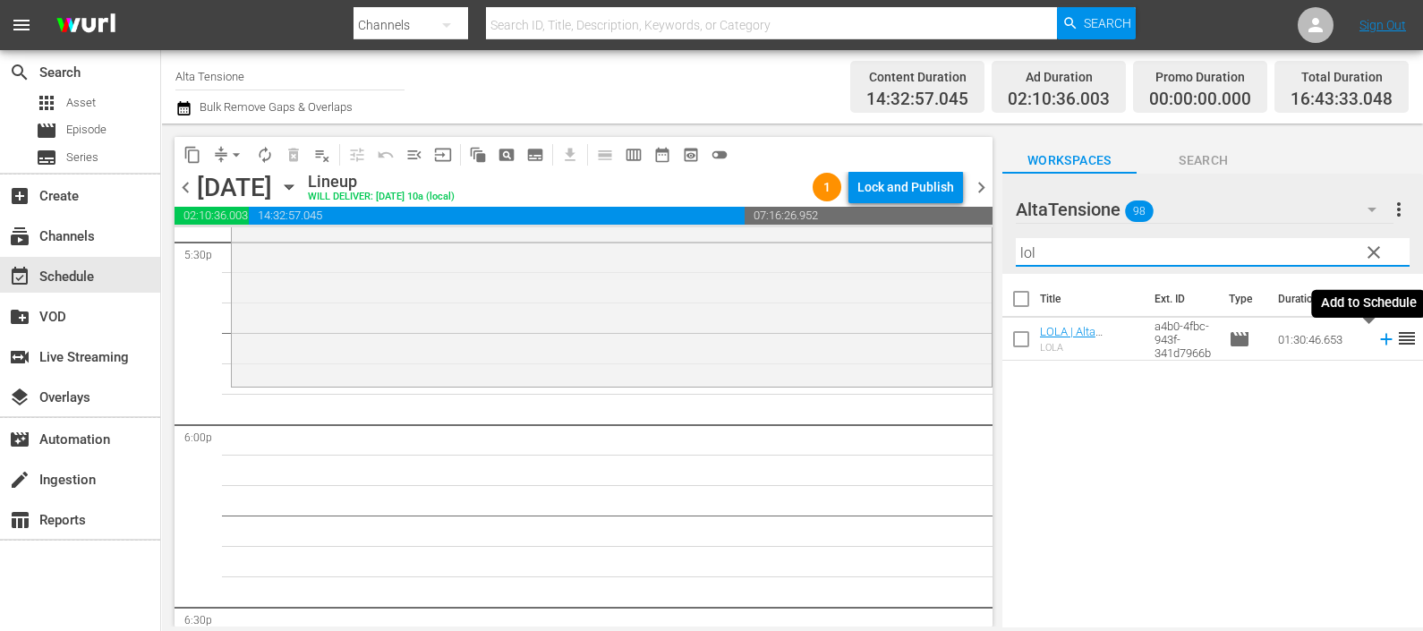
click at [1376, 336] on icon at bounding box center [1386, 339] width 20 height 20
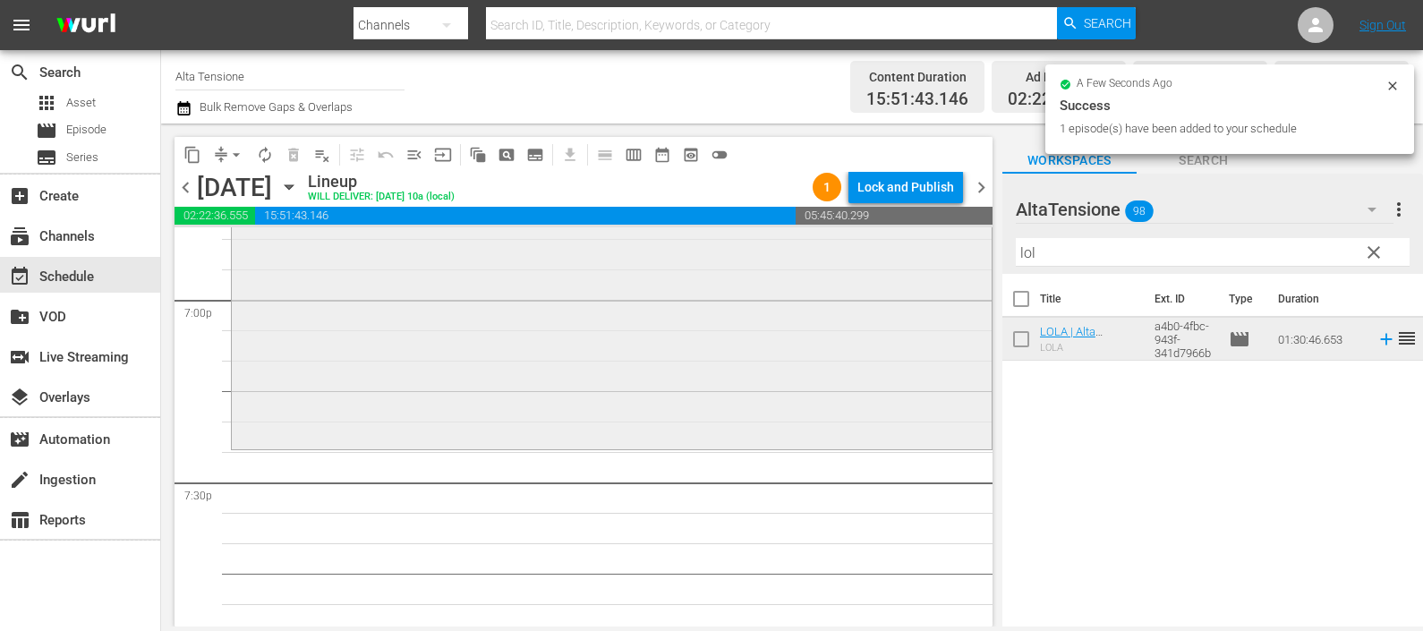
scroll to position [7046, 0]
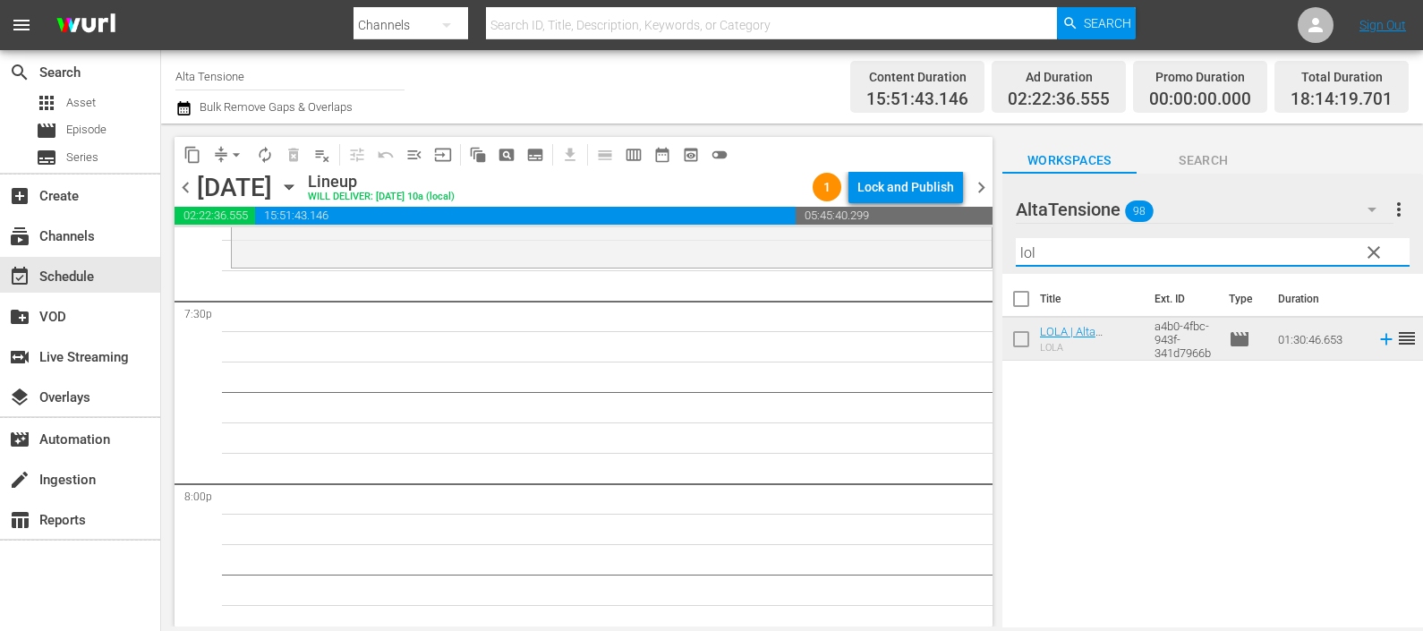
drag, startPoint x: 1063, startPoint y: 251, endPoint x: 993, endPoint y: 260, distance: 70.3
click at [975, 257] on div "content_copy compress arrow_drop_down autorenew_outlined delete_forever_outline…" at bounding box center [792, 374] width 1262 height 503
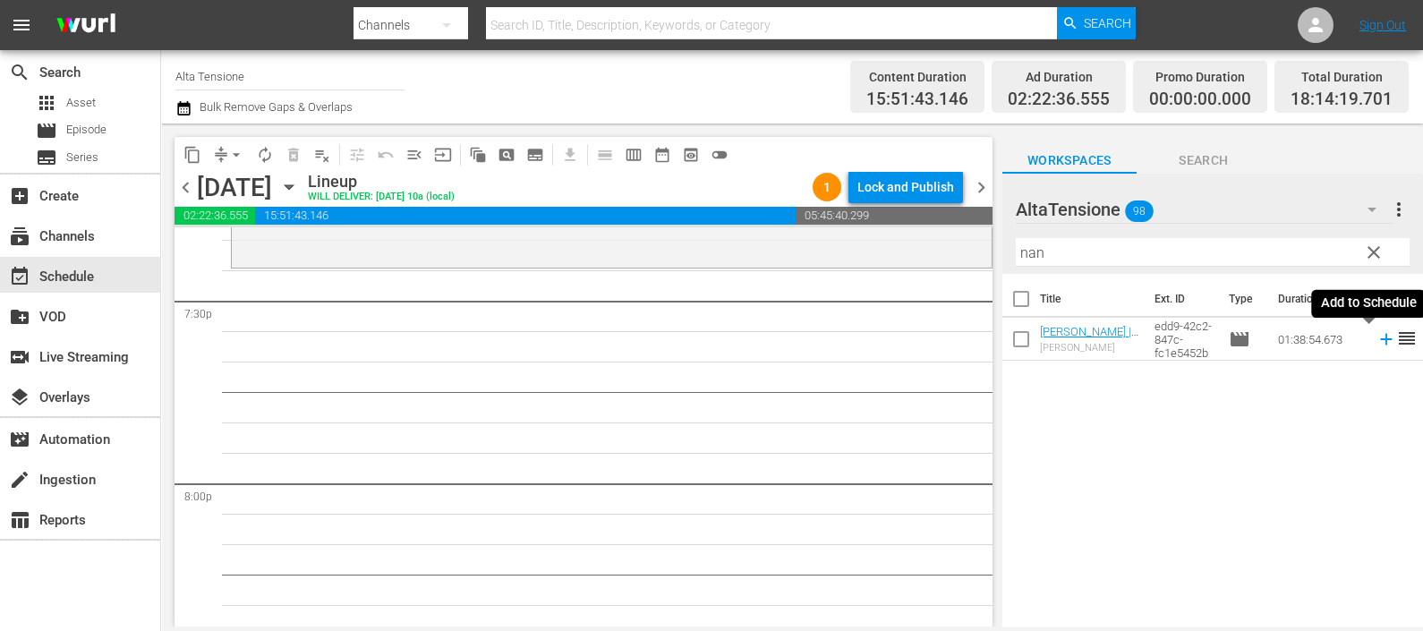
click at [1376, 342] on icon at bounding box center [1386, 339] width 20 height 20
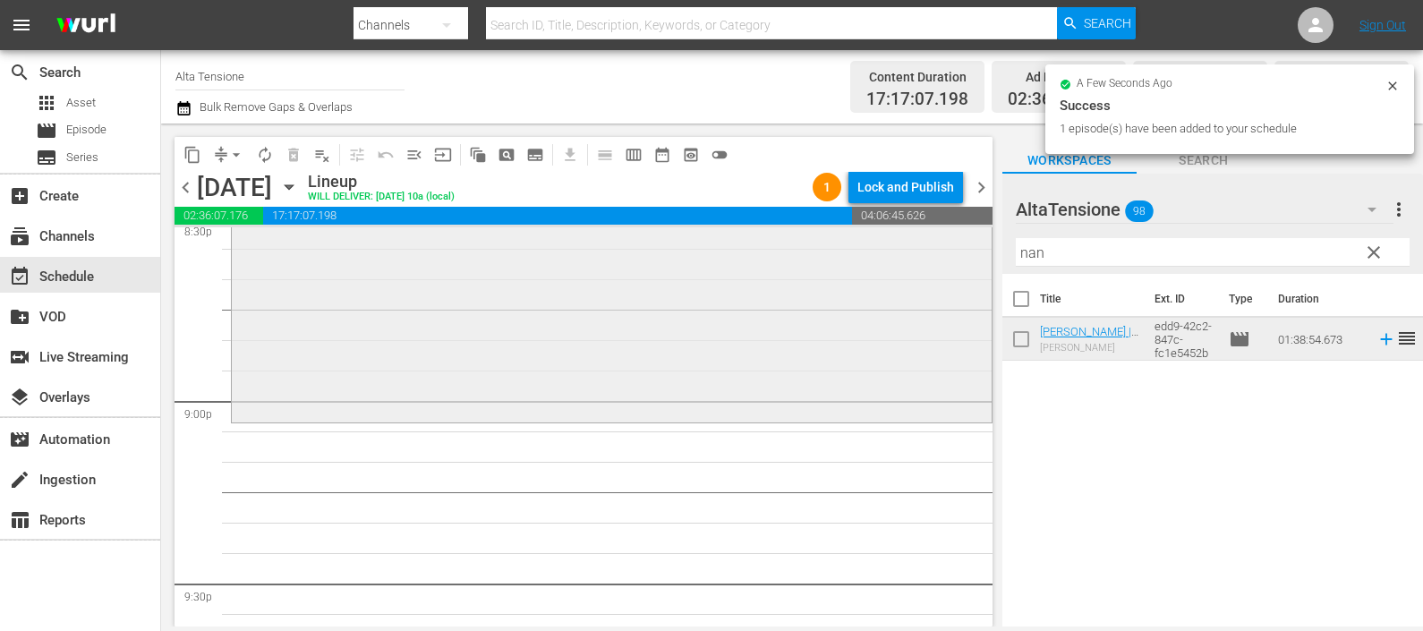
scroll to position [7495, 0]
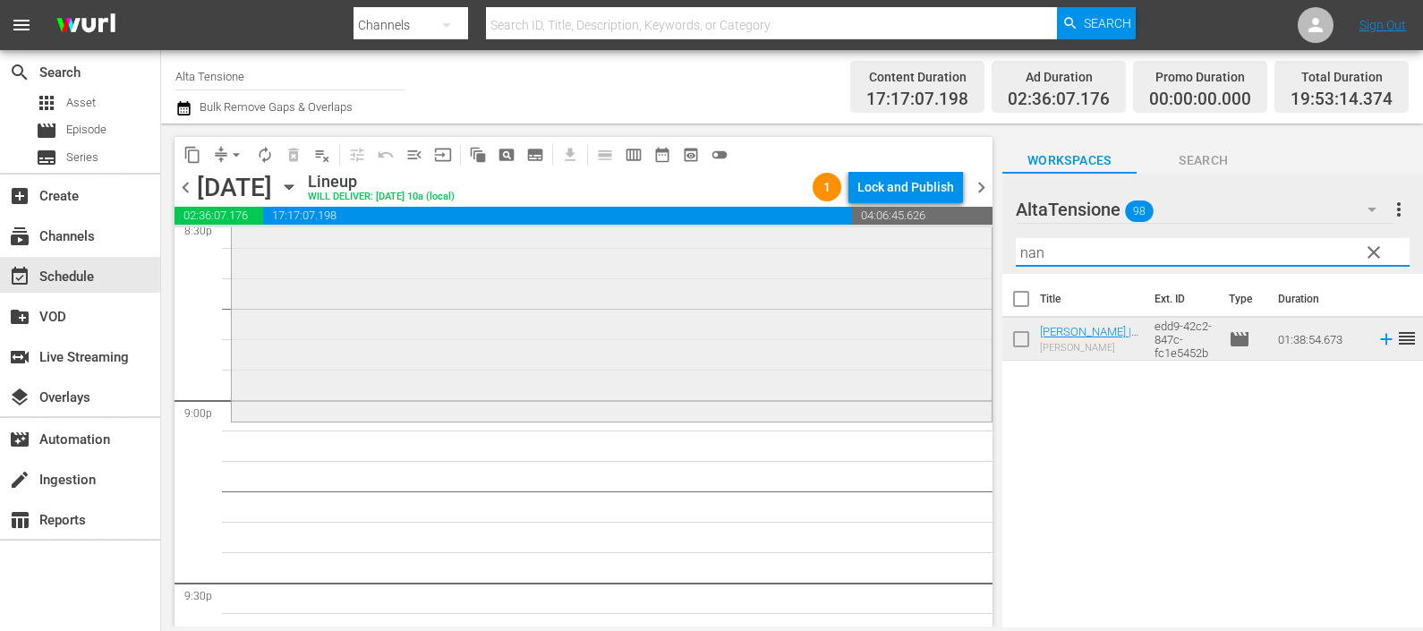
drag, startPoint x: 1085, startPoint y: 256, endPoint x: 953, endPoint y: 242, distance: 133.2
click at [953, 242] on div "content_copy compress arrow_drop_down autorenew_outlined delete_forever_outline…" at bounding box center [792, 374] width 1262 height 503
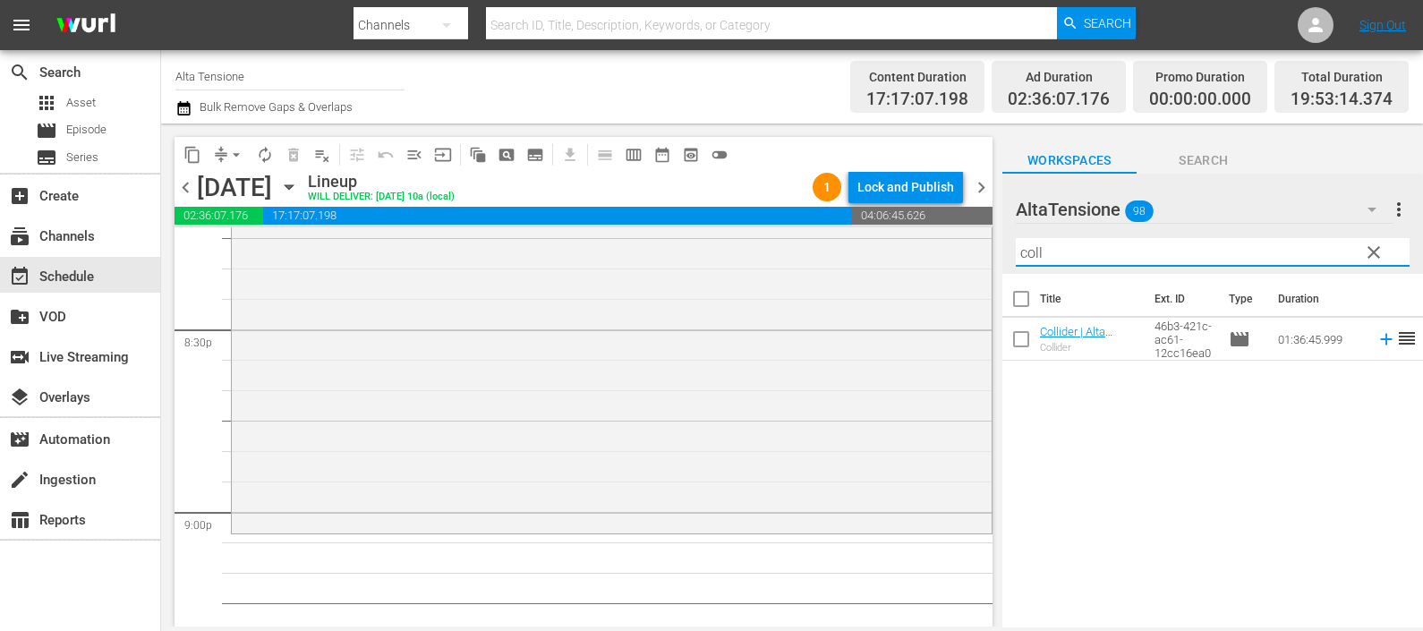
scroll to position [7383, 0]
click at [1380, 343] on icon at bounding box center [1386, 340] width 12 height 12
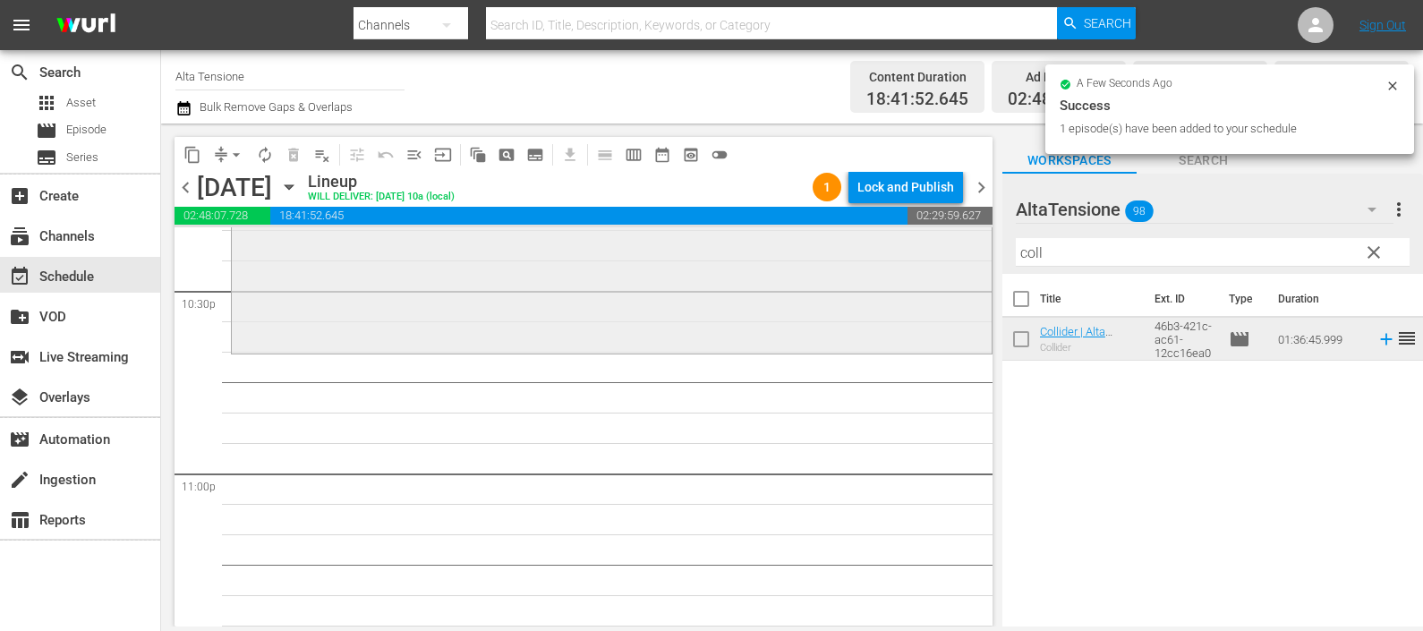
scroll to position [8166, 0]
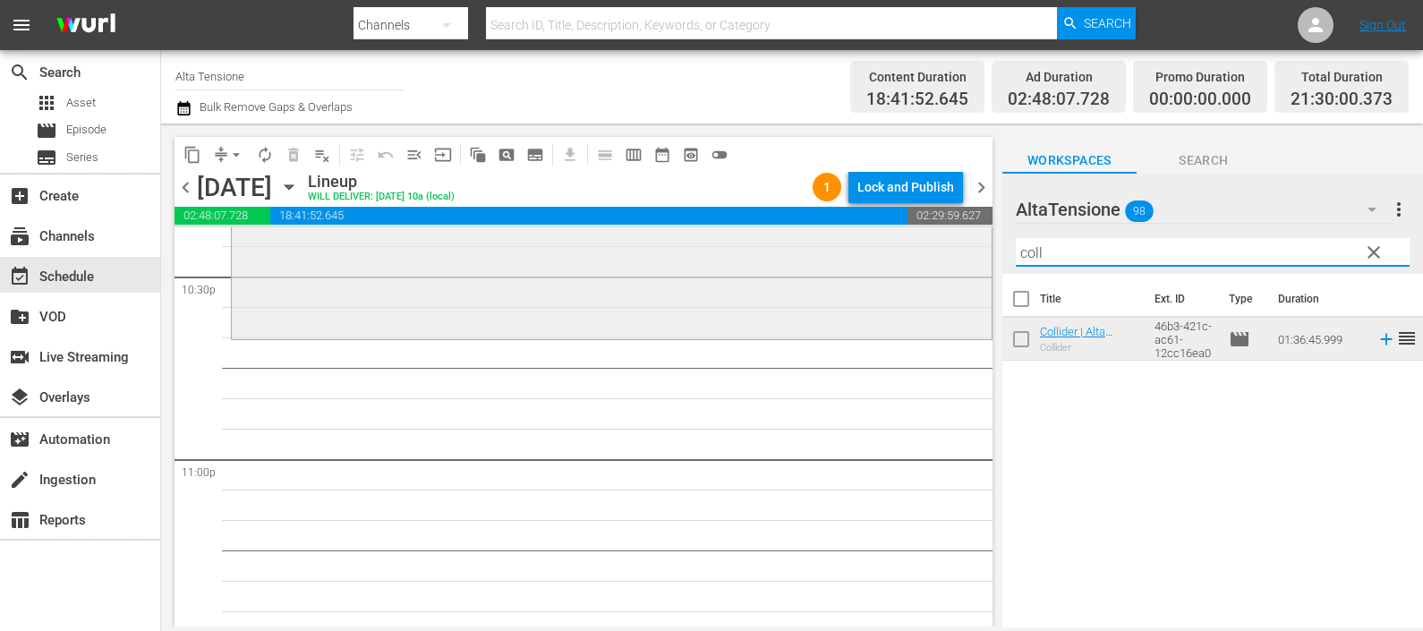
drag, startPoint x: 1083, startPoint y: 244, endPoint x: 941, endPoint y: 251, distance: 142.5
click at [941, 251] on div "content_copy compress arrow_drop_down autorenew_outlined delete_forever_outline…" at bounding box center [792, 374] width 1262 height 503
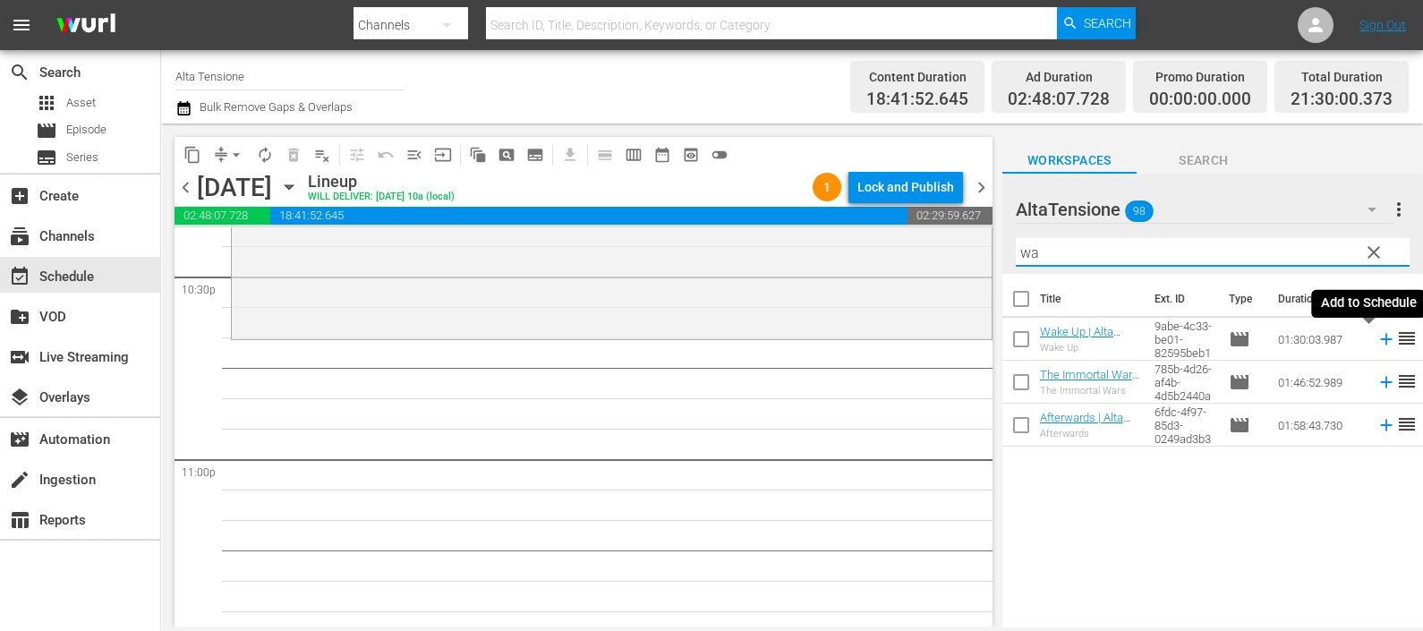
type input "wa"
click at [1376, 338] on icon at bounding box center [1386, 339] width 20 height 20
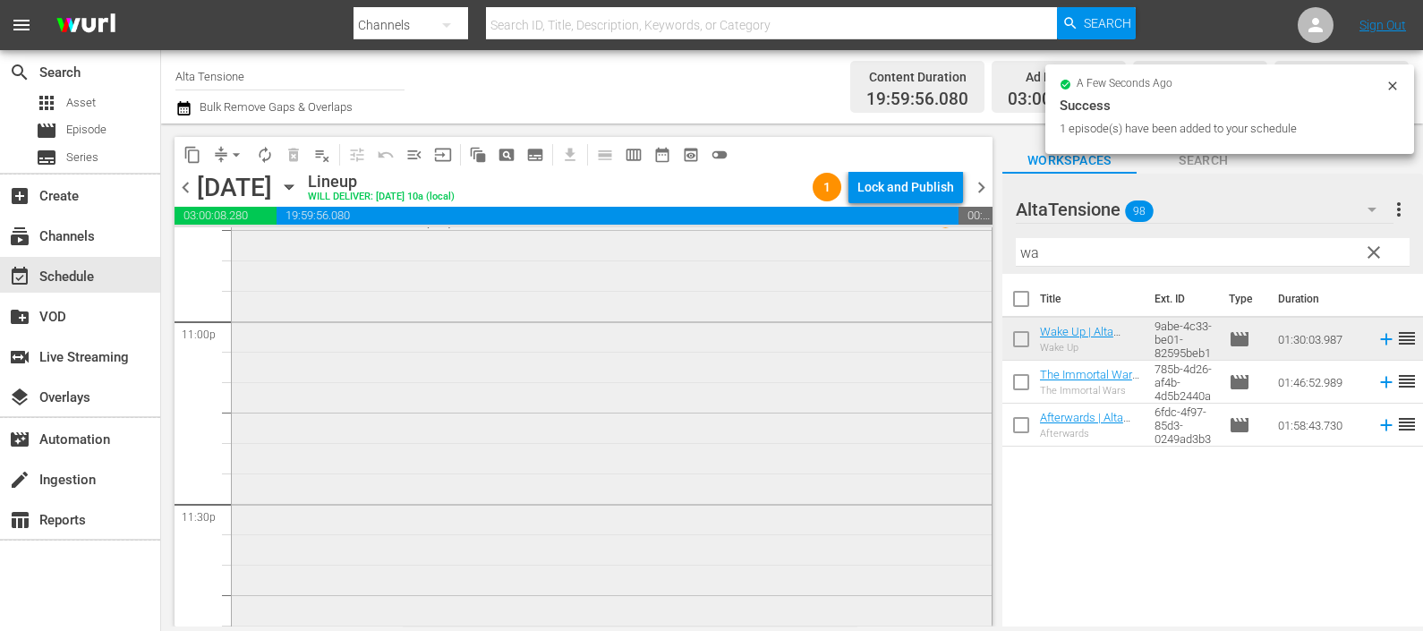
scroll to position [8427, 0]
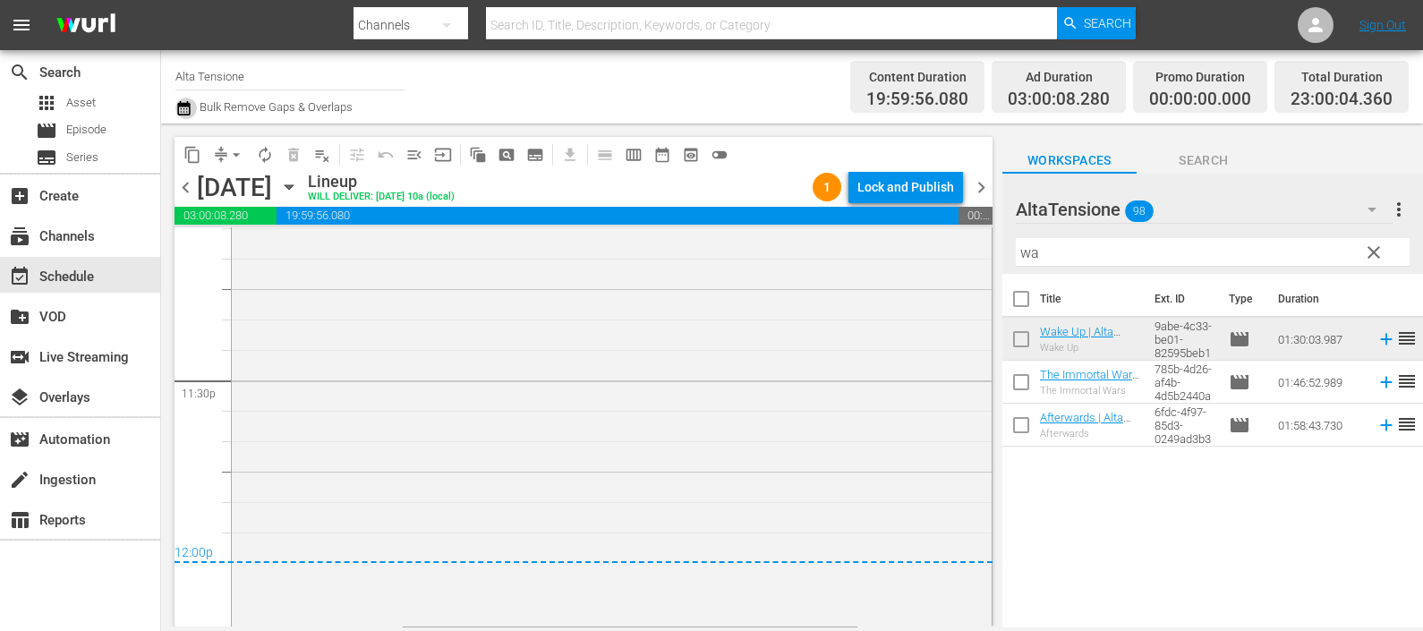
click at [188, 108] on icon "button" at bounding box center [183, 108] width 17 height 21
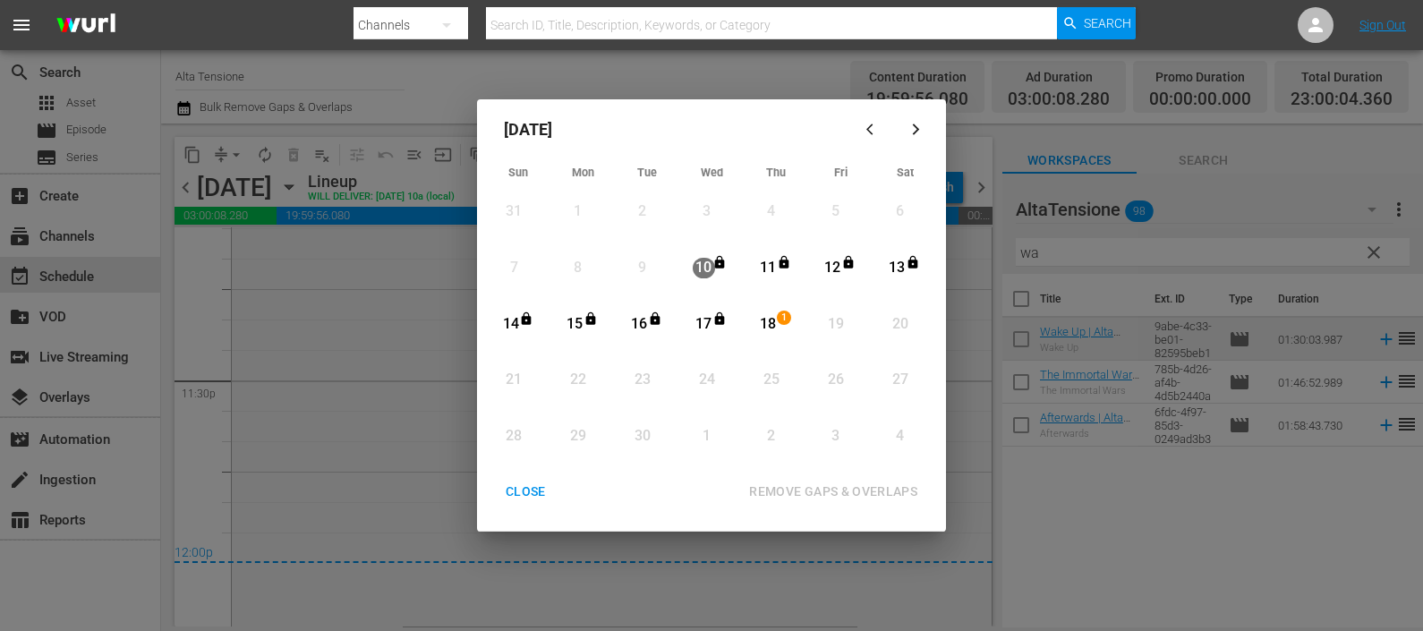
click at [762, 317] on div "18" at bounding box center [768, 324] width 22 height 21
click at [777, 479] on button "REMOVE GAPS & OVERLAPS" at bounding box center [833, 491] width 211 height 33
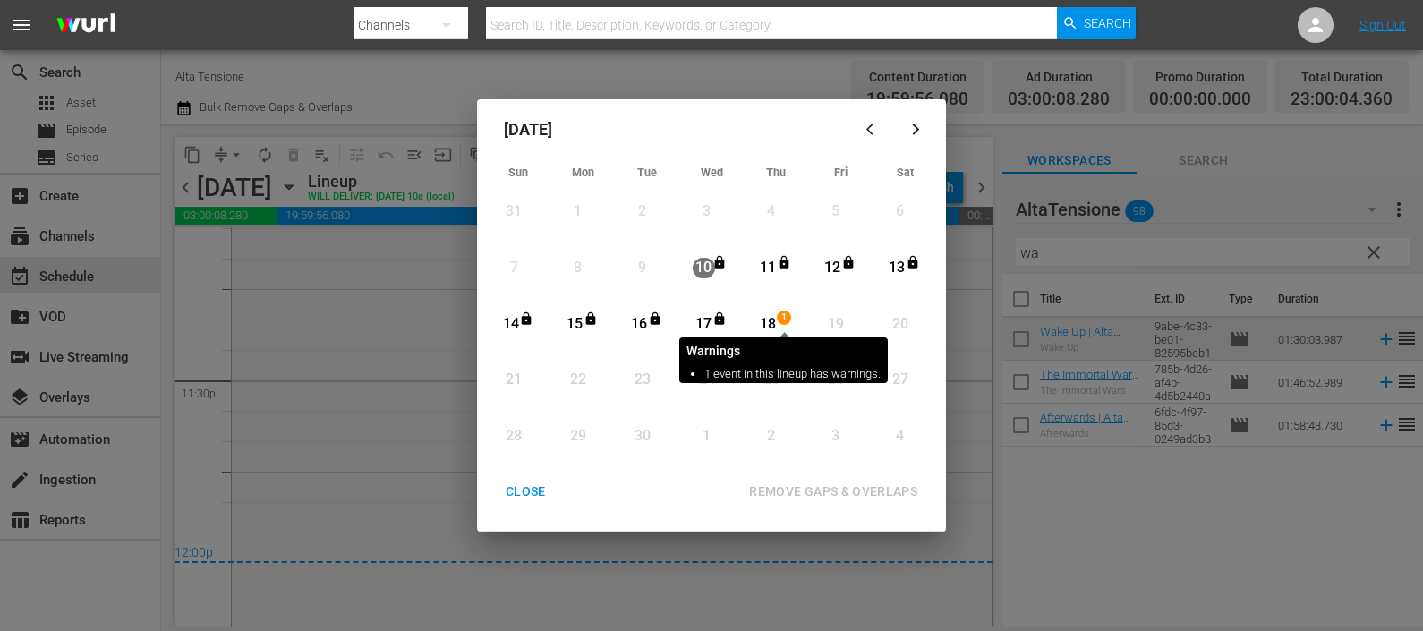
drag, startPoint x: 779, startPoint y: 318, endPoint x: 772, endPoint y: 327, distance: 10.9
click at [779, 318] on span "1" at bounding box center [784, 318] width 13 height 14
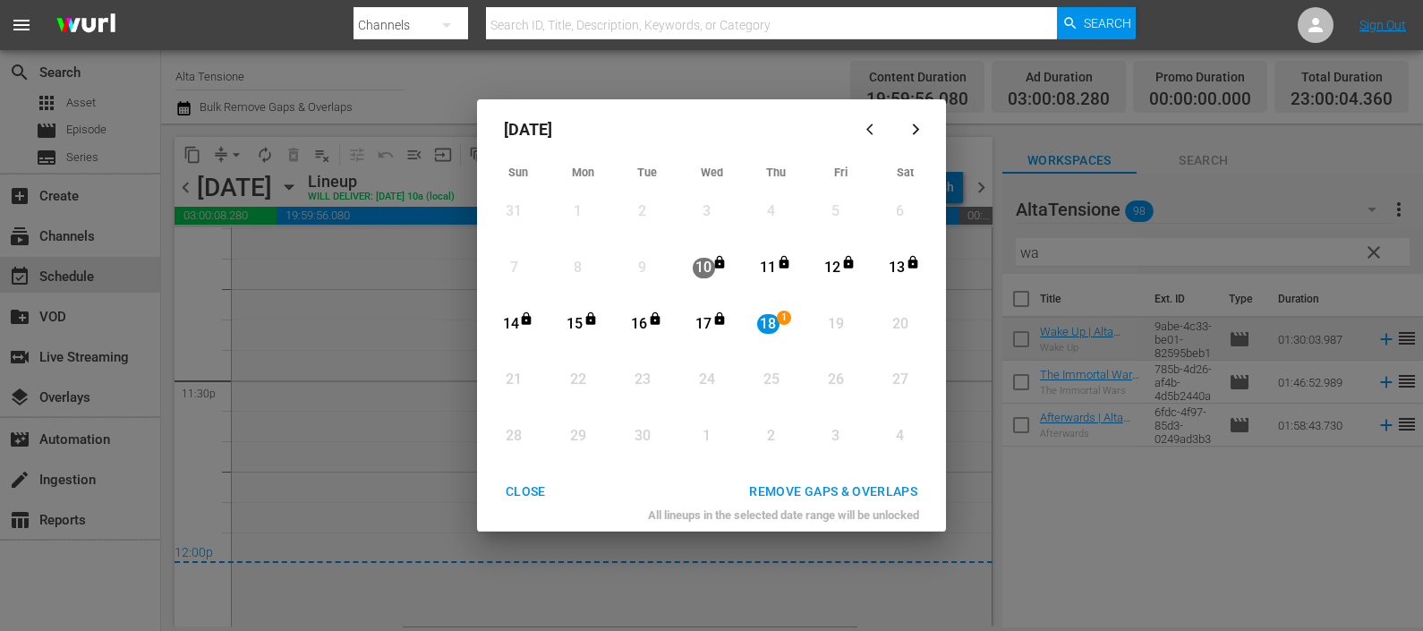
click at [824, 485] on div "REMOVE GAPS & OVERLAPS" at bounding box center [833, 492] width 197 height 22
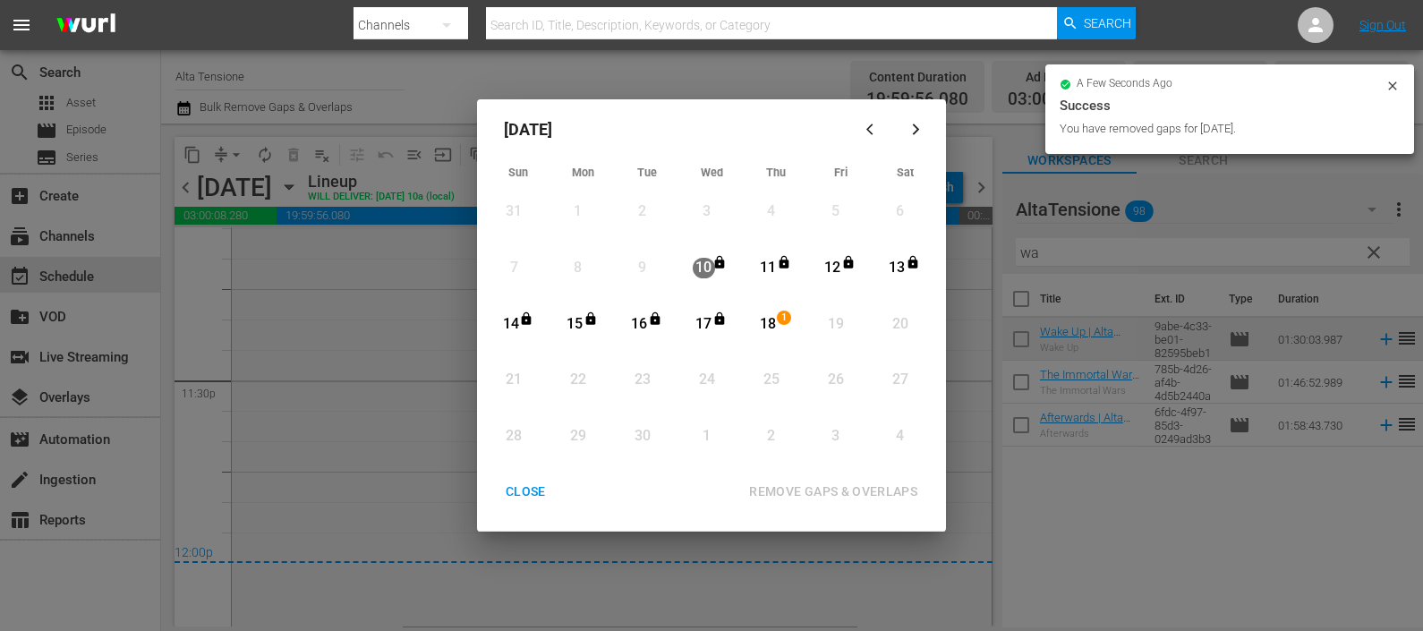
click at [534, 479] on button "CLOSE" at bounding box center [525, 491] width 83 height 33
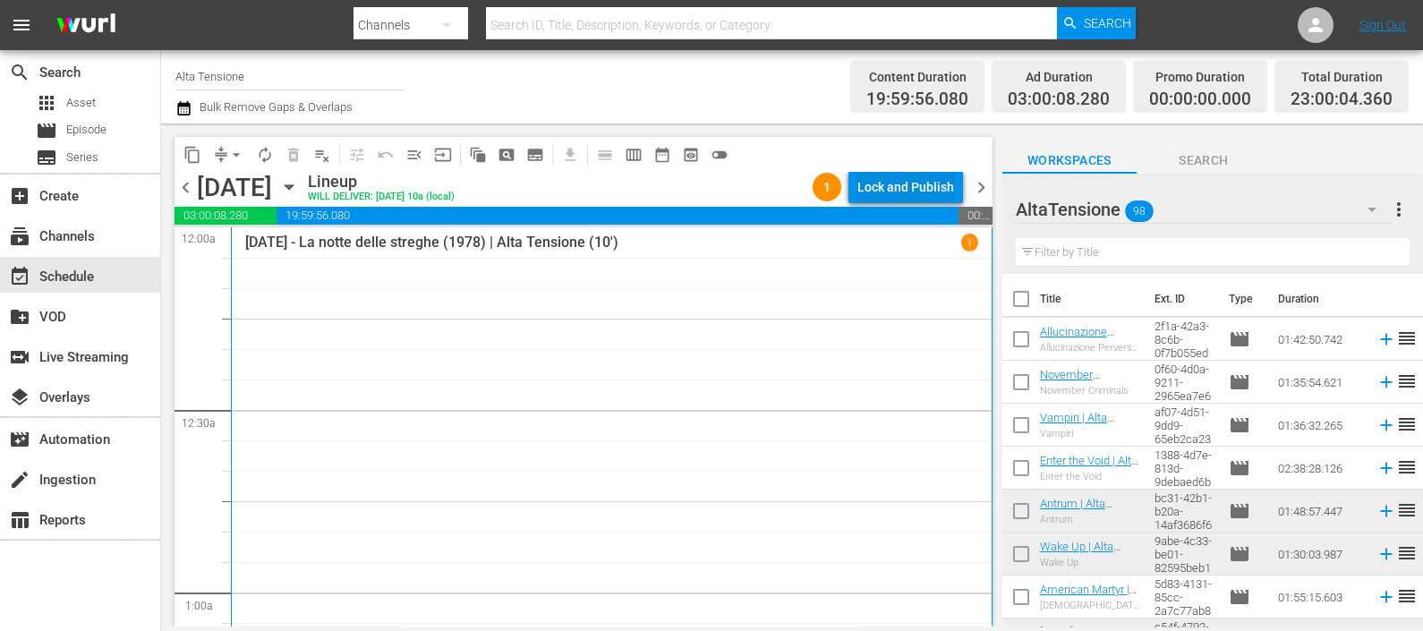
click at [917, 176] on div "Lock and Publish" at bounding box center [905, 187] width 97 height 32
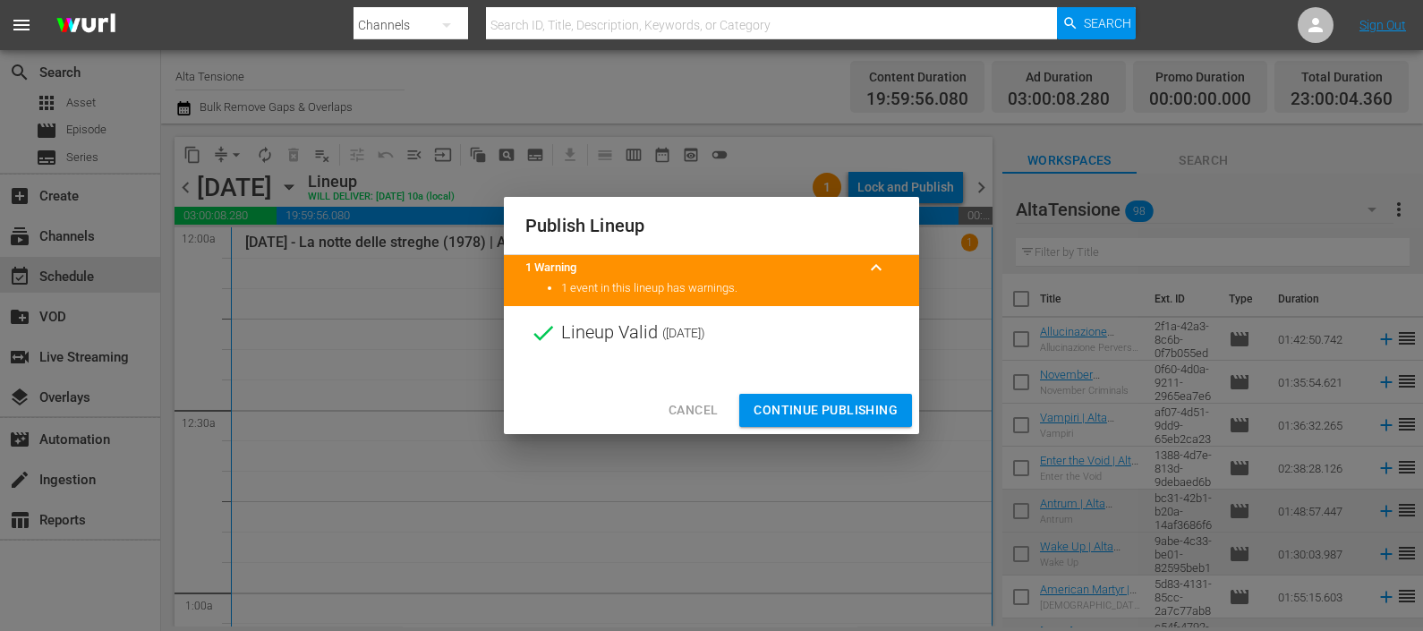
click at [871, 413] on span "Continue Publishing" at bounding box center [825, 410] width 144 height 22
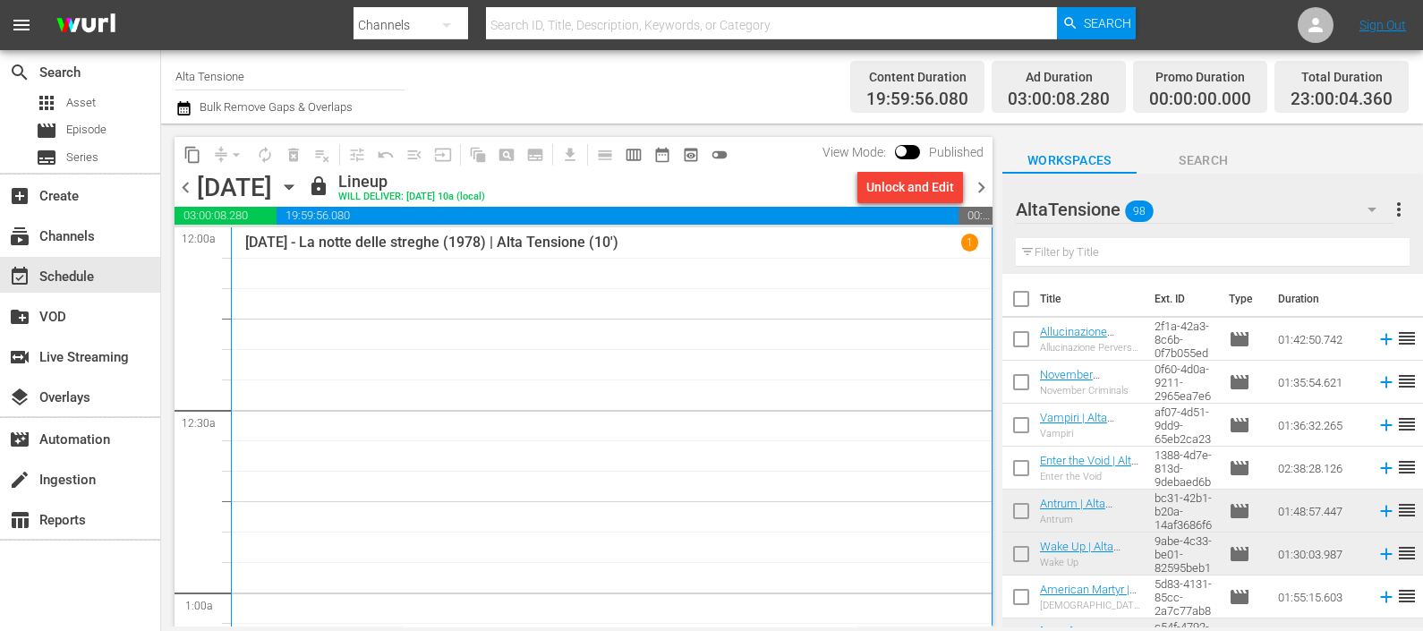
click at [987, 183] on span "chevron_right" at bounding box center [981, 187] width 22 height 22
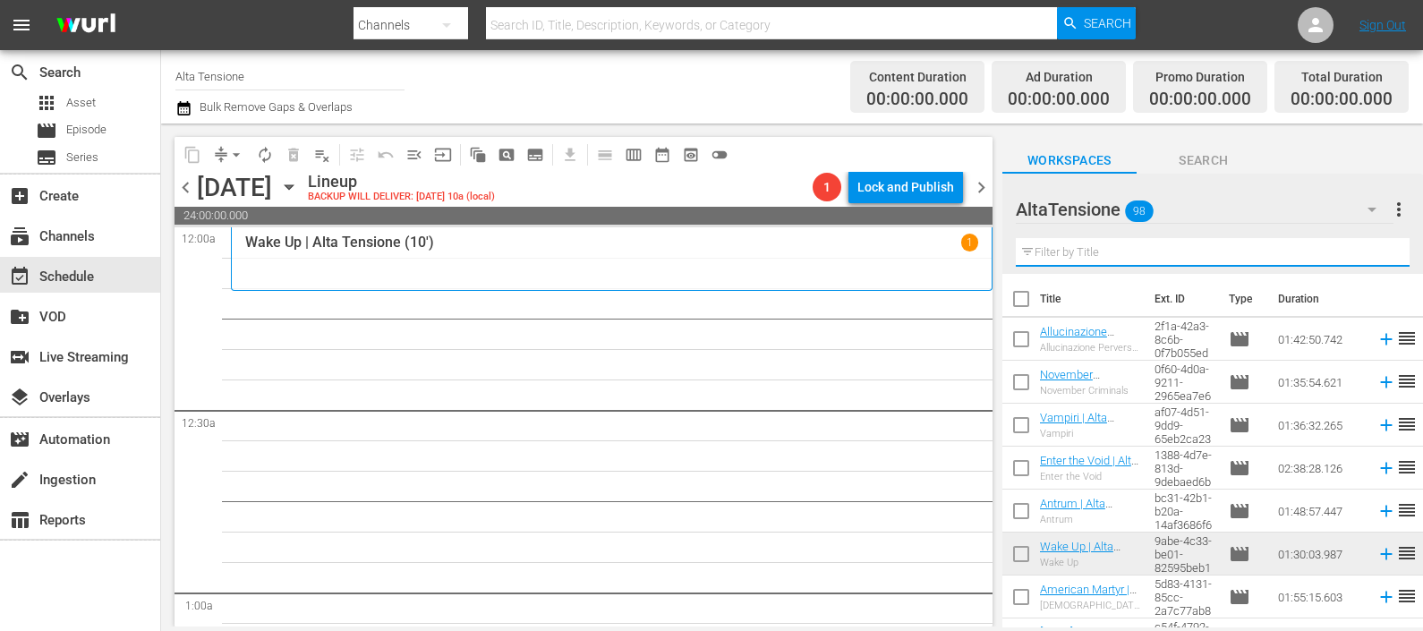
click at [1063, 249] on input "text" at bounding box center [1213, 252] width 394 height 29
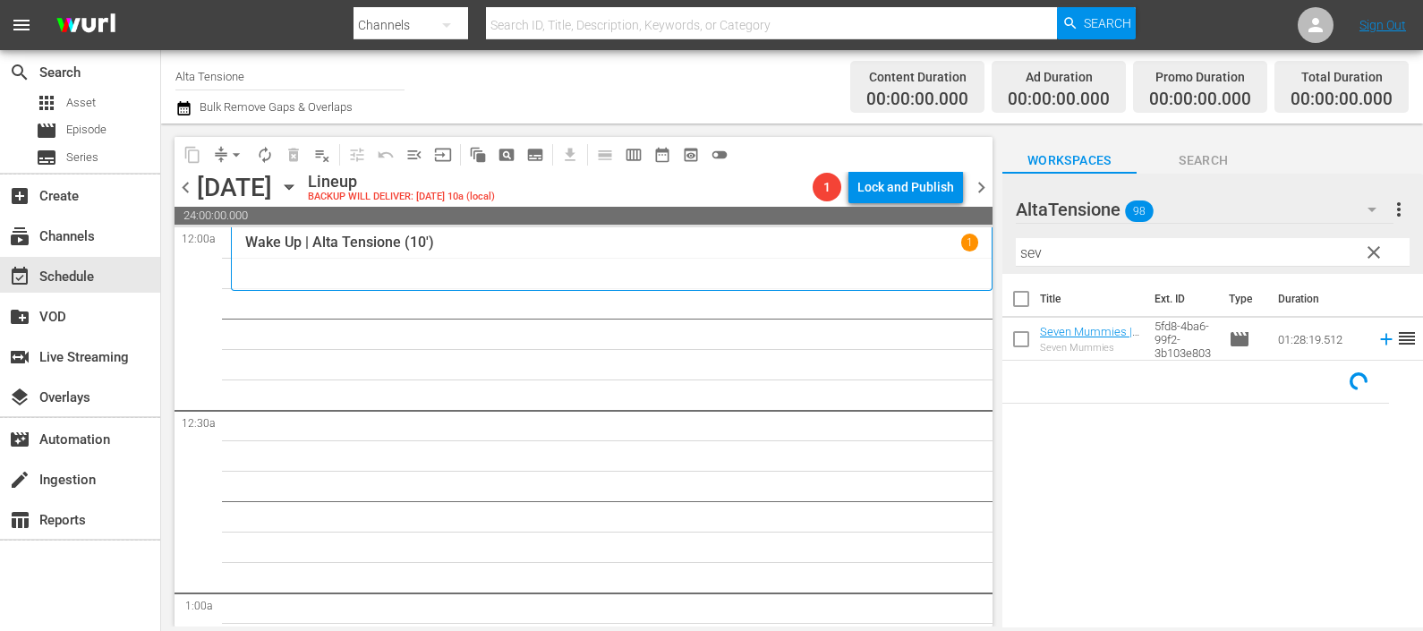
click at [1376, 336] on icon at bounding box center [1386, 339] width 20 height 20
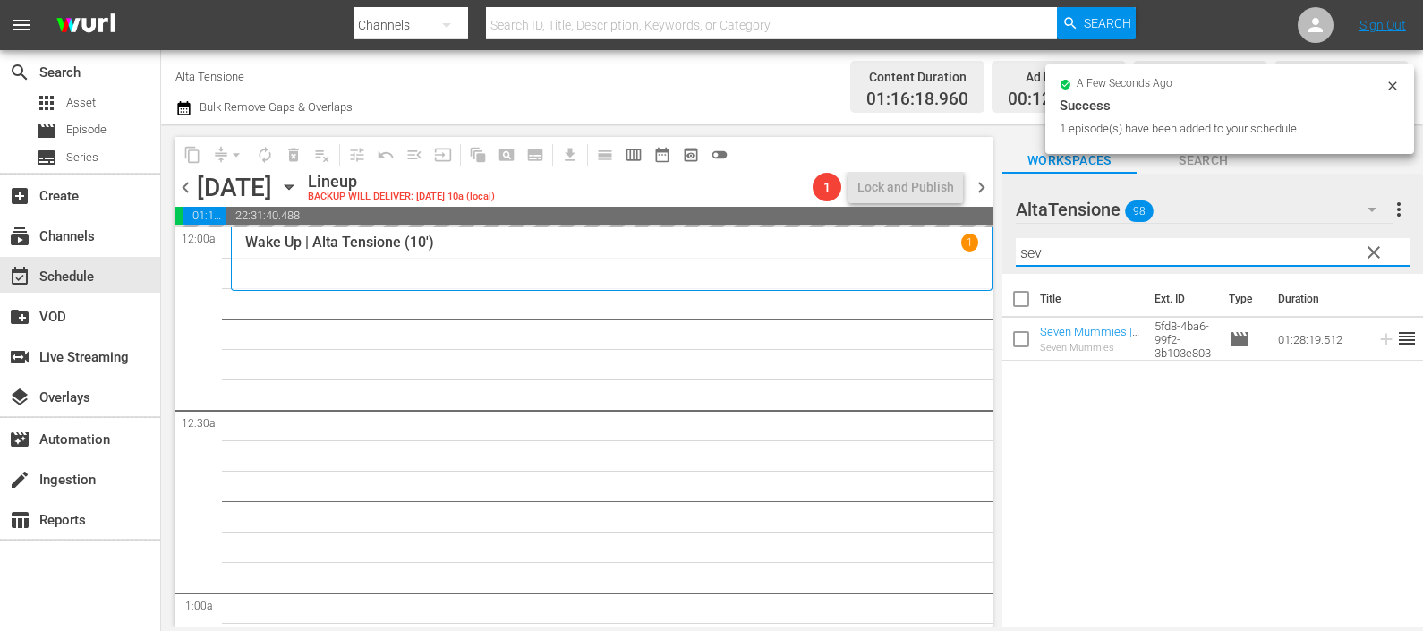
drag, startPoint x: 1116, startPoint y: 255, endPoint x: 1005, endPoint y: 268, distance: 111.7
click at [1006, 268] on div "AltaTensione 98 AltaTensione more_vert clear Filter by Title sev" at bounding box center [1212, 224] width 421 height 100
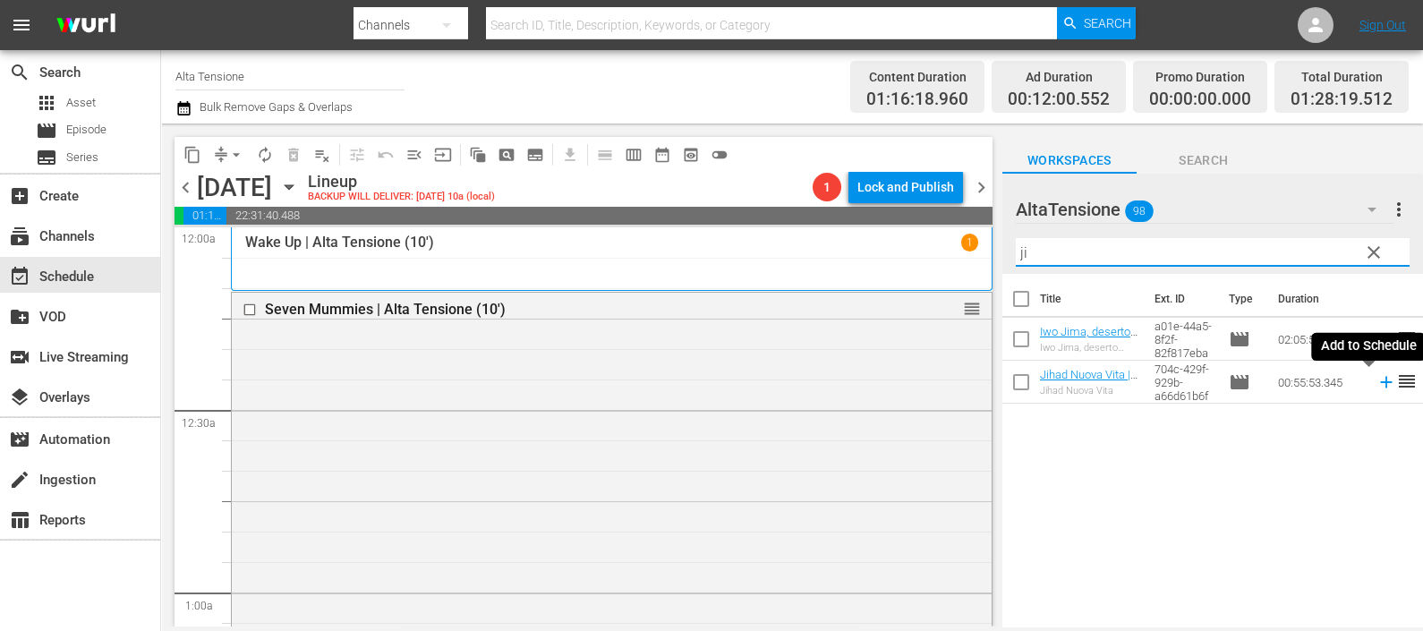
click at [1380, 382] on icon at bounding box center [1386, 383] width 12 height 12
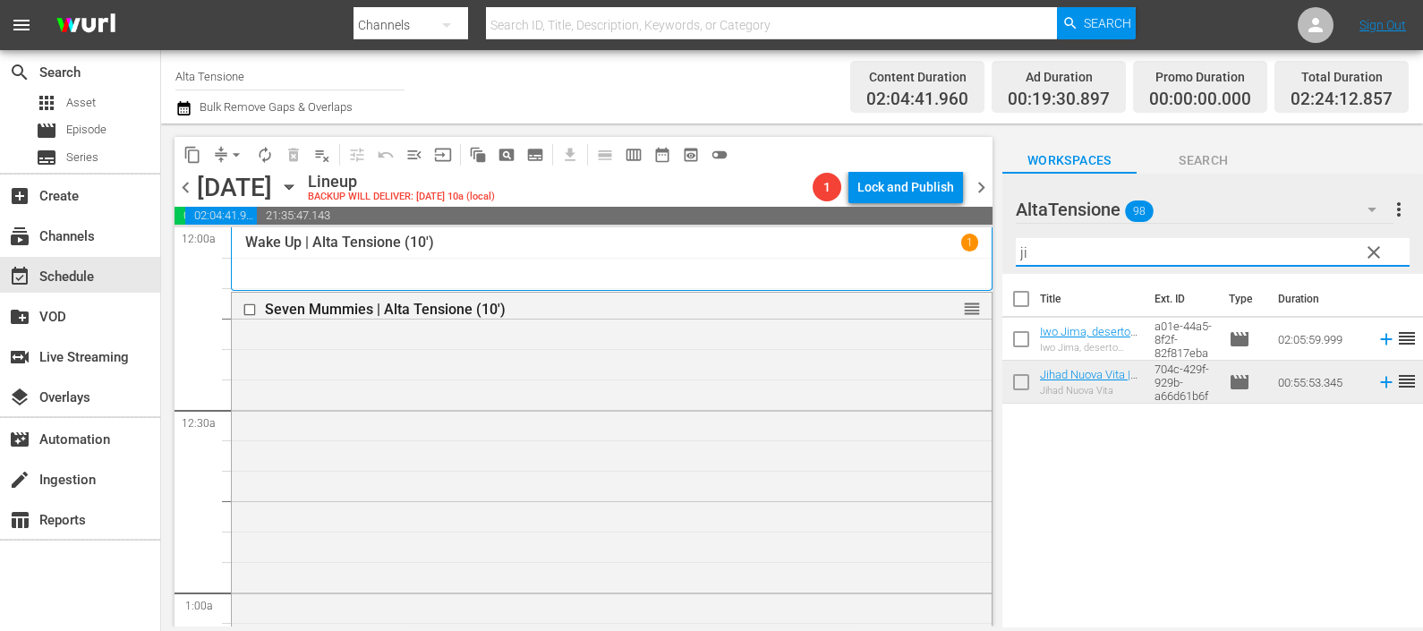
drag, startPoint x: 998, startPoint y: 251, endPoint x: 964, endPoint y: 259, distance: 34.9
click at [964, 257] on div "content_copy compress arrow_drop_down autorenew_outlined delete_forever_outline…" at bounding box center [792, 374] width 1262 height 503
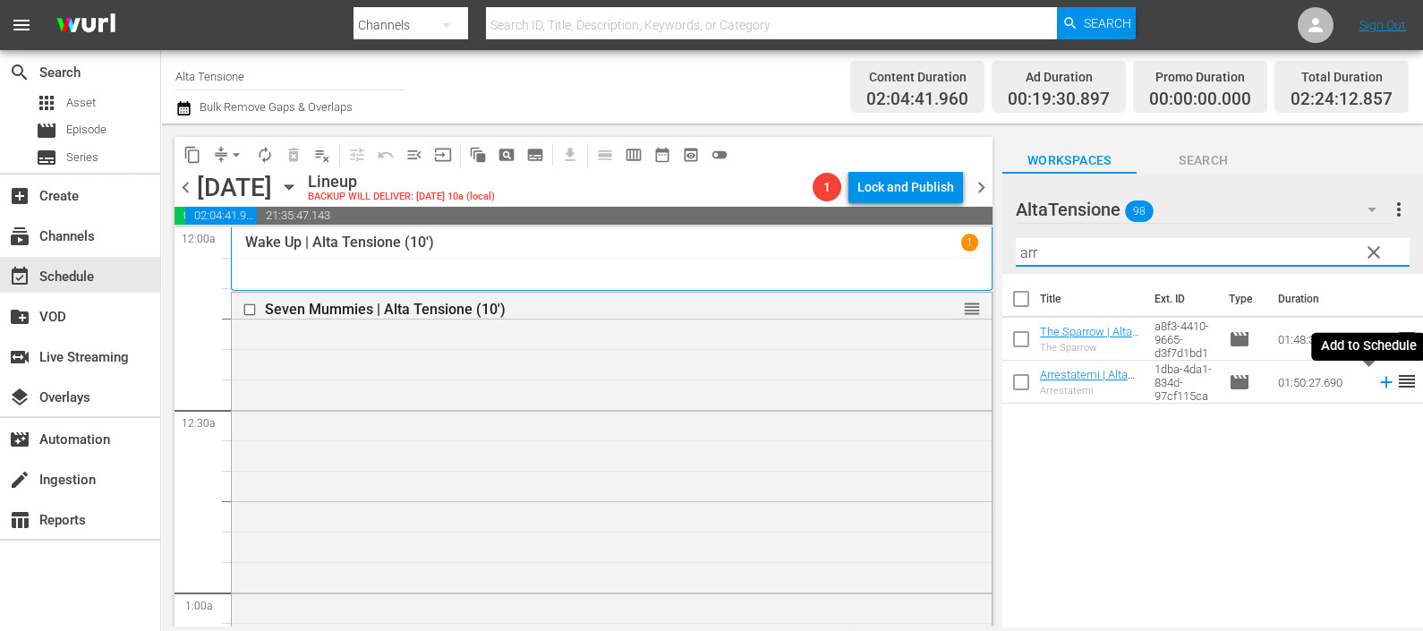
click at [1376, 379] on icon at bounding box center [1386, 382] width 20 height 20
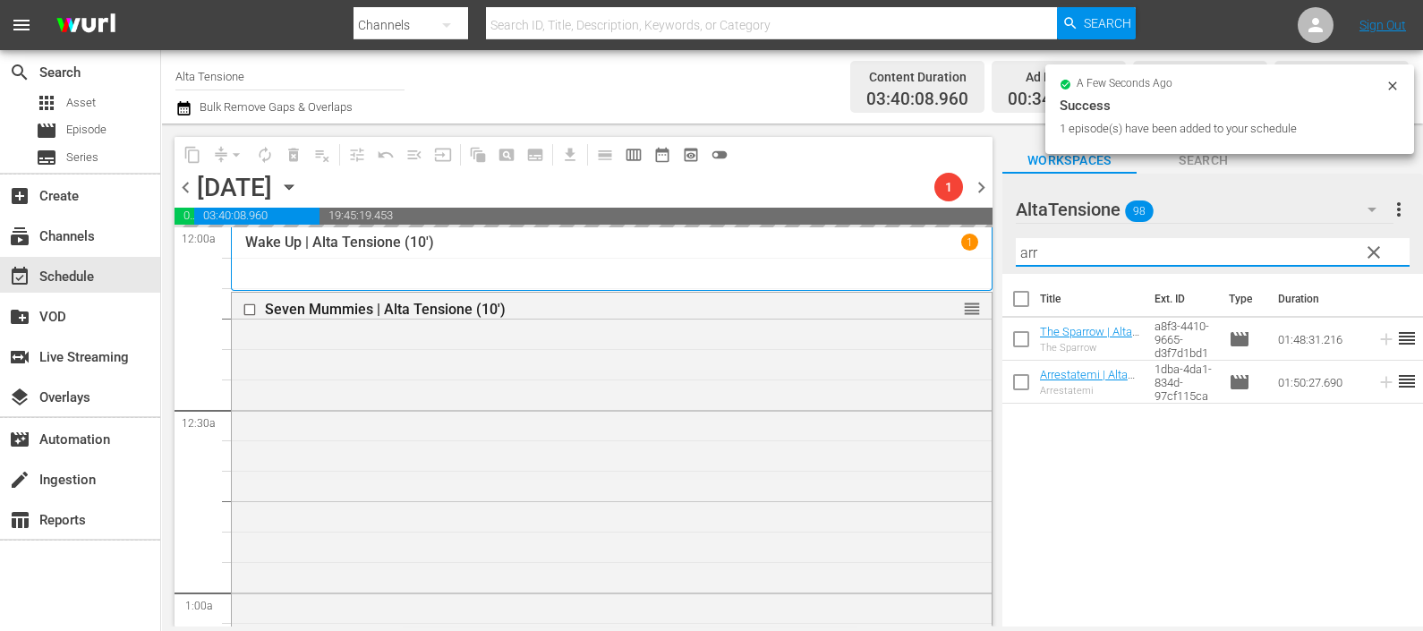
drag, startPoint x: 1086, startPoint y: 252, endPoint x: 992, endPoint y: 259, distance: 95.1
click at [992, 257] on div "content_copy compress arrow_drop_down autorenew_outlined delete_forever_outline…" at bounding box center [792, 374] width 1262 height 503
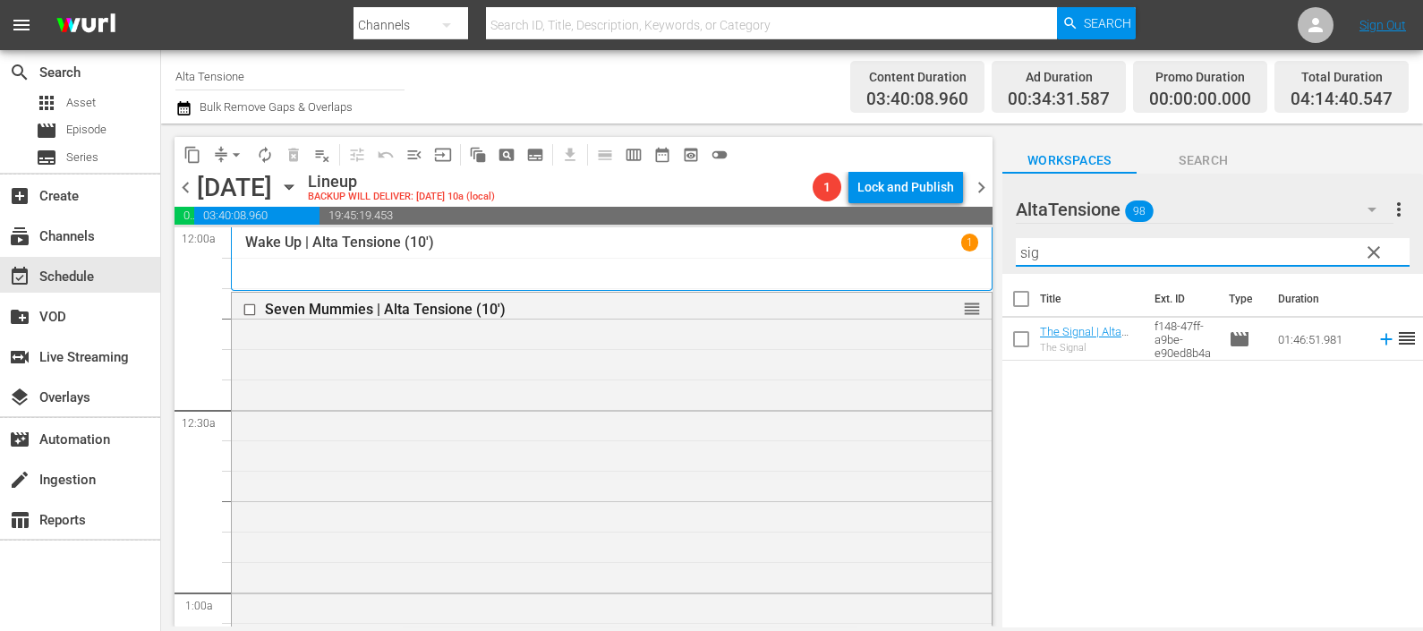
click at [1380, 340] on icon at bounding box center [1386, 340] width 12 height 12
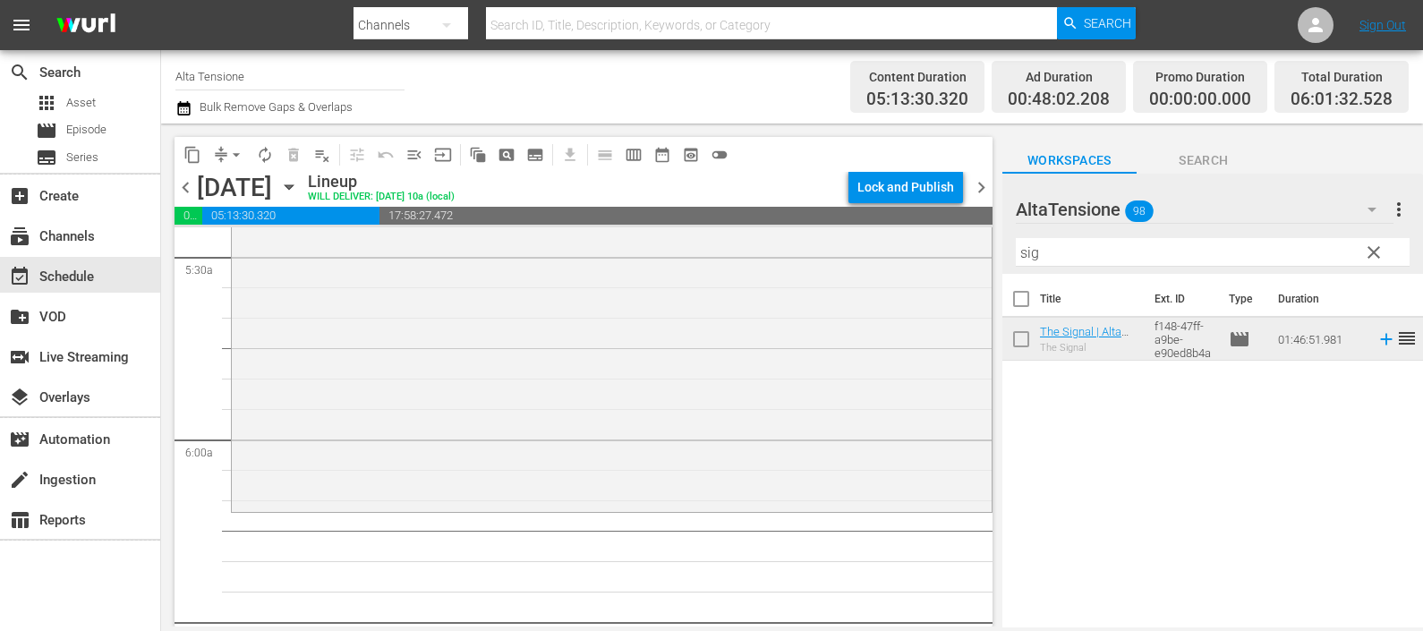
scroll to position [2013, 0]
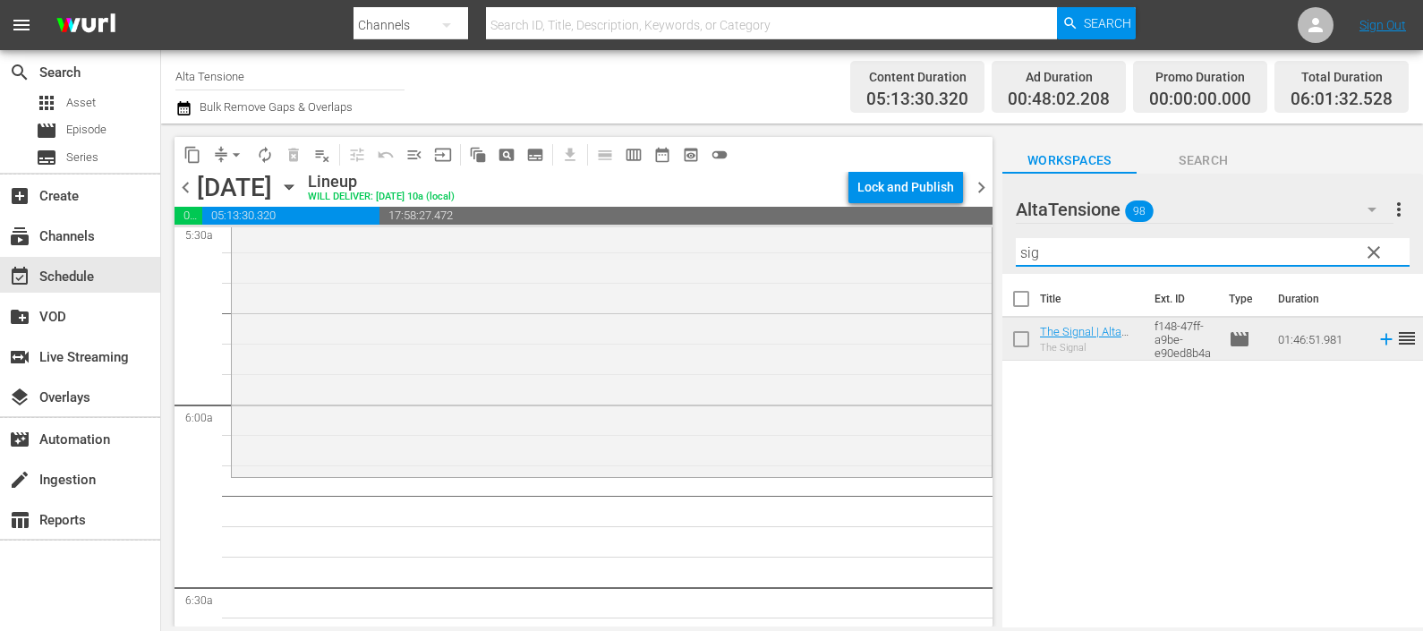
drag, startPoint x: 1040, startPoint y: 250, endPoint x: 1002, endPoint y: 254, distance: 37.8
click at [1002, 254] on div "AltaTensione 98 AltaTensione more_vert clear Filter by Title sig" at bounding box center [1212, 224] width 421 height 100
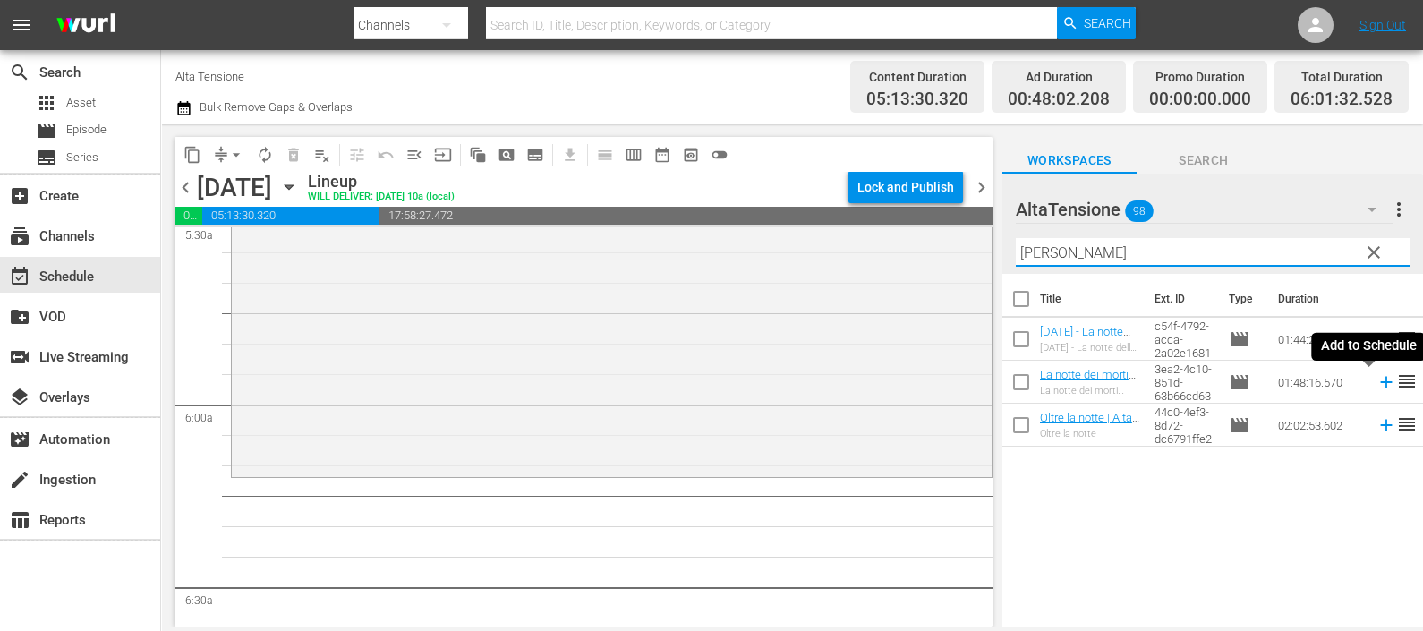
drag, startPoint x: 1367, startPoint y: 383, endPoint x: 1353, endPoint y: 374, distance: 16.9
click at [1380, 381] on icon at bounding box center [1386, 383] width 12 height 12
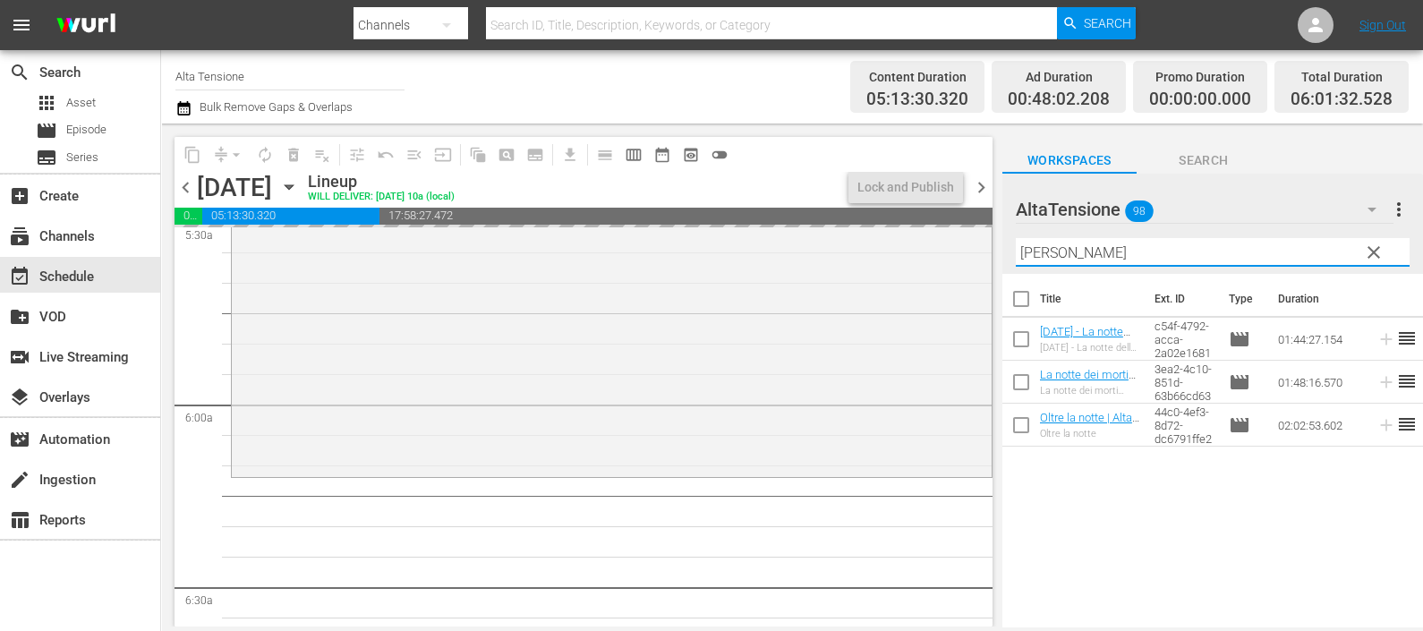
click at [973, 248] on div "content_copy compress arrow_drop_down autorenew_outlined delete_forever_outline…" at bounding box center [792, 374] width 1262 height 503
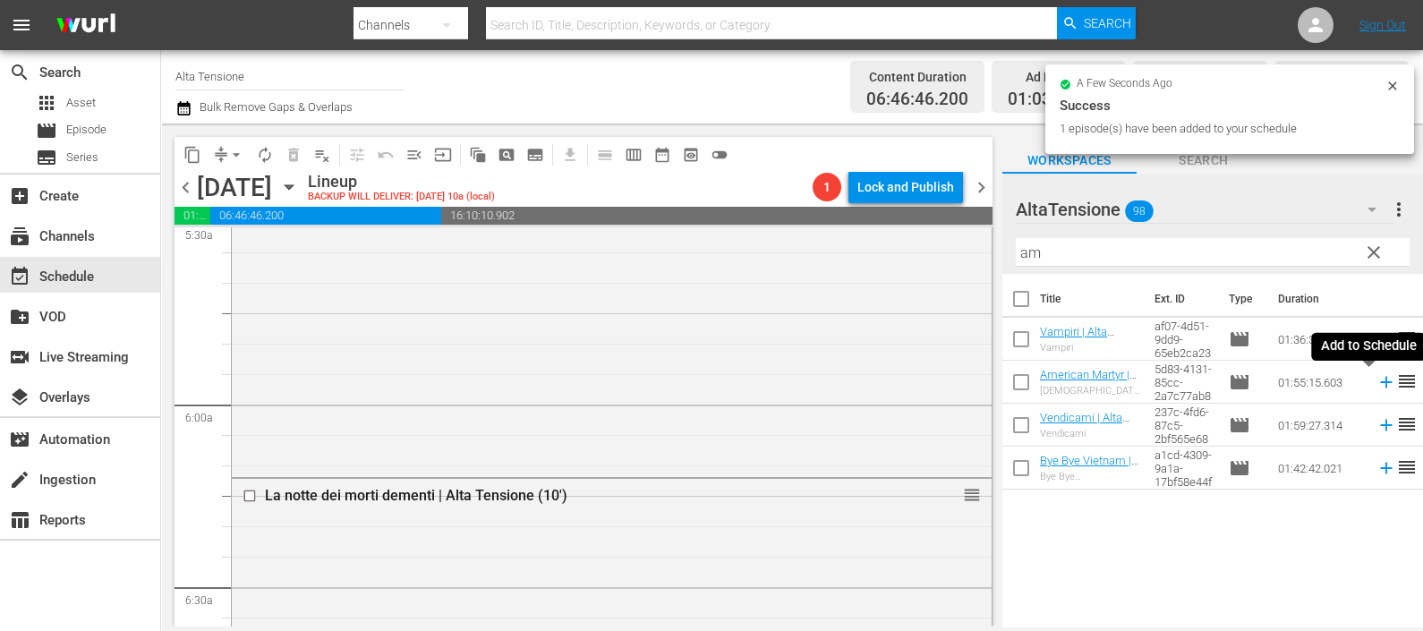
click at [1376, 380] on icon at bounding box center [1386, 382] width 20 height 20
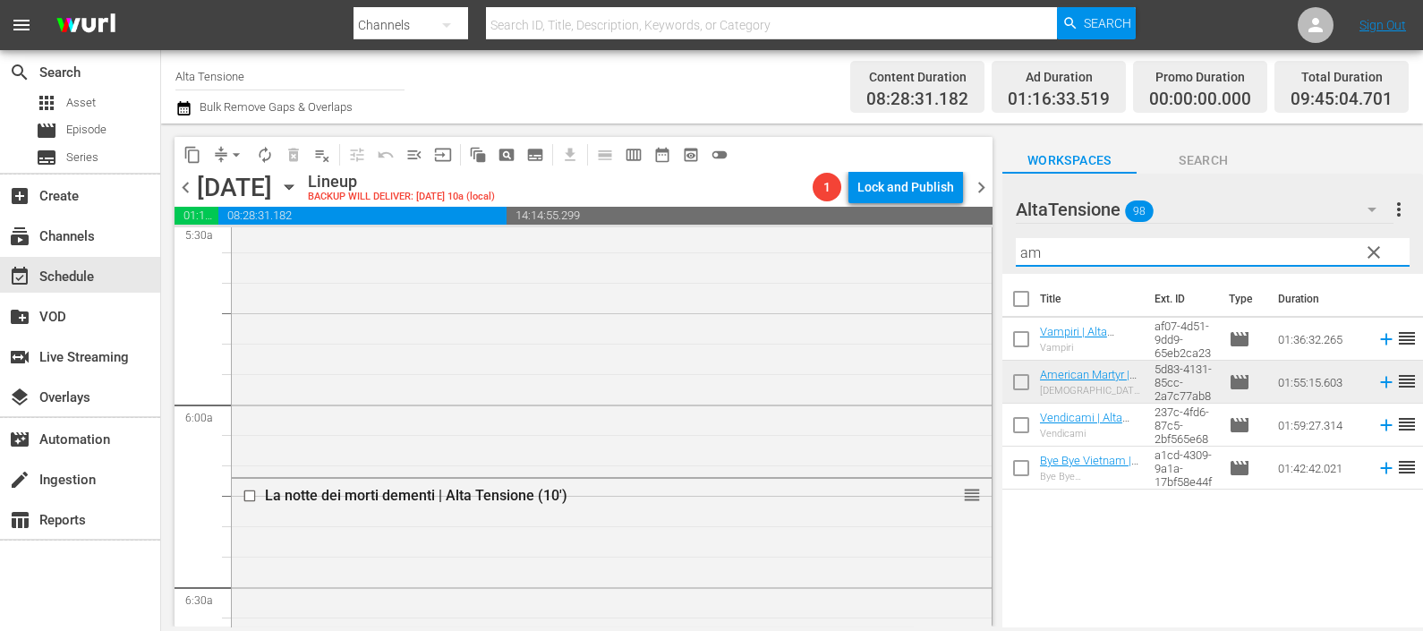
drag, startPoint x: 1066, startPoint y: 260, endPoint x: 1000, endPoint y: 228, distance: 73.3
click at [1006, 248] on div "AltaTensione 98 AltaTensione more_vert clear Filter by Title am" at bounding box center [1212, 224] width 421 height 100
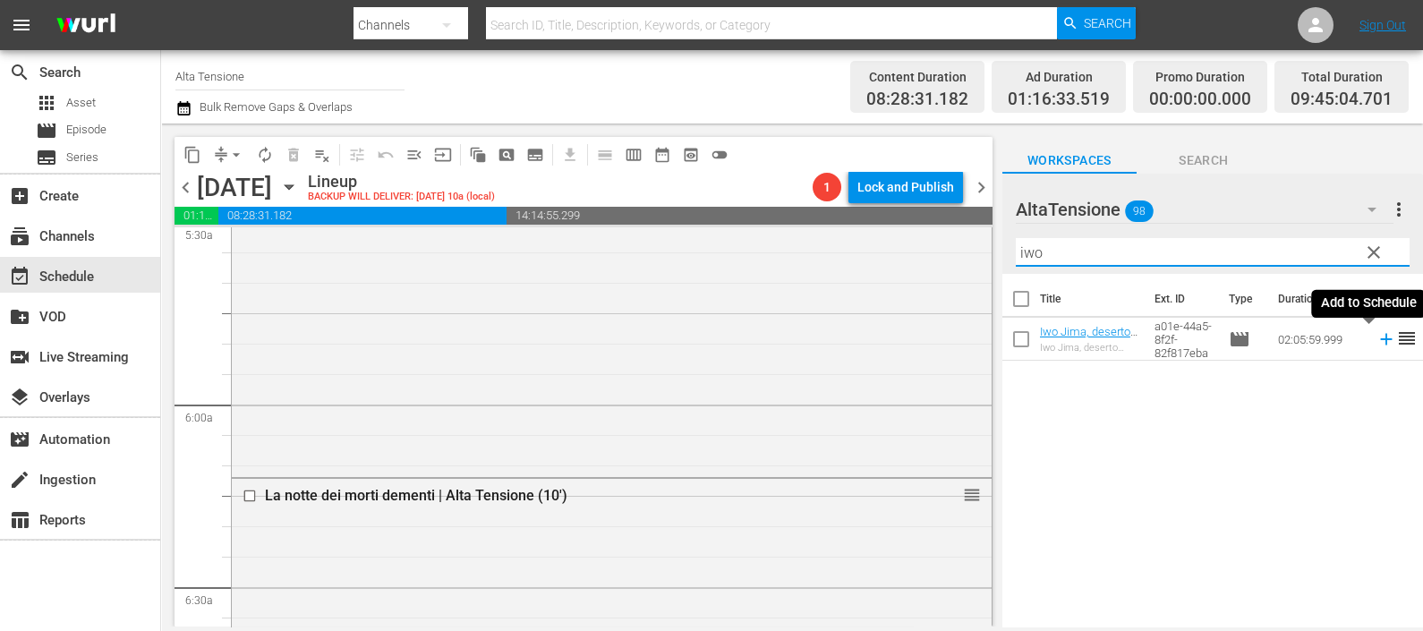
click at [1380, 336] on icon at bounding box center [1386, 340] width 12 height 12
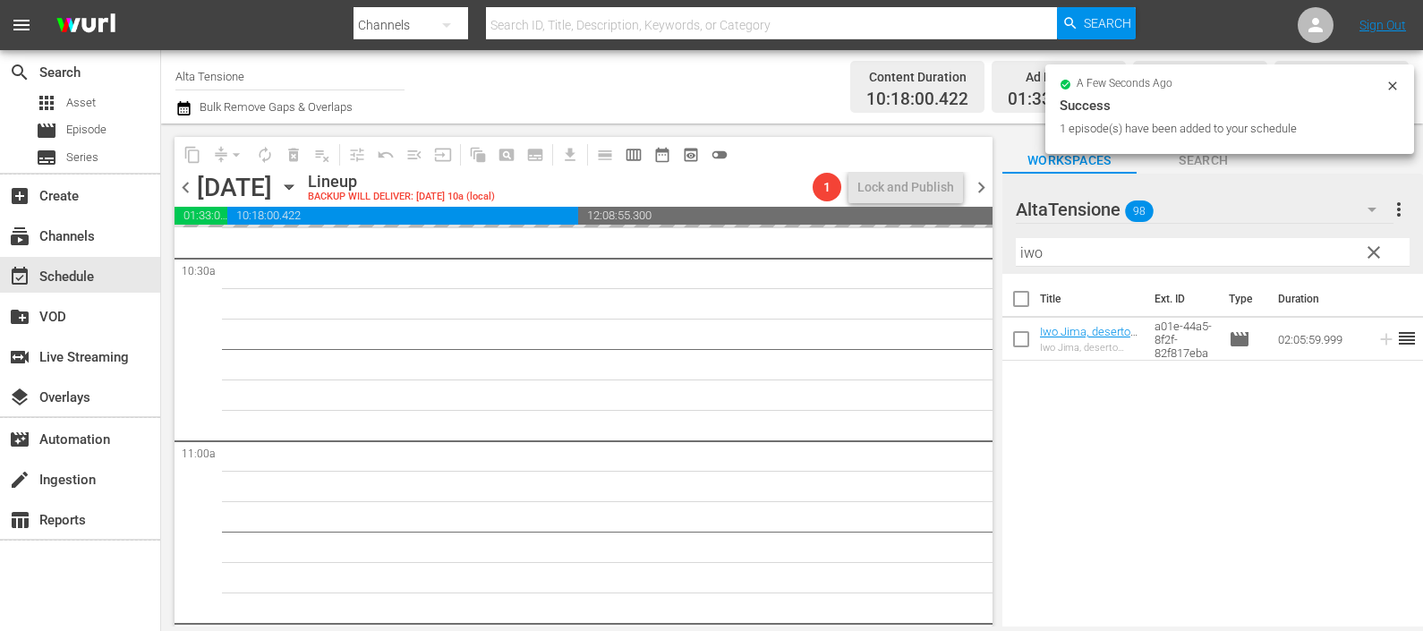
scroll to position [3915, 0]
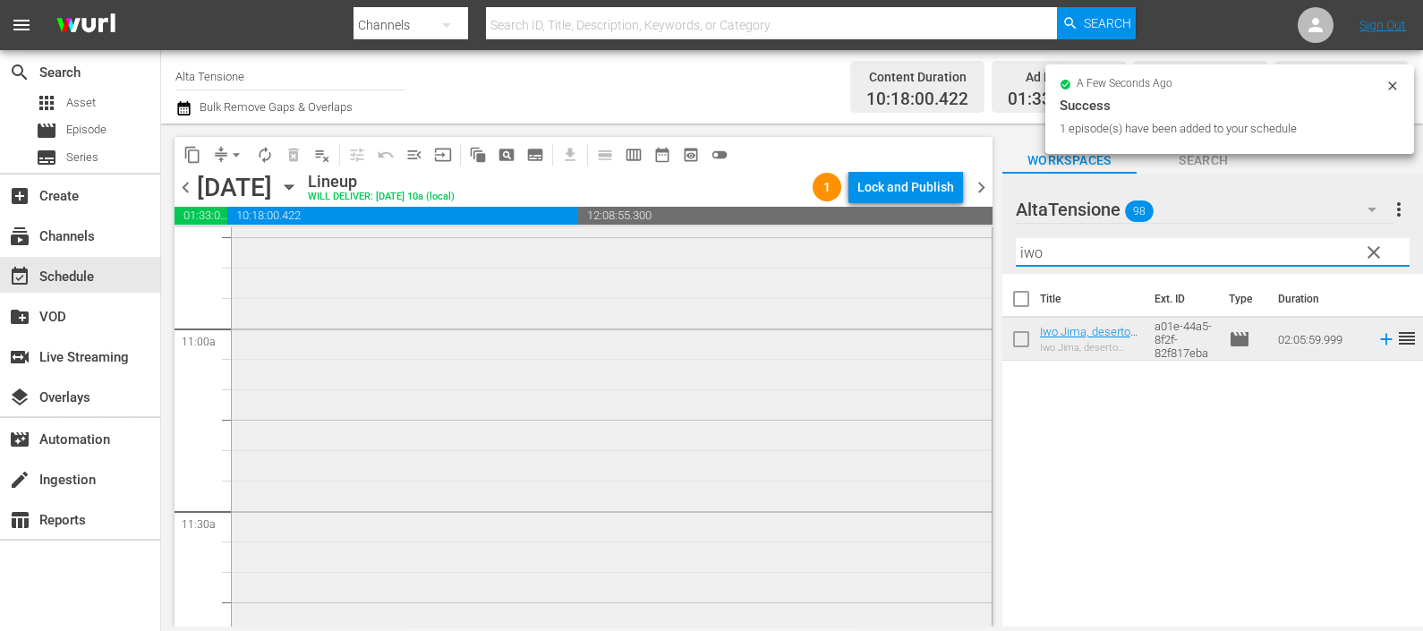
drag, startPoint x: 1071, startPoint y: 260, endPoint x: 970, endPoint y: 246, distance: 102.0
click at [971, 244] on div "content_copy compress arrow_drop_down autorenew_outlined delete_forever_outline…" at bounding box center [792, 374] width 1262 height 503
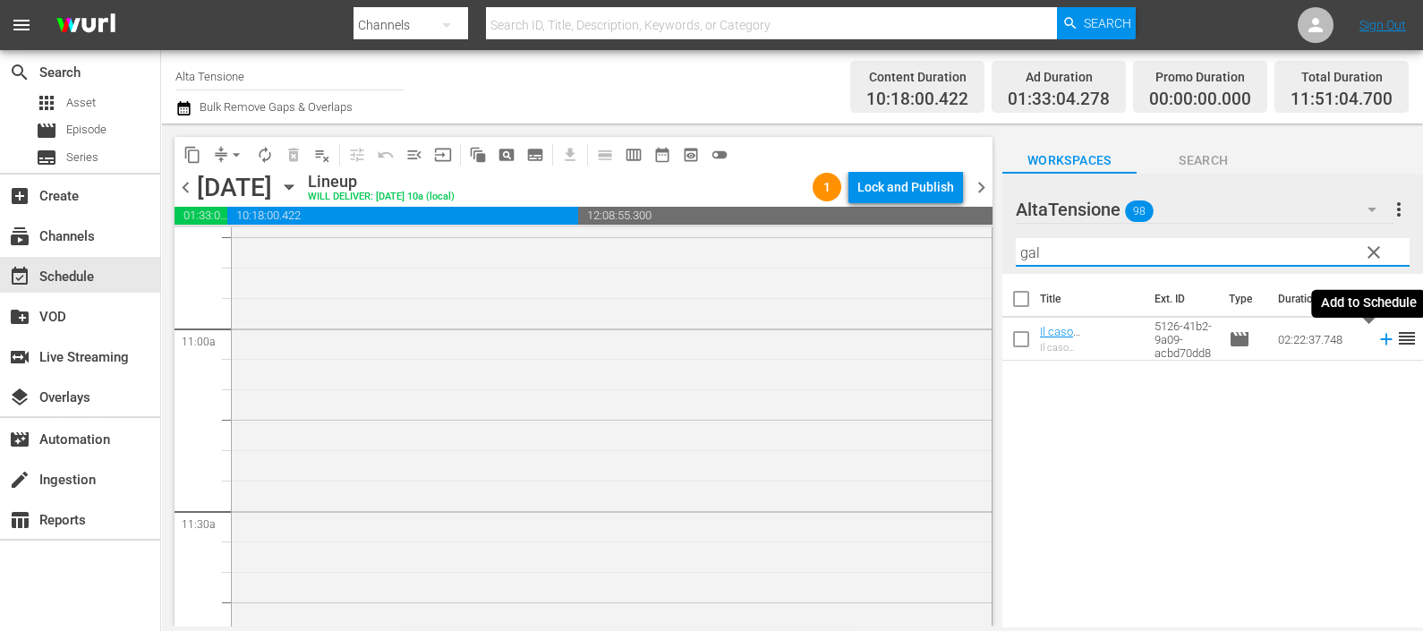
drag, startPoint x: 1366, startPoint y: 341, endPoint x: 1351, endPoint y: 336, distance: 15.9
click at [1376, 341] on icon at bounding box center [1386, 339] width 20 height 20
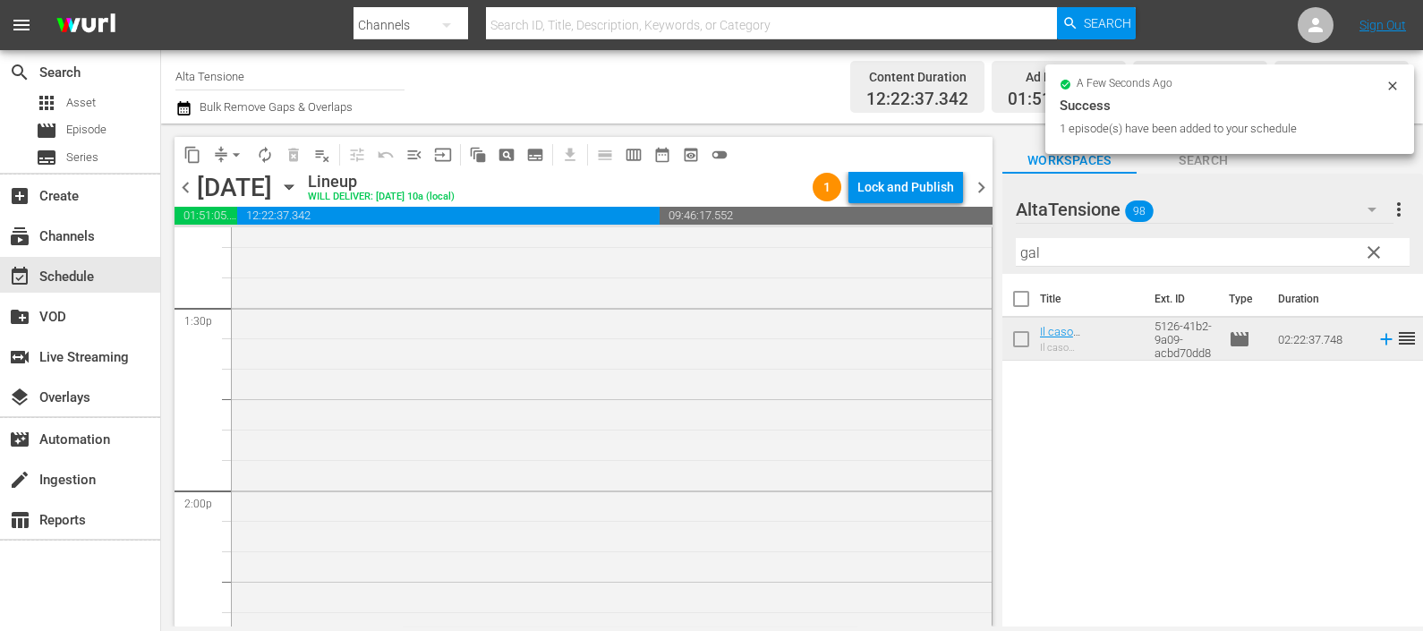
scroll to position [4922, 0]
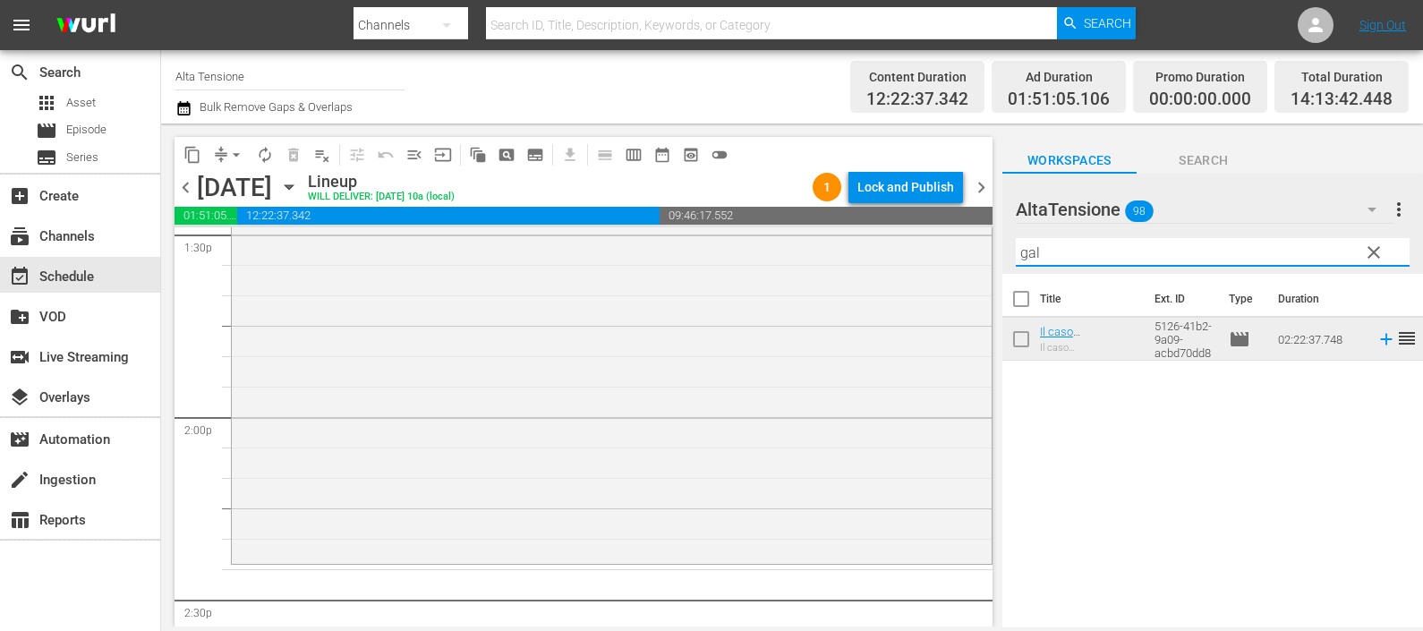
drag, startPoint x: 1048, startPoint y: 246, endPoint x: 977, endPoint y: 245, distance: 70.7
click at [977, 245] on div "content_copy compress arrow_drop_down autorenew_outlined delete_forever_outline…" at bounding box center [792, 374] width 1262 height 503
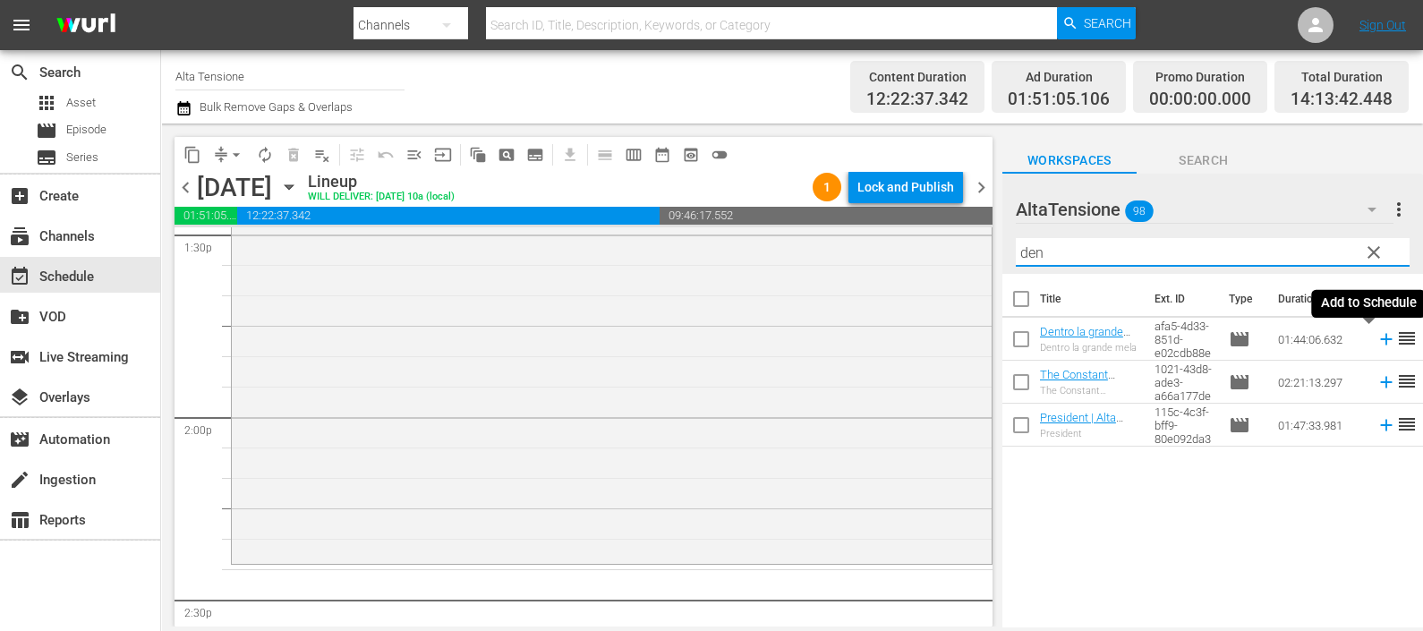
click at [1376, 335] on icon at bounding box center [1386, 339] width 20 height 20
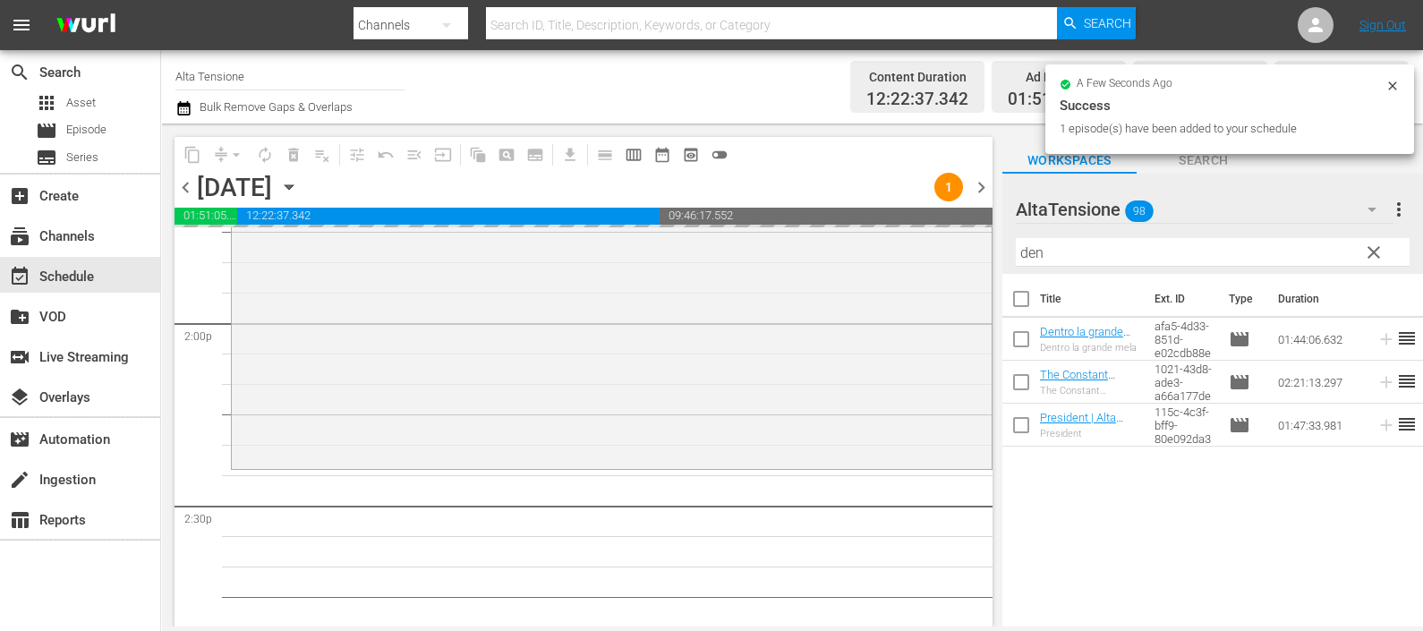
scroll to position [5481, 0]
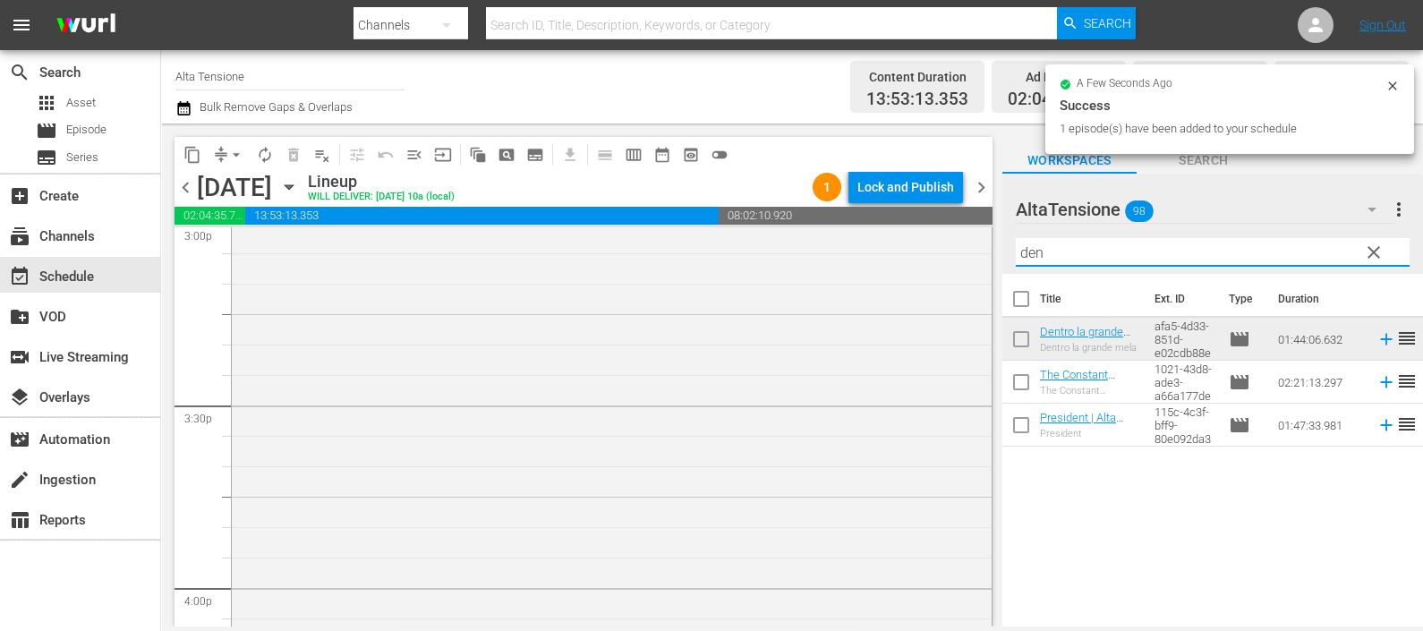
drag, startPoint x: 988, startPoint y: 257, endPoint x: 975, endPoint y: 260, distance: 12.8
click at [976, 259] on div "content_copy compress arrow_drop_down autorenew_outlined delete_forever_outline…" at bounding box center [792, 374] width 1262 height 503
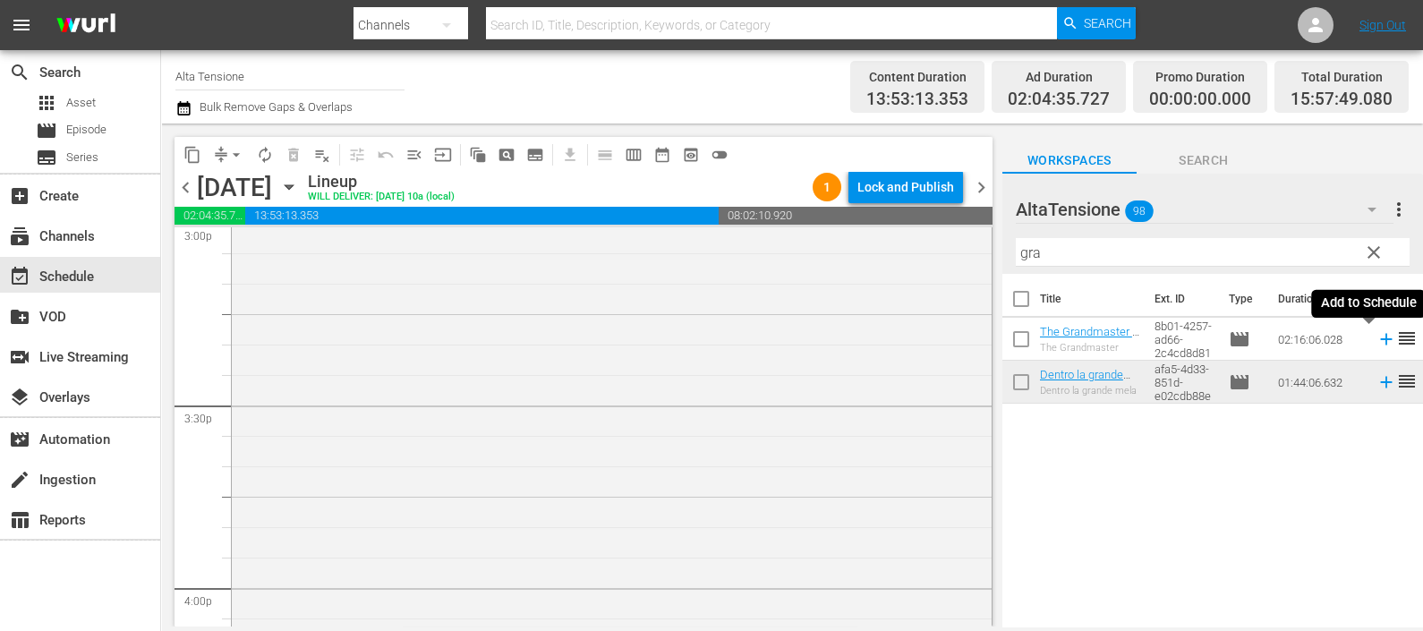
click at [1380, 339] on icon at bounding box center [1386, 340] width 12 height 12
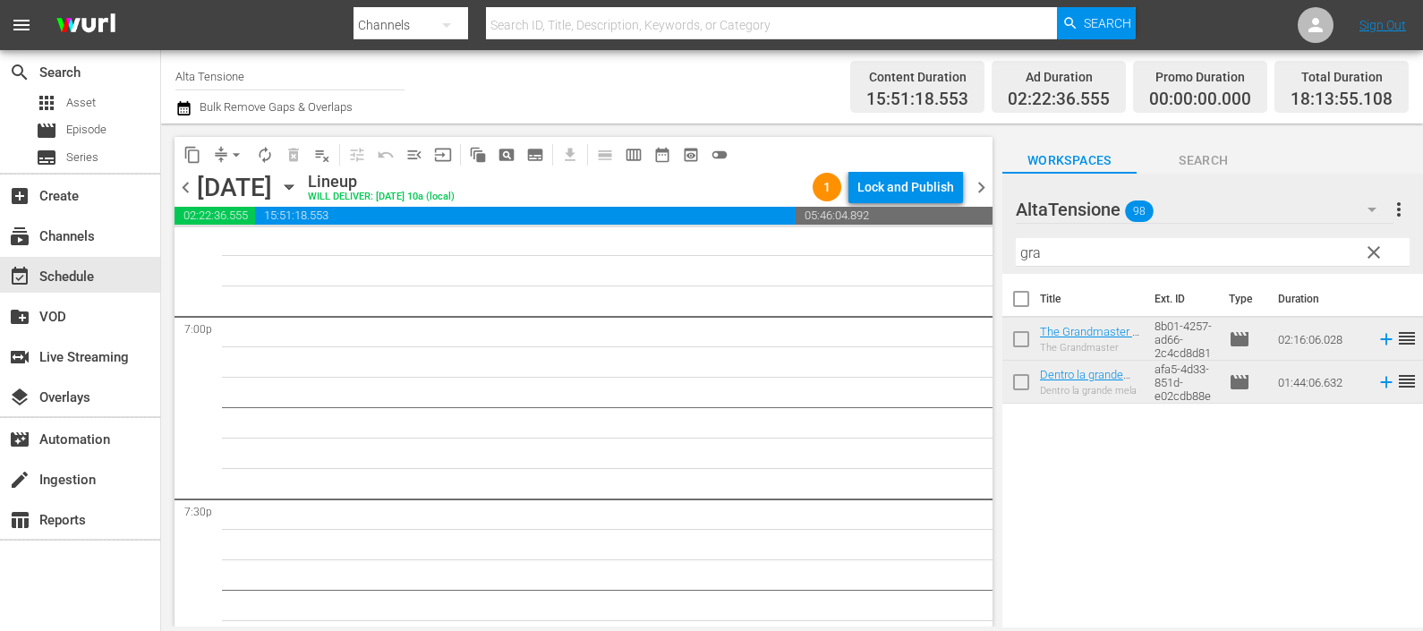
scroll to position [6934, 0]
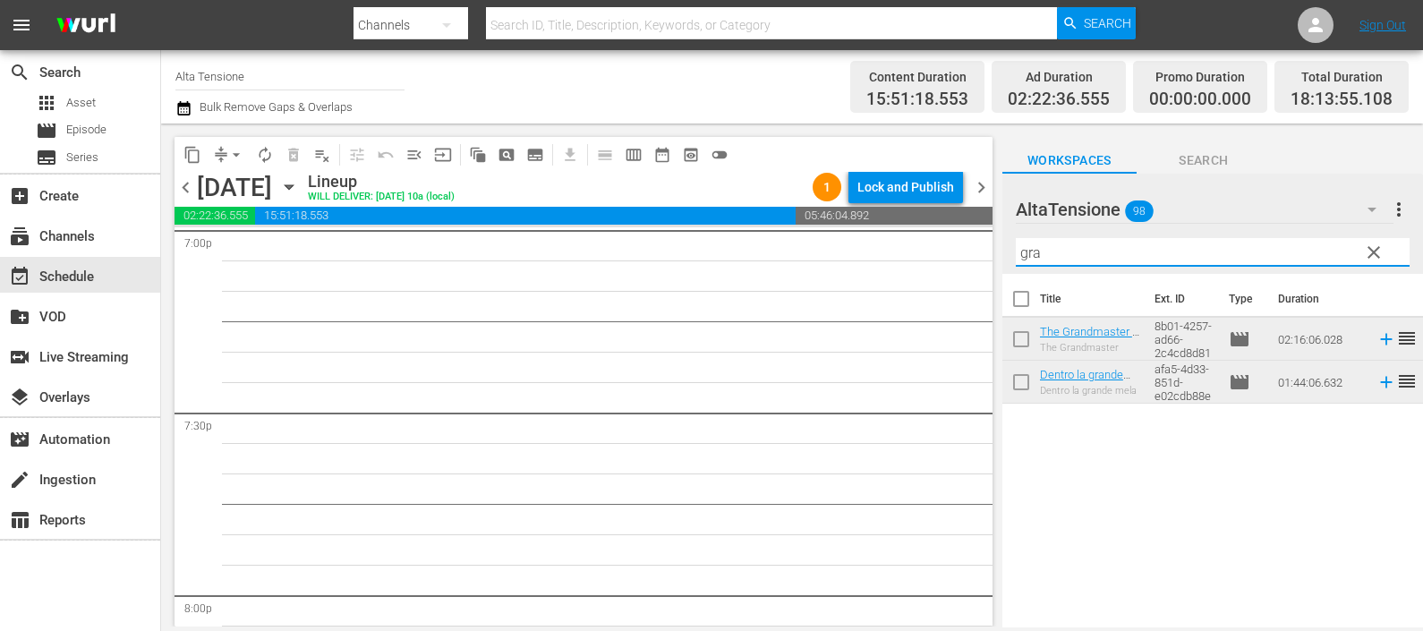
drag, startPoint x: 1085, startPoint y: 246, endPoint x: 991, endPoint y: 268, distance: 96.6
click at [991, 267] on div "content_copy compress arrow_drop_down autorenew_outlined delete_forever_outline…" at bounding box center [792, 374] width 1262 height 503
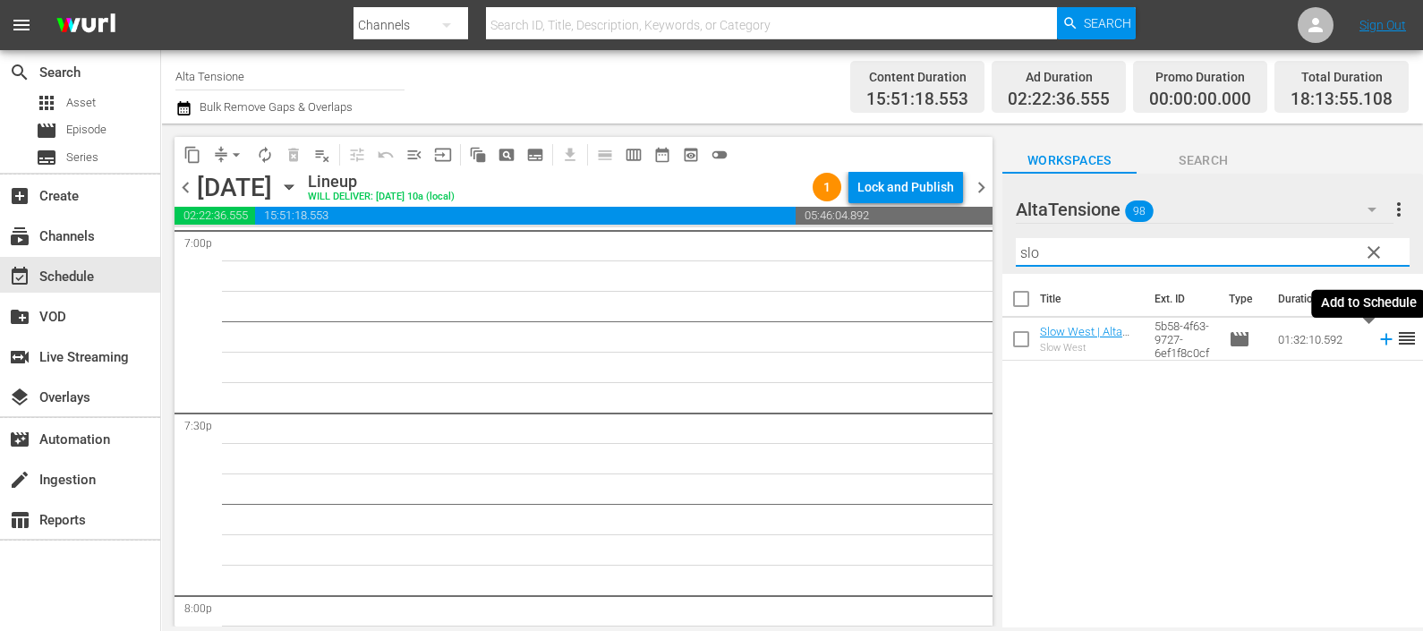
click at [1380, 342] on icon at bounding box center [1386, 340] width 12 height 12
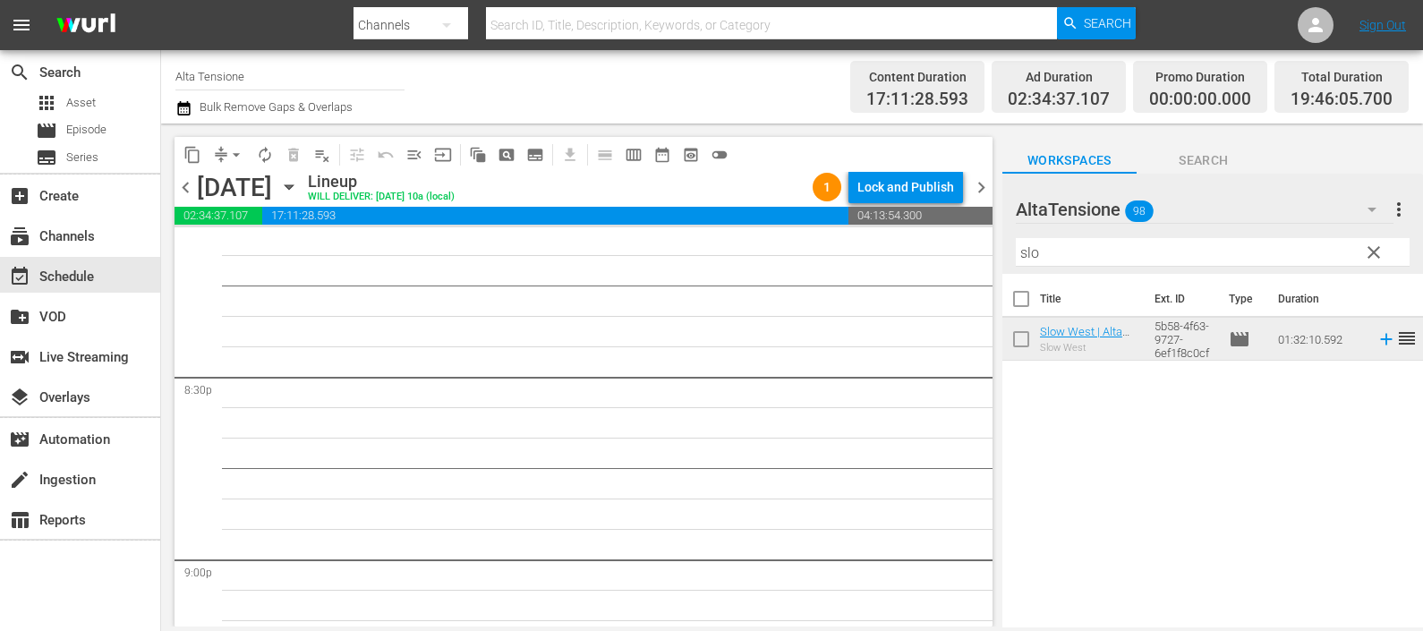
scroll to position [7383, 0]
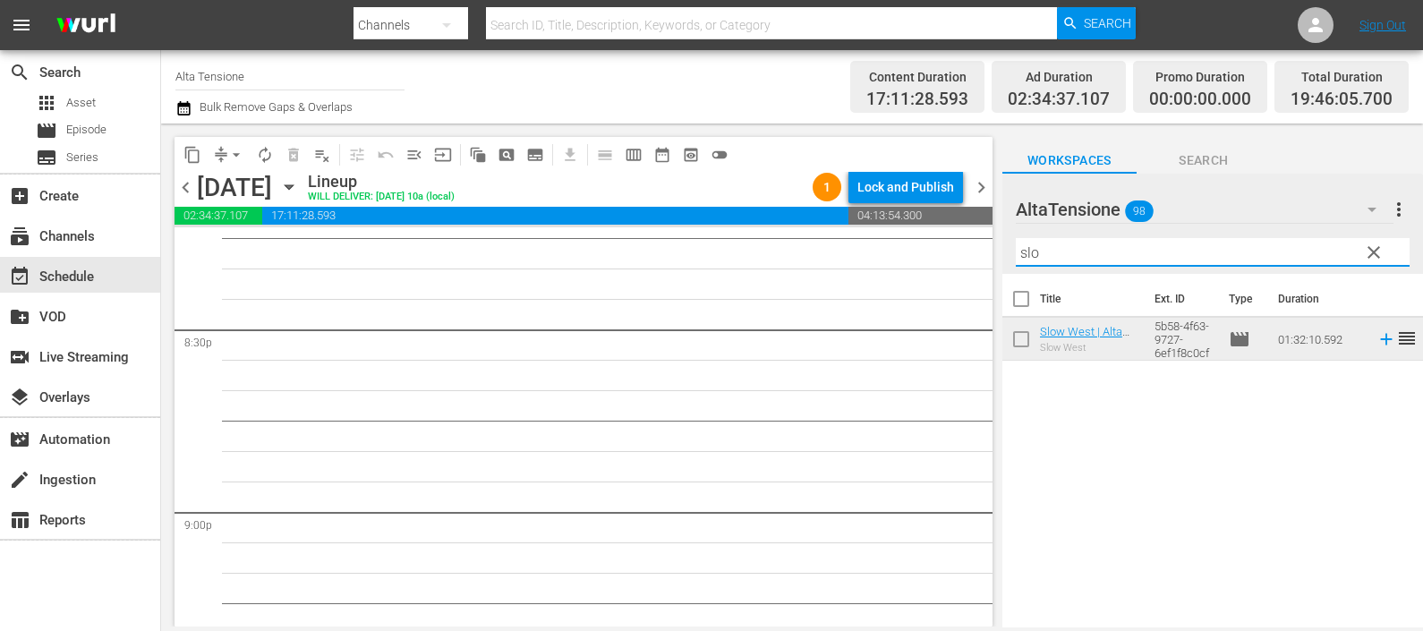
drag, startPoint x: 1077, startPoint y: 255, endPoint x: 1009, endPoint y: 259, distance: 68.1
click at [1009, 259] on div "AltaTensione 98 AltaTensione more_vert clear Filter by Title slo" at bounding box center [1212, 224] width 421 height 100
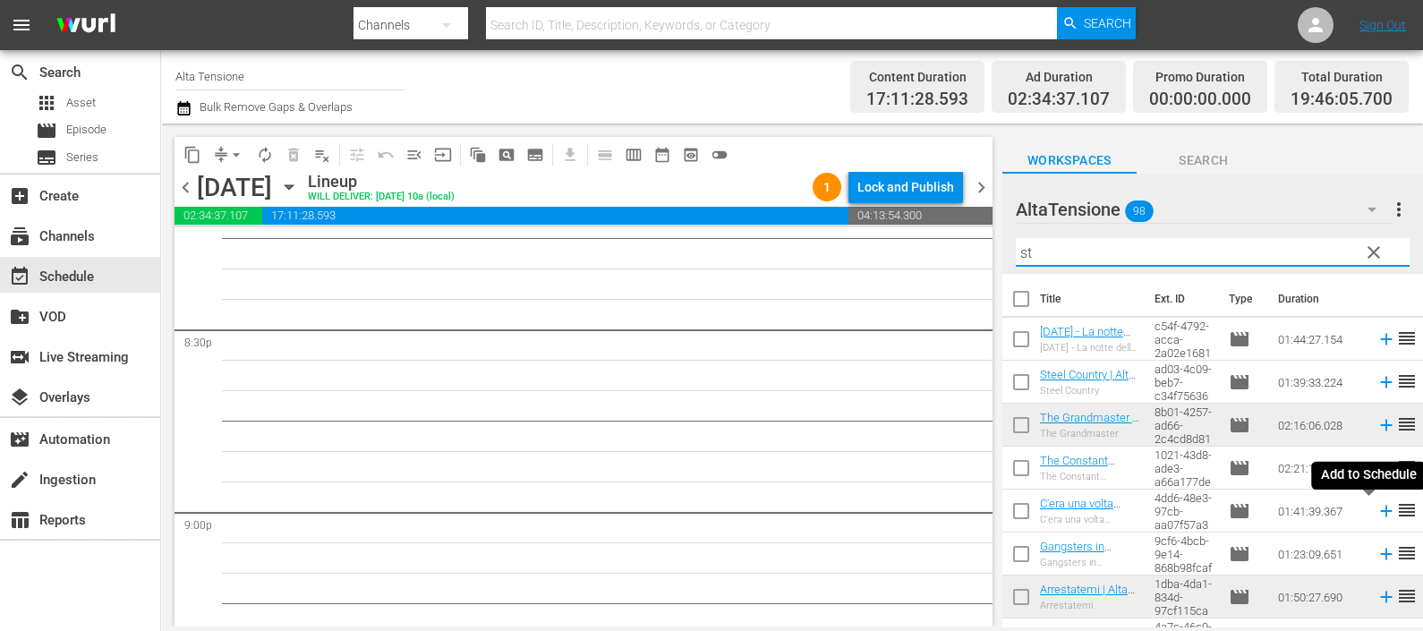
type input "st"
click at [1376, 515] on icon at bounding box center [1386, 511] width 20 height 20
